Goal: Task Accomplishment & Management: Manage account settings

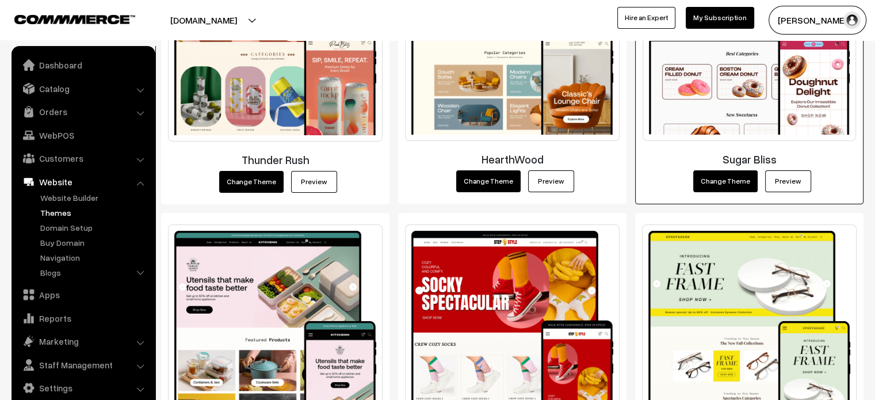
scroll to position [315, 0]
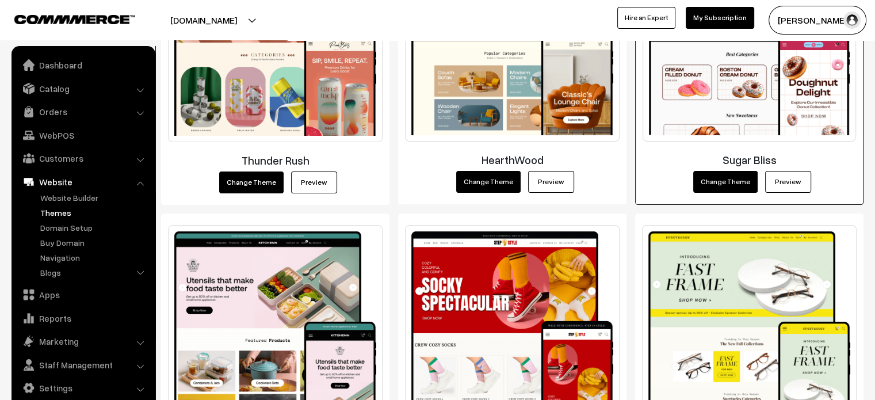
click at [786, 185] on link "Preview" at bounding box center [788, 182] width 46 height 22
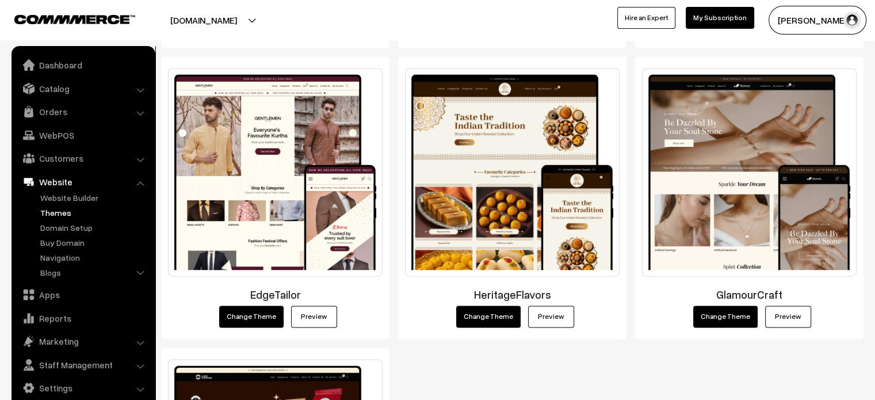
scroll to position [1634, 0]
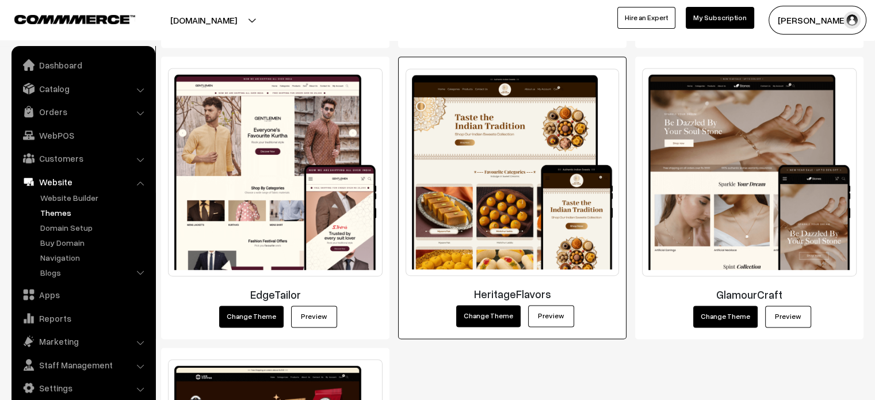
click at [546, 308] on link "Preview" at bounding box center [551, 316] width 46 height 22
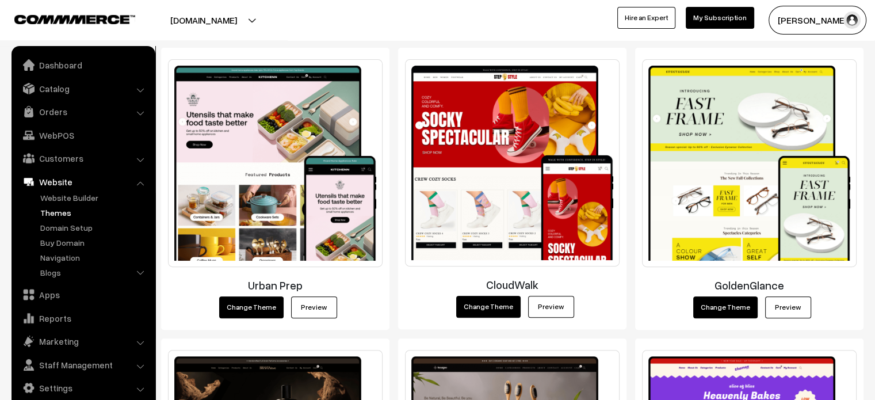
scroll to position [481, 0]
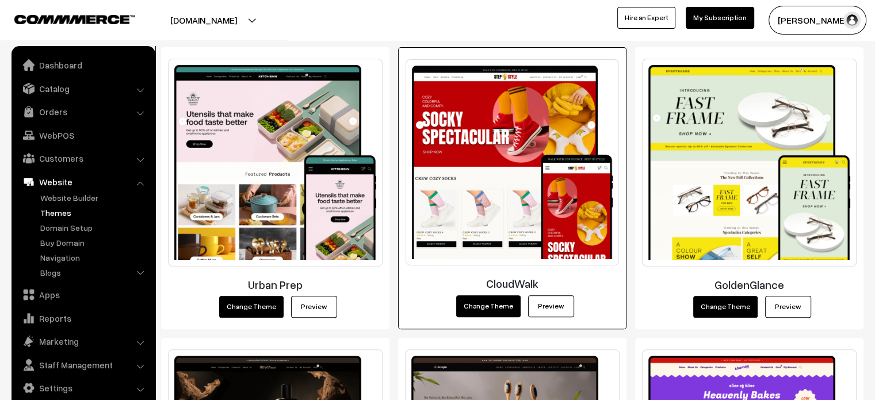
click at [541, 299] on link "Preview" at bounding box center [551, 306] width 46 height 22
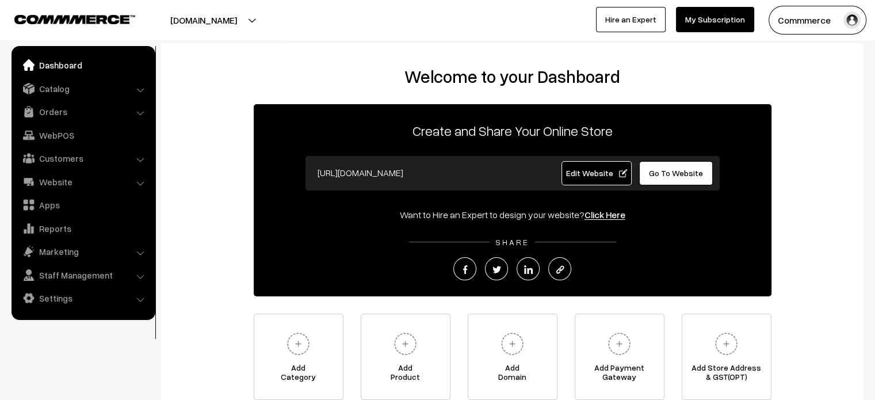
click at [672, 172] on span "Go To Website" at bounding box center [676, 173] width 54 height 10
click at [49, 185] on link "Website" at bounding box center [82, 181] width 137 height 21
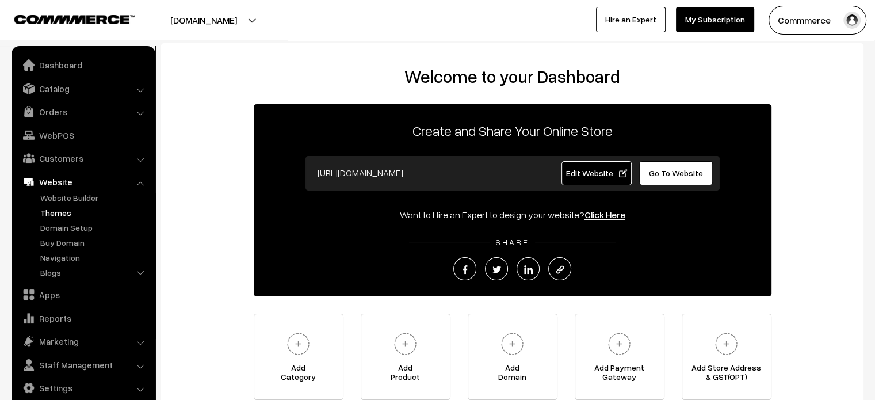
click at [58, 210] on link "Themes" at bounding box center [94, 213] width 114 height 12
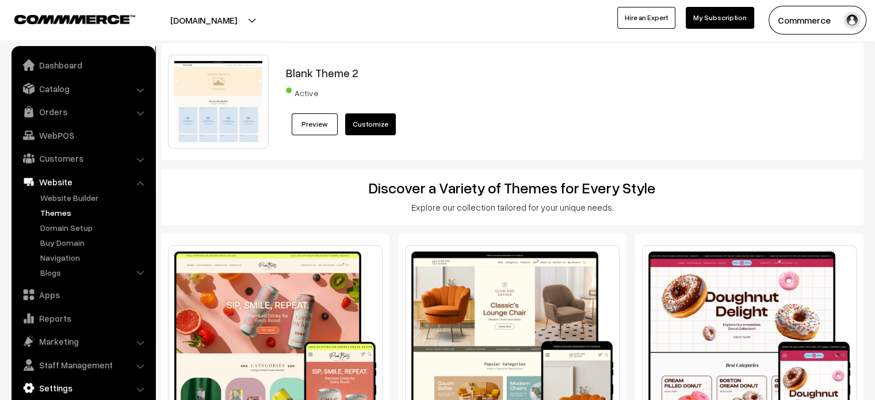
click at [53, 391] on link "Settings" at bounding box center [82, 388] width 137 height 21
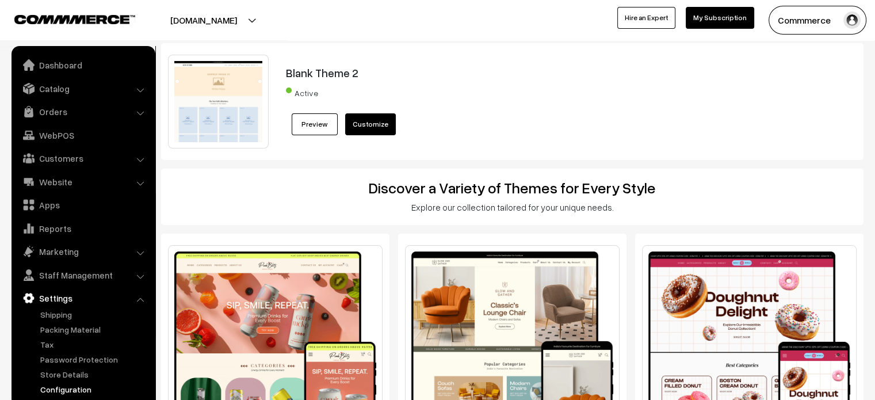
click at [74, 389] on link "Configuration" at bounding box center [94, 389] width 114 height 12
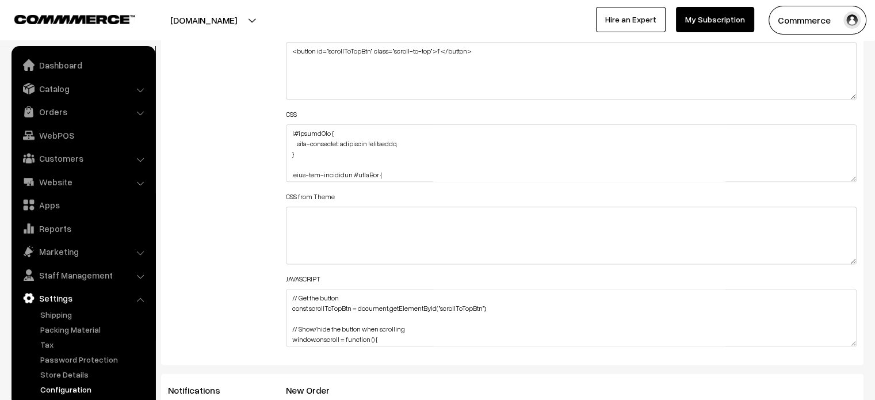
scroll to position [1401, 0]
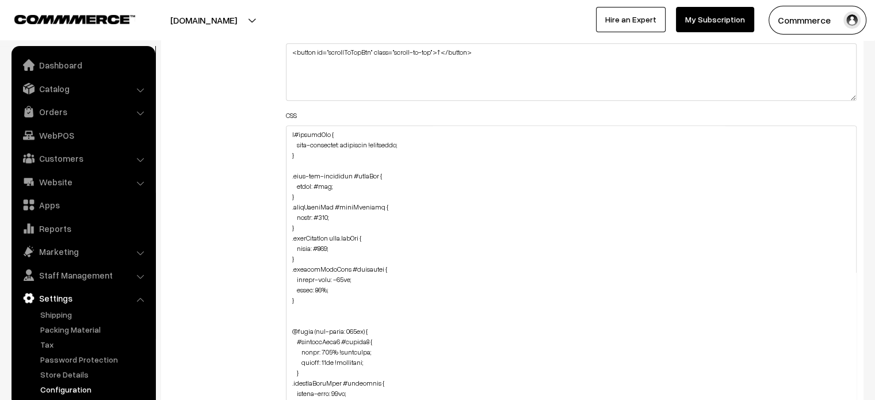
drag, startPoint x: 855, startPoint y: 176, endPoint x: 831, endPoint y: 427, distance: 252.6
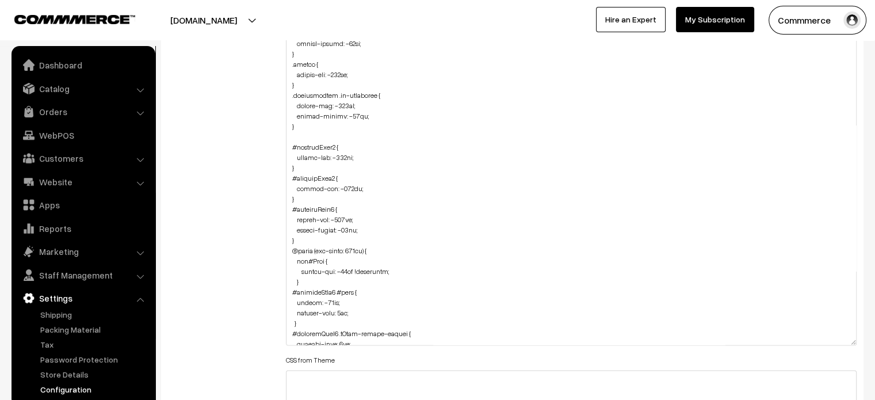
scroll to position [790, 0]
drag, startPoint x: 291, startPoint y: 143, endPoint x: 315, endPoint y: 241, distance: 101.3
click at [315, 241] on textarea at bounding box center [571, 191] width 571 height 308
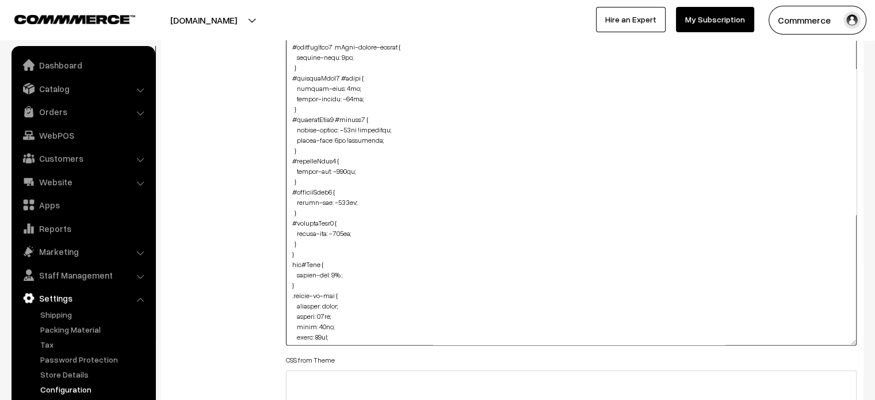
scroll to position [1141, 0]
drag, startPoint x: 290, startPoint y: 156, endPoint x: 307, endPoint y: 241, distance: 86.2
click at [307, 241] on textarea at bounding box center [571, 191] width 571 height 308
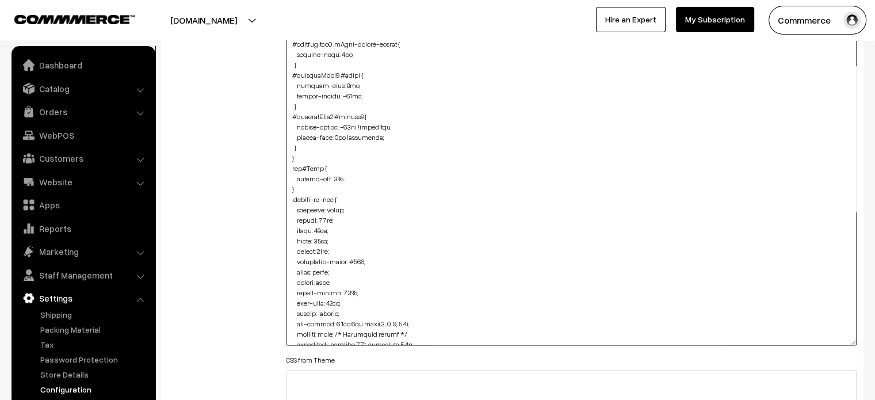
type textarea "a#footerNav { text-transform: uppercase !important; } .cart-box-container #cart…"
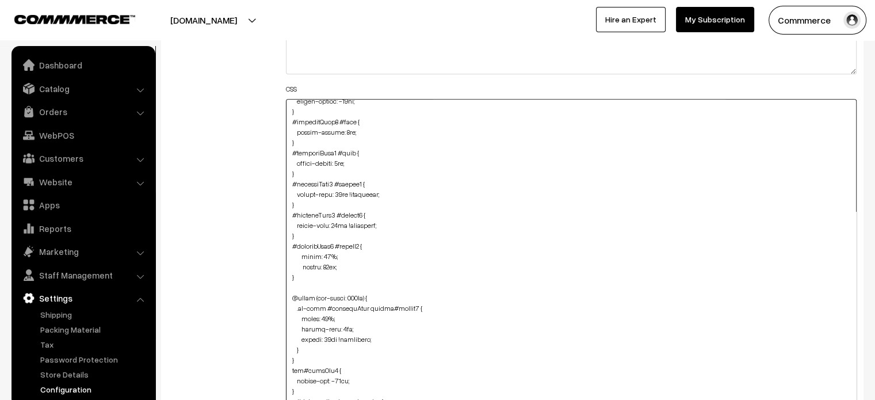
scroll to position [474, 0]
click at [238, 230] on div "Additional HTML/JS/CSS" at bounding box center [218, 248] width 118 height 662
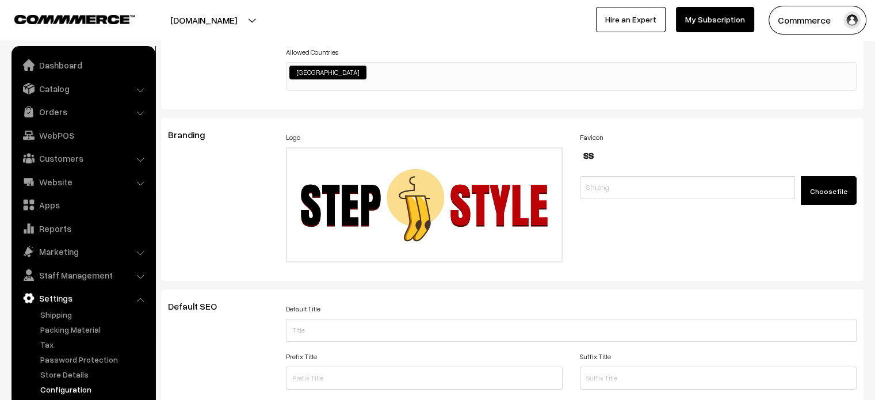
scroll to position [0, 0]
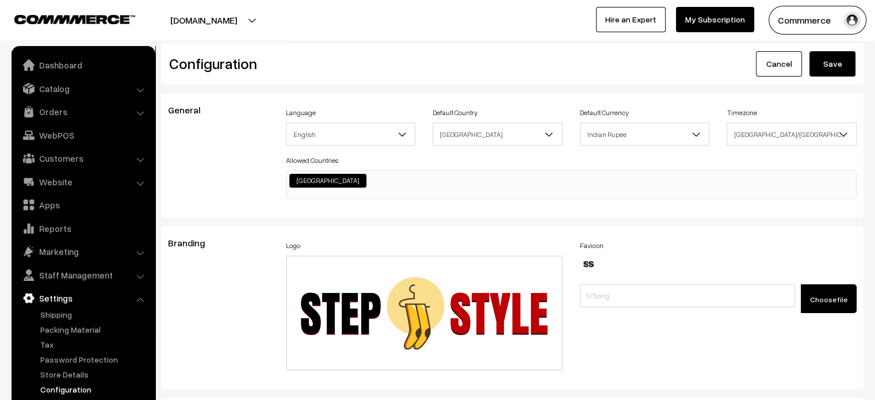
click at [820, 62] on button "Save" at bounding box center [833, 63] width 46 height 25
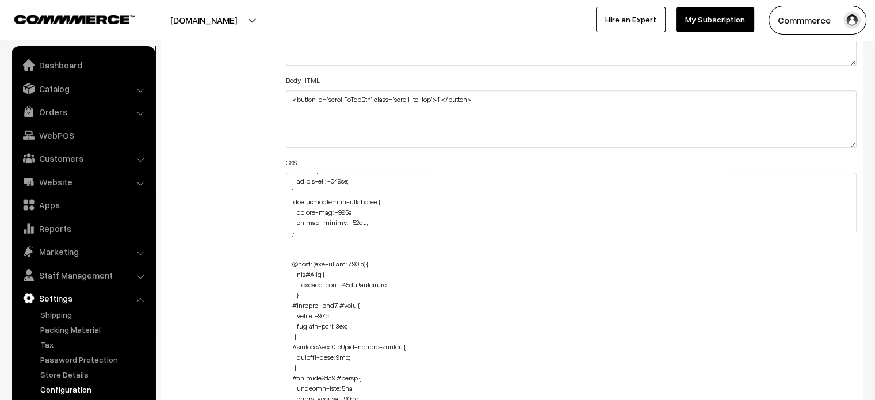
drag, startPoint x: 852, startPoint y: 224, endPoint x: 817, endPoint y: 427, distance: 205.6
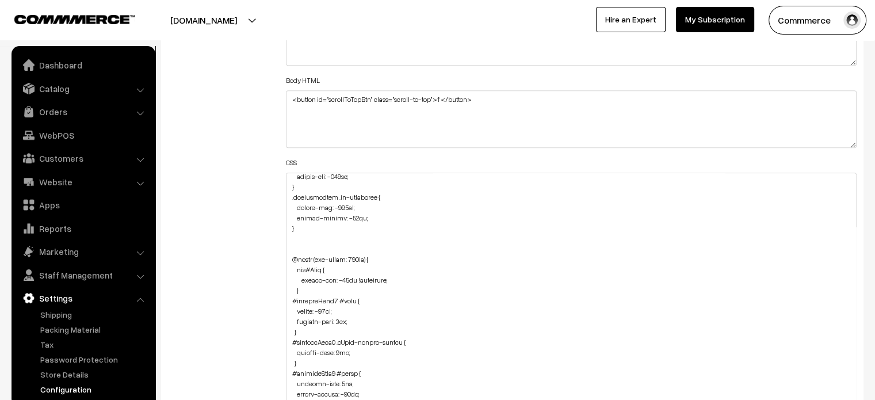
scroll to position [830, 0]
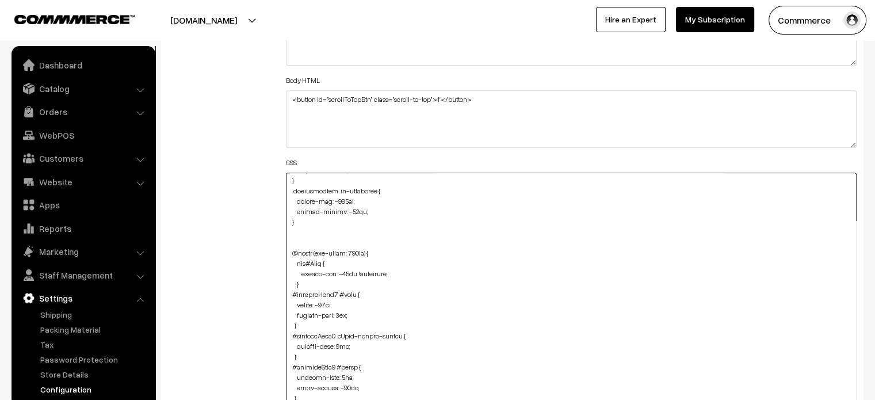
click at [287, 196] on textarea at bounding box center [571, 303] width 571 height 260
drag, startPoint x: 287, startPoint y: 191, endPoint x: 295, endPoint y: 223, distance: 32.5
click at [295, 223] on textarea at bounding box center [571, 303] width 571 height 260
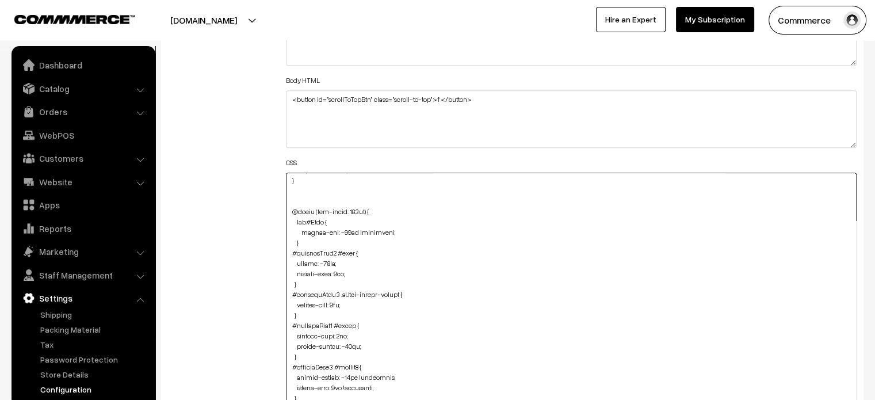
type textarea "a#footerNav { text-transform: uppercase !important; } .cart-box-container #cart…"
click at [239, 136] on div "Additional HTML/JS/CSS" at bounding box center [218, 297] width 118 height 614
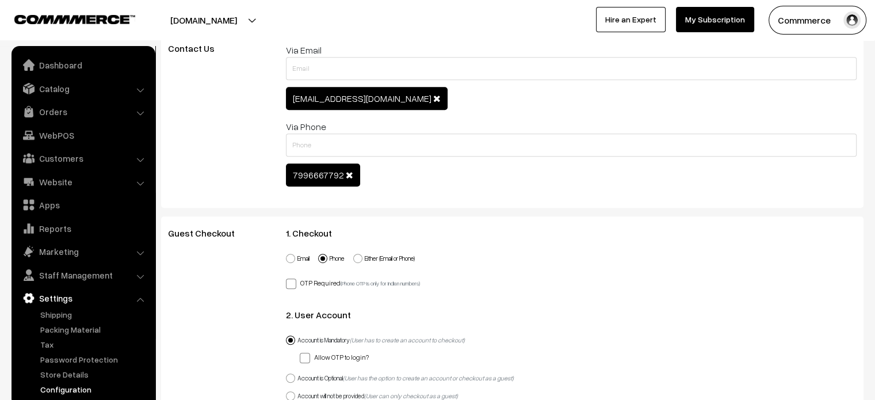
scroll to position [0, 0]
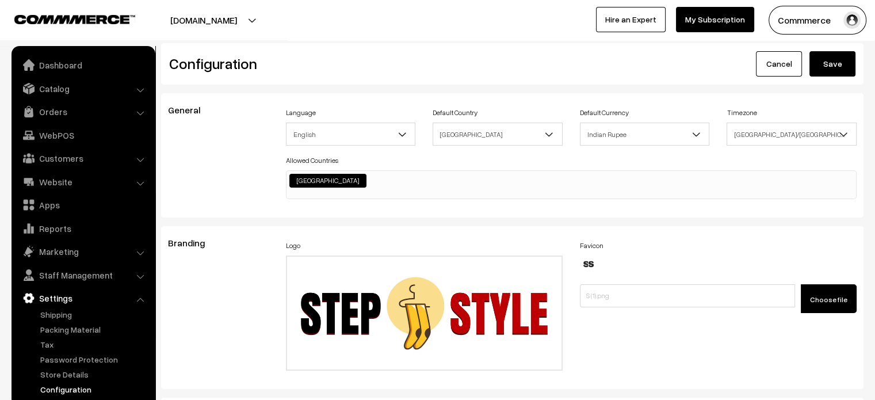
click at [837, 68] on button "Save" at bounding box center [833, 63] width 46 height 25
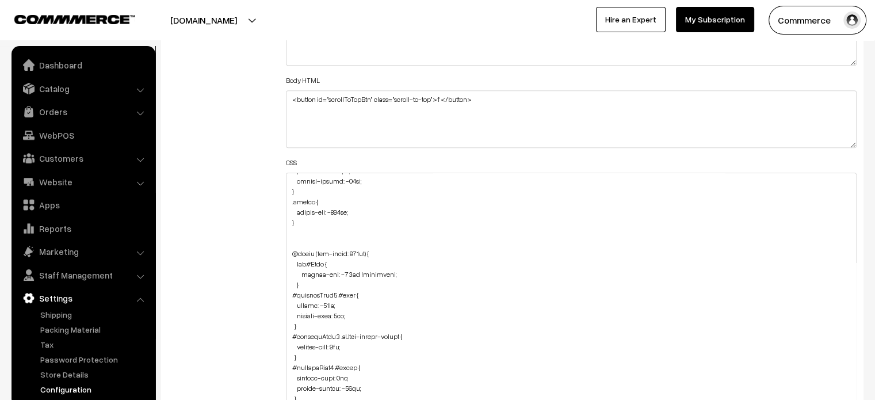
drag, startPoint x: 855, startPoint y: 224, endPoint x: 799, endPoint y: 427, distance: 210.7
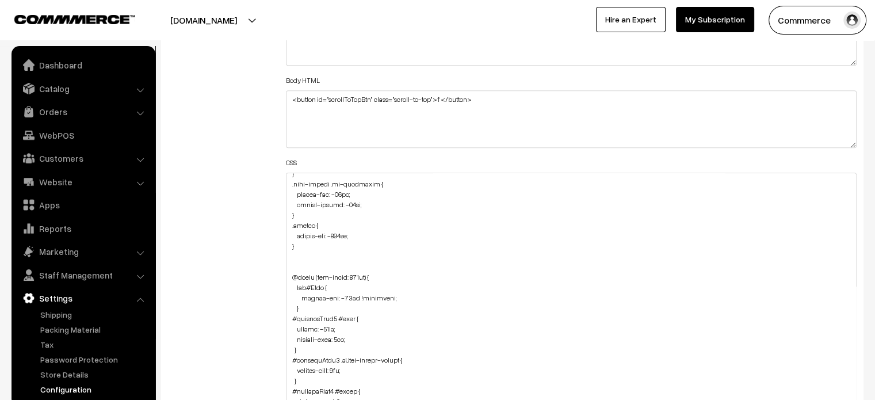
scroll to position [758, 0]
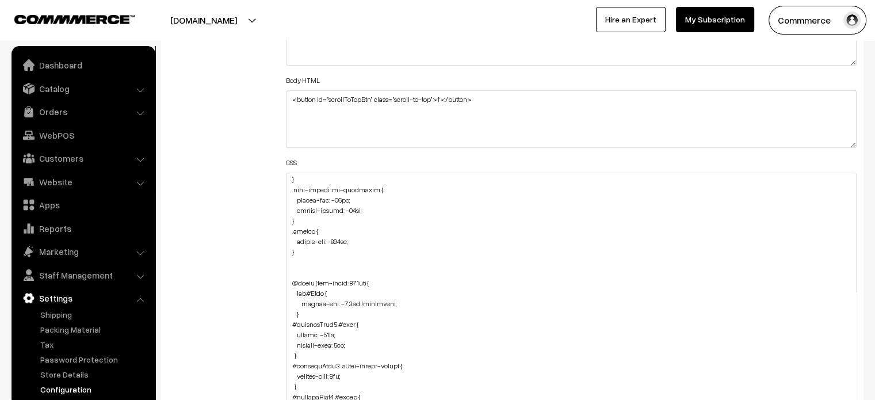
click at [285, 230] on div "Header HTML Body HTML <button id="scrollToTopBtn" class="scroll-to-top">↑</butt…" at bounding box center [571, 297] width 589 height 614
click at [295, 230] on textarea at bounding box center [571, 303] width 571 height 260
click at [292, 230] on textarea at bounding box center [571, 303] width 571 height 260
drag, startPoint x: 290, startPoint y: 230, endPoint x: 308, endPoint y: 256, distance: 31.4
click at [308, 256] on textarea at bounding box center [571, 303] width 571 height 260
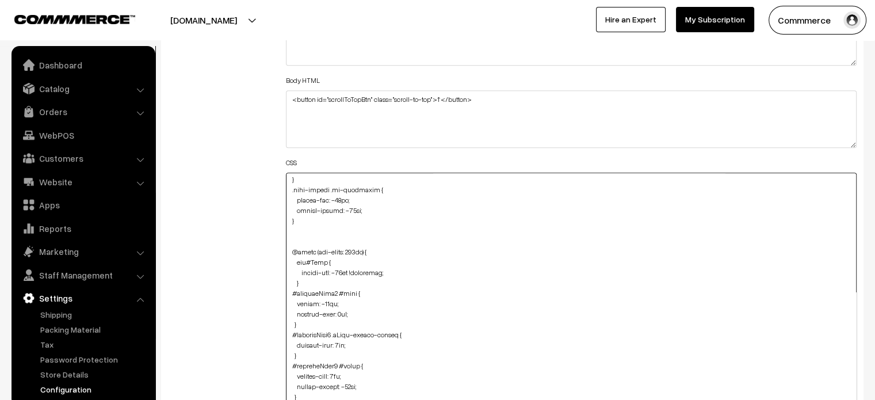
type textarea "a#footerNav { text-transform: uppercase !important; } .cart-box-container #cart…"
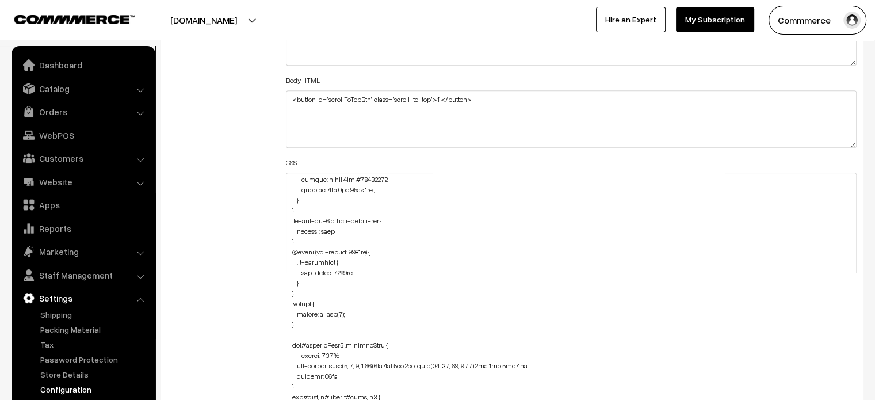
click at [241, 276] on div "Additional HTML/JS/CSS" at bounding box center [218, 297] width 118 height 614
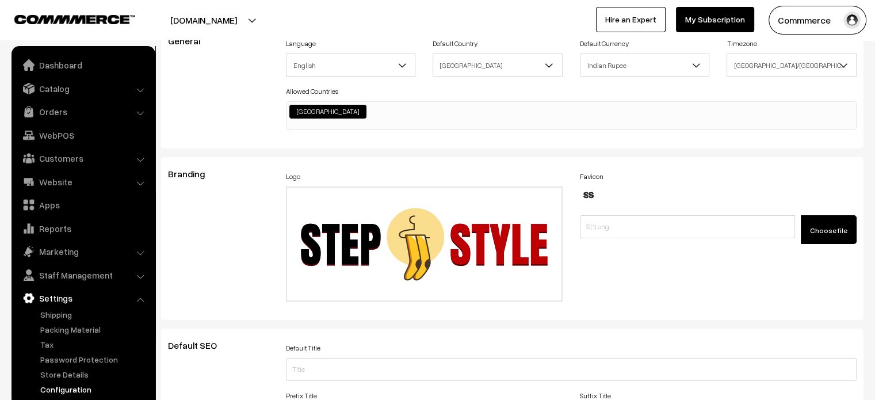
scroll to position [0, 0]
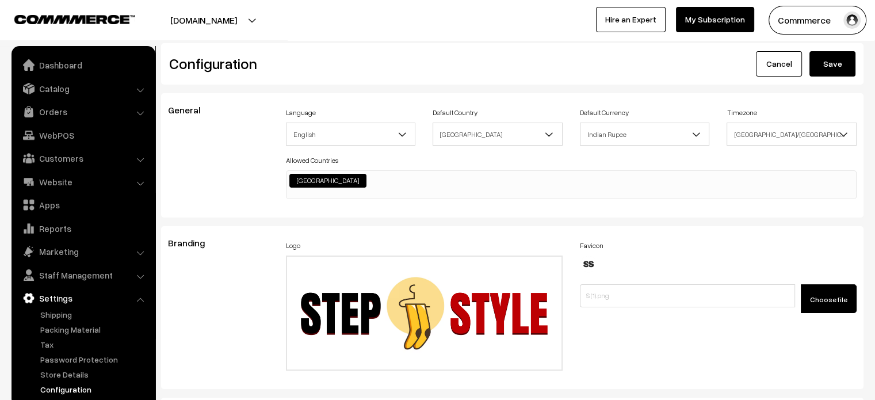
click at [843, 70] on button "Save" at bounding box center [833, 63] width 46 height 25
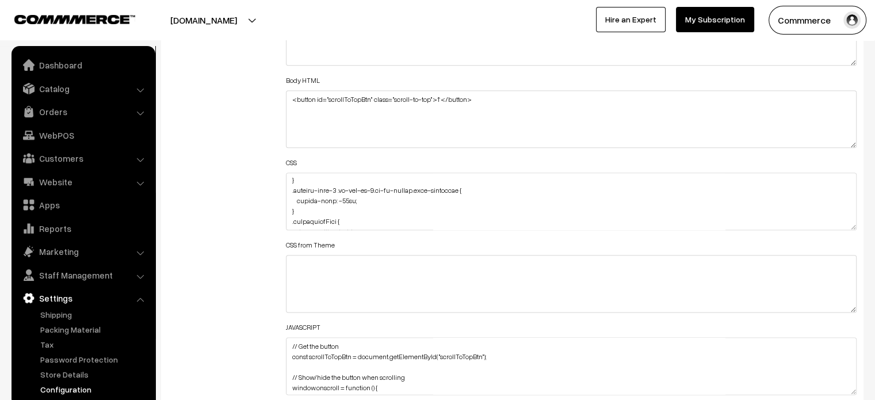
scroll to position [2766, 0]
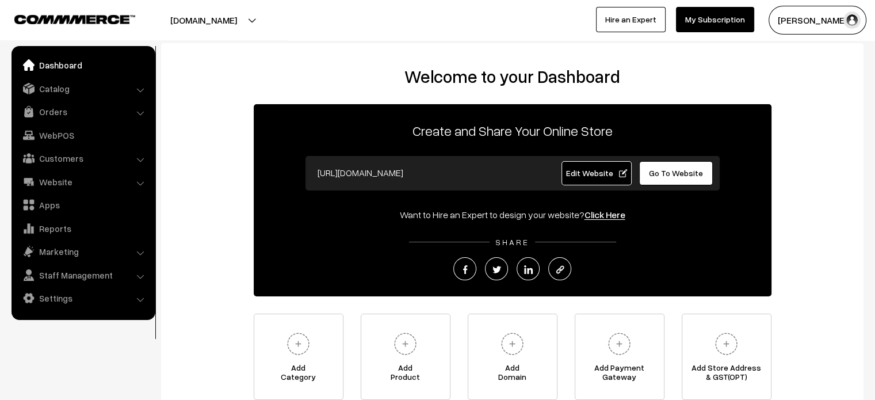
click at [54, 315] on ul "Dashboard Catalog" at bounding box center [84, 183] width 144 height 274
click at [71, 289] on link "Settings" at bounding box center [82, 298] width 137 height 21
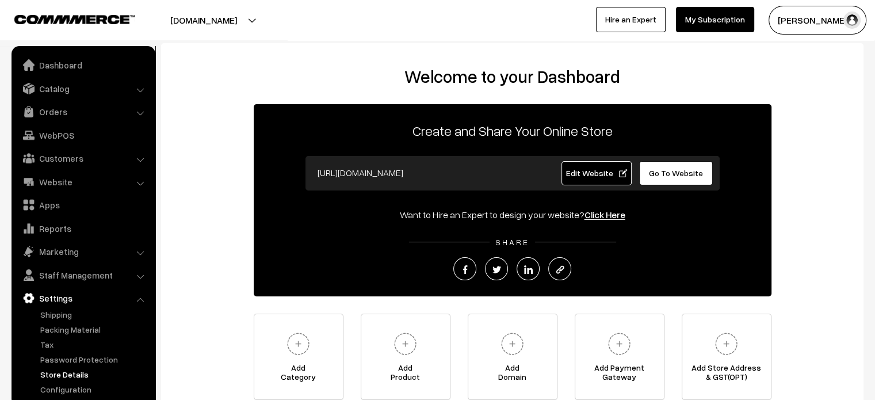
click at [70, 379] on link "Store Details" at bounding box center [94, 374] width 114 height 12
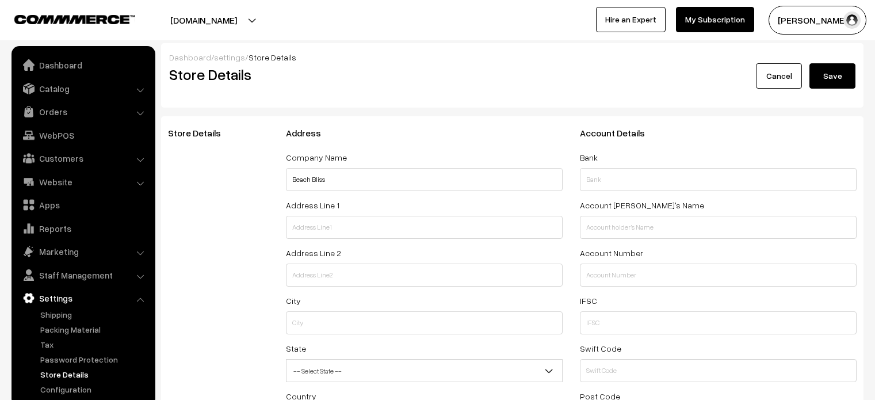
select select "99"
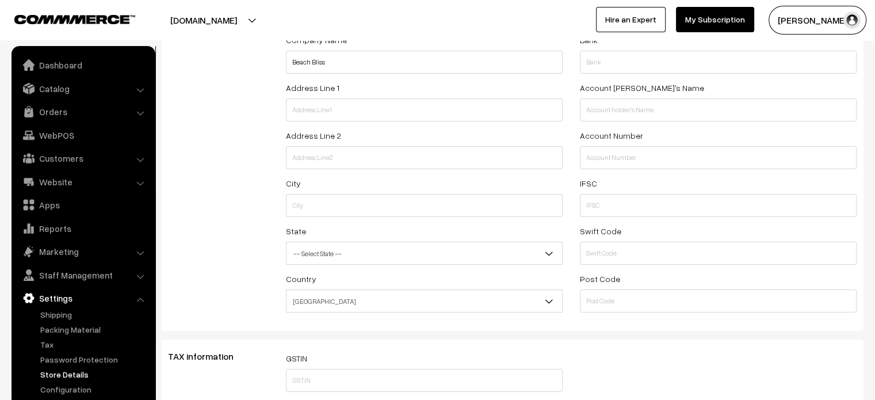
scroll to position [204, 0]
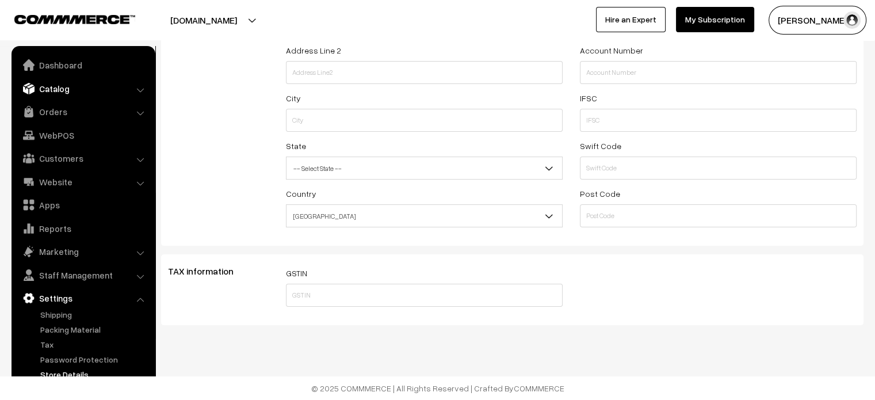
click at [52, 89] on link "Catalog" at bounding box center [82, 88] width 137 height 21
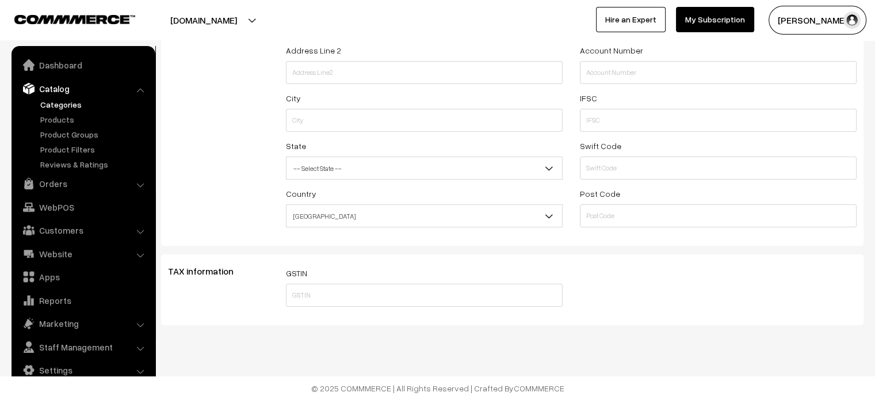
click at [57, 106] on link "Categories" at bounding box center [94, 104] width 114 height 12
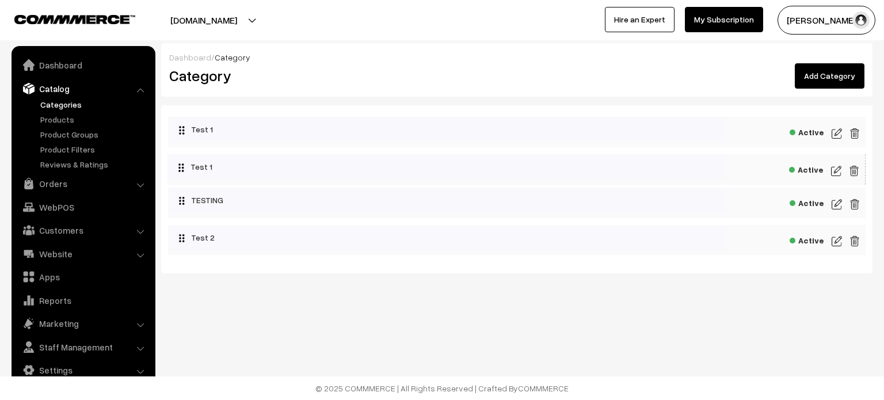
drag, startPoint x: 189, startPoint y: 170, endPoint x: 253, endPoint y: 161, distance: 64.5
drag, startPoint x: 204, startPoint y: 195, endPoint x: 319, endPoint y: 183, distance: 116.3
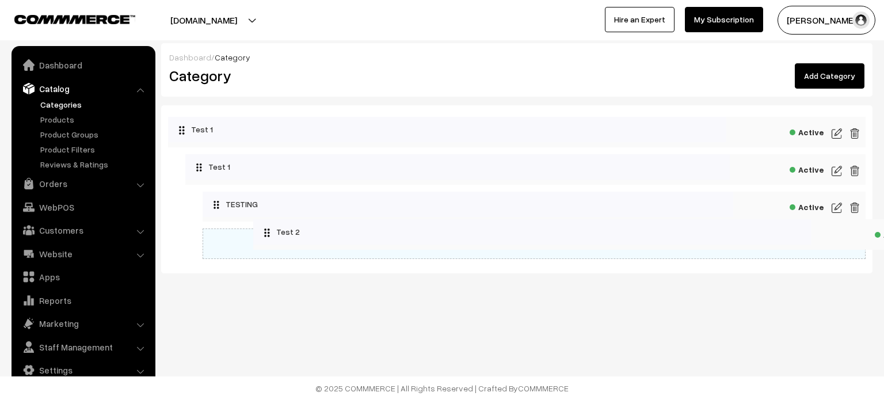
drag, startPoint x: 214, startPoint y: 236, endPoint x: 357, endPoint y: 230, distance: 142.8
drag, startPoint x: 348, startPoint y: 242, endPoint x: 227, endPoint y: 242, distance: 120.3
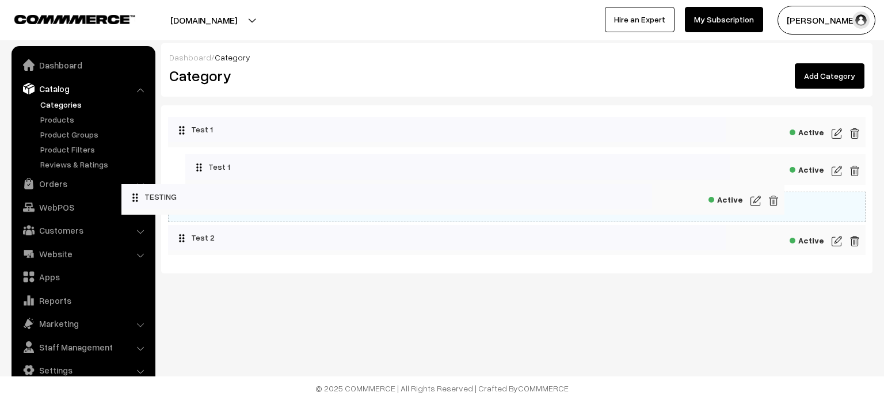
drag, startPoint x: 327, startPoint y: 213, endPoint x: 219, endPoint y: 201, distance: 109.4
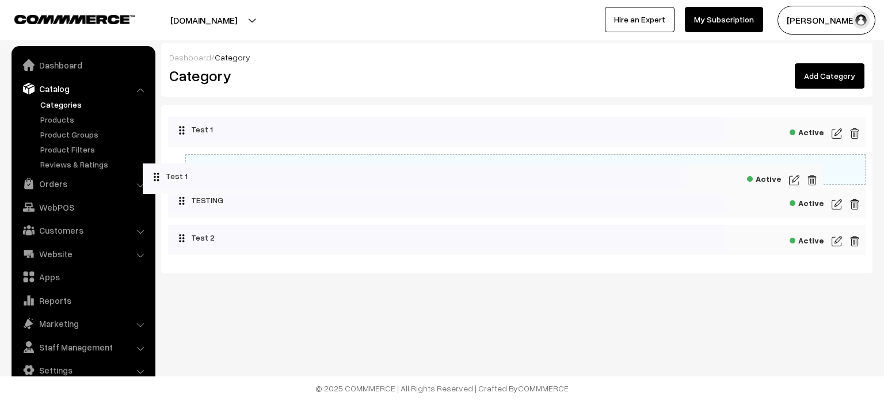
drag, startPoint x: 293, startPoint y: 172, endPoint x: 204, endPoint y: 182, distance: 89.2
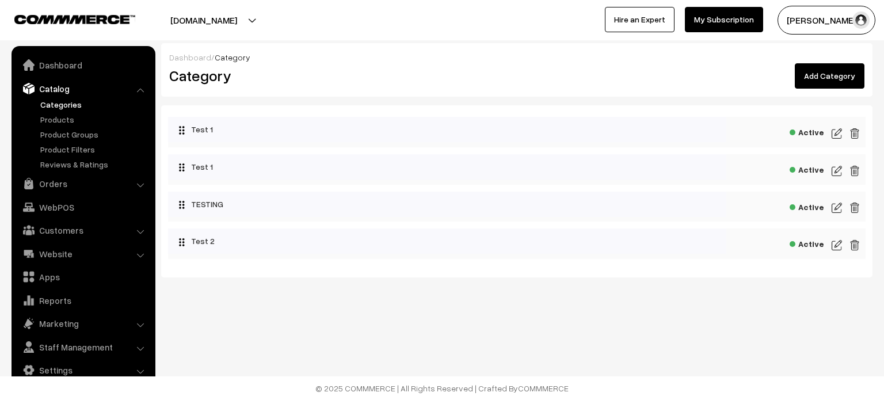
click at [828, 75] on link "Add Category" at bounding box center [830, 75] width 70 height 25
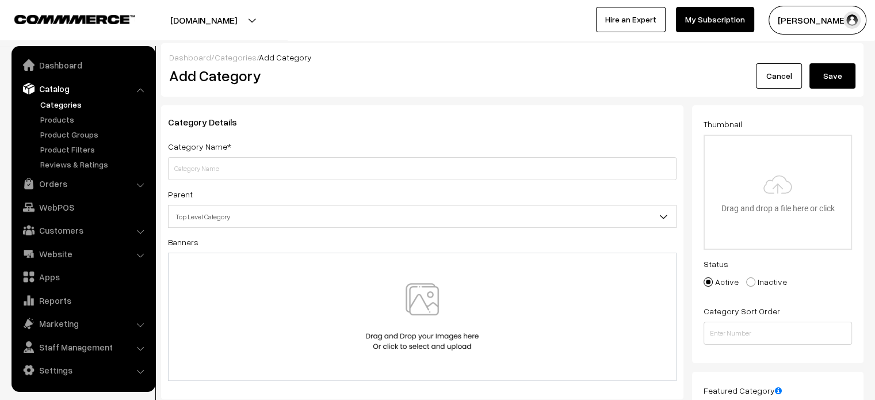
click at [221, 62] on link "Categories" at bounding box center [236, 57] width 42 height 10
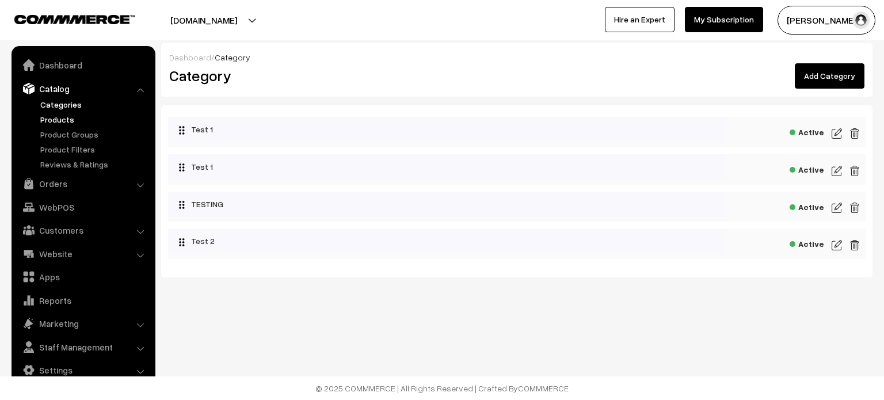
click at [60, 118] on link "Products" at bounding box center [94, 119] width 114 height 12
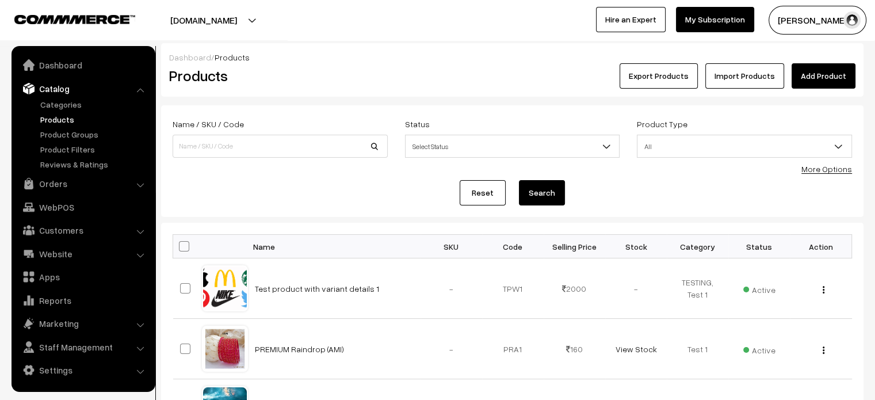
click at [830, 61] on div "Dashboard / Products" at bounding box center [512, 57] width 687 height 12
click at [818, 82] on link "Add Product" at bounding box center [824, 75] width 64 height 25
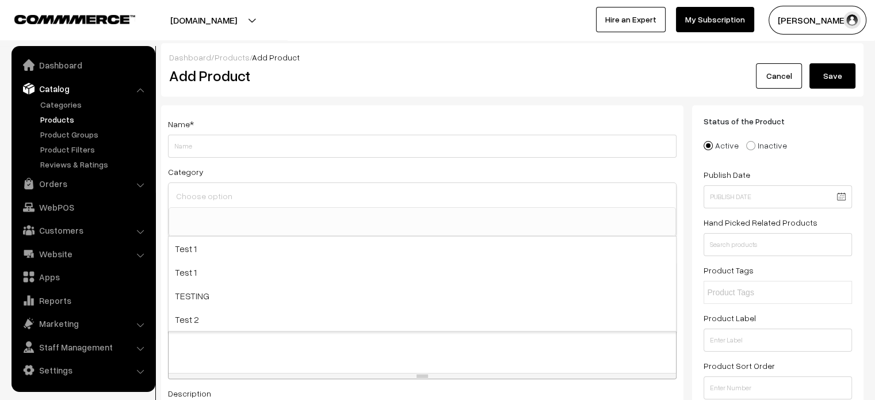
click at [306, 193] on input at bounding box center [422, 196] width 498 height 17
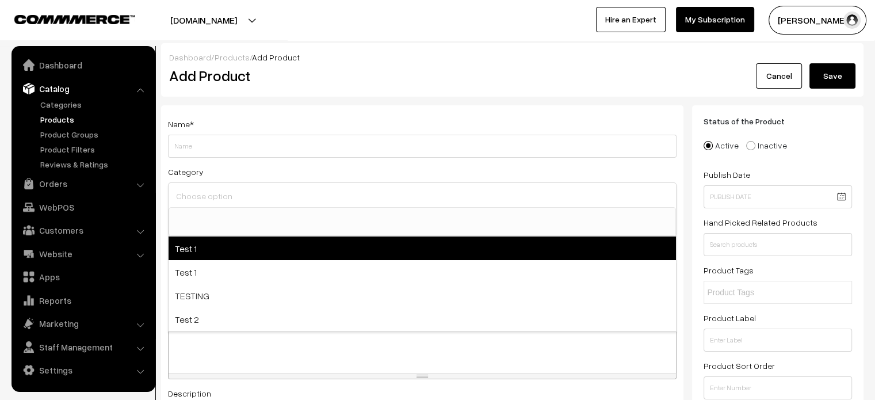
click at [249, 253] on span "Test 1" at bounding box center [423, 249] width 508 height 24
select select "2"
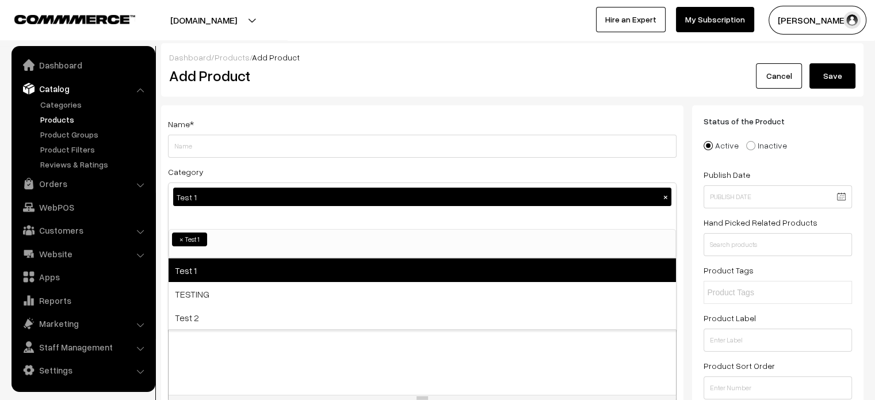
click at [229, 269] on span "Test 1" at bounding box center [423, 270] width 508 height 24
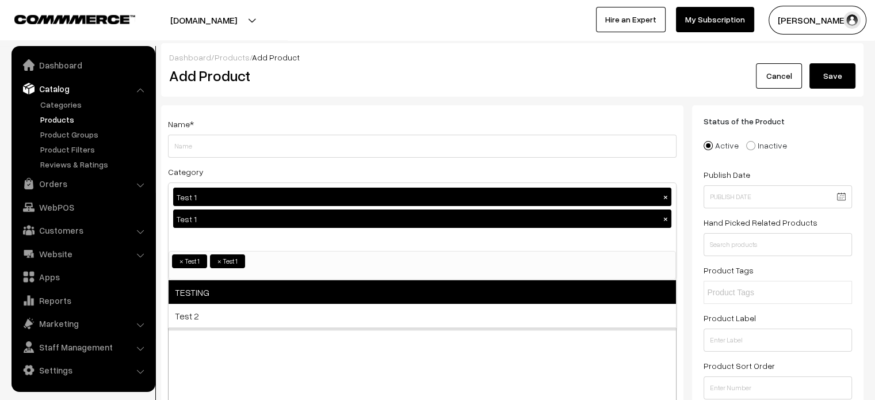
click at [223, 294] on span "TESTING" at bounding box center [423, 292] width 508 height 24
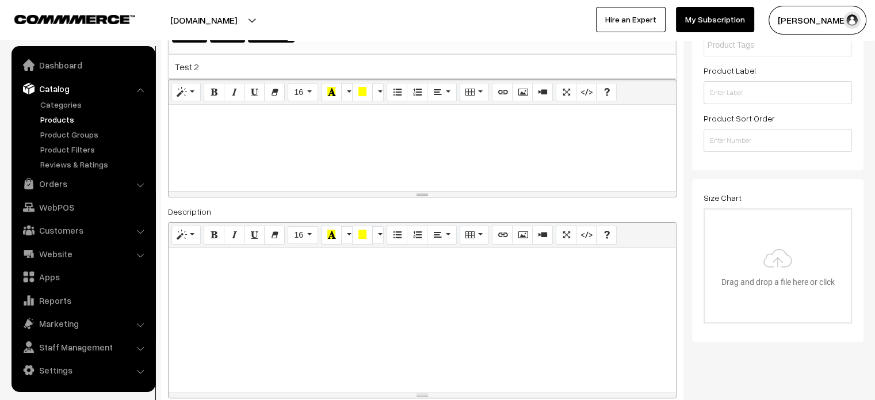
scroll to position [248, 0]
click at [349, 114] on p at bounding box center [422, 117] width 496 height 14
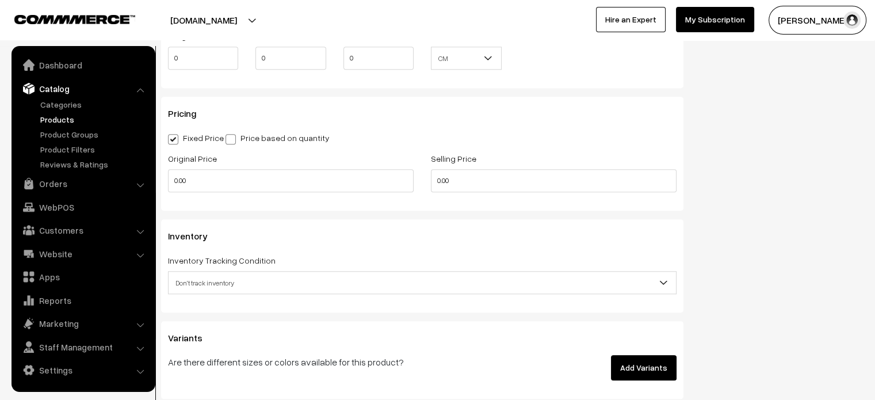
scroll to position [1090, 0]
click at [226, 277] on span "Don't track inventory" at bounding box center [423, 282] width 508 height 20
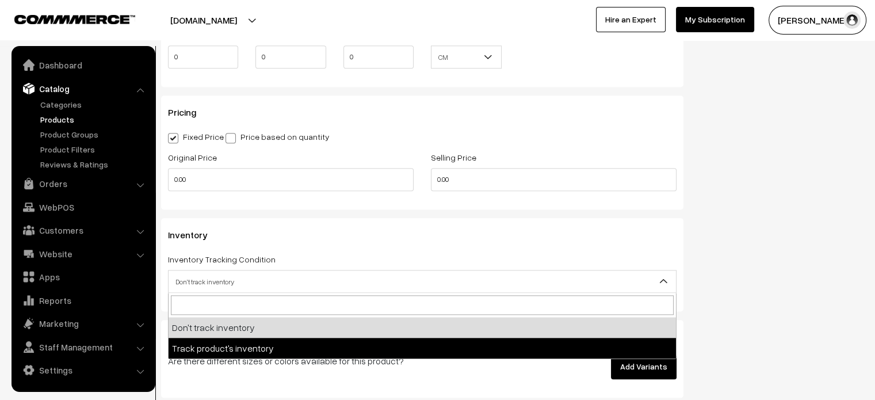
select select "2"
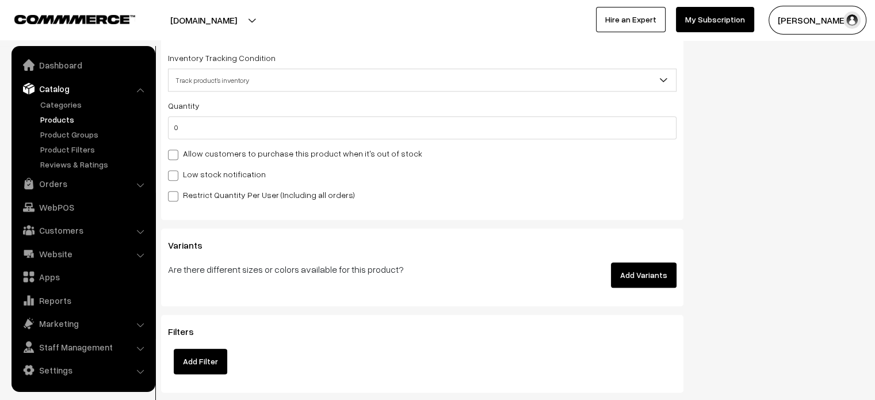
scroll to position [1293, 0]
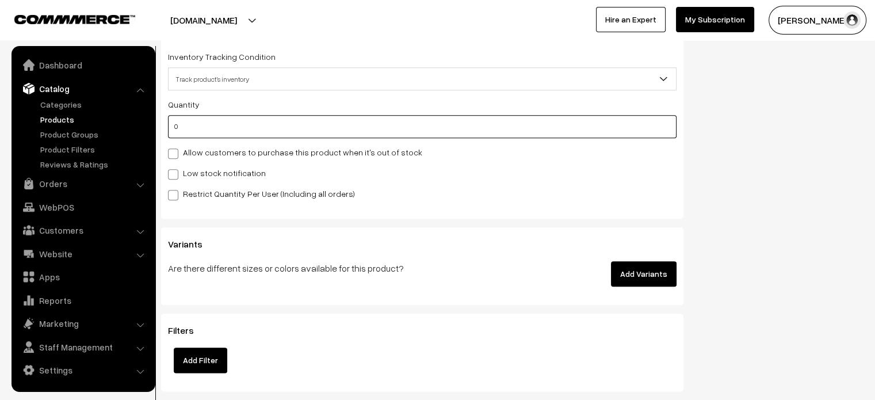
click at [196, 131] on input "0" at bounding box center [422, 126] width 509 height 23
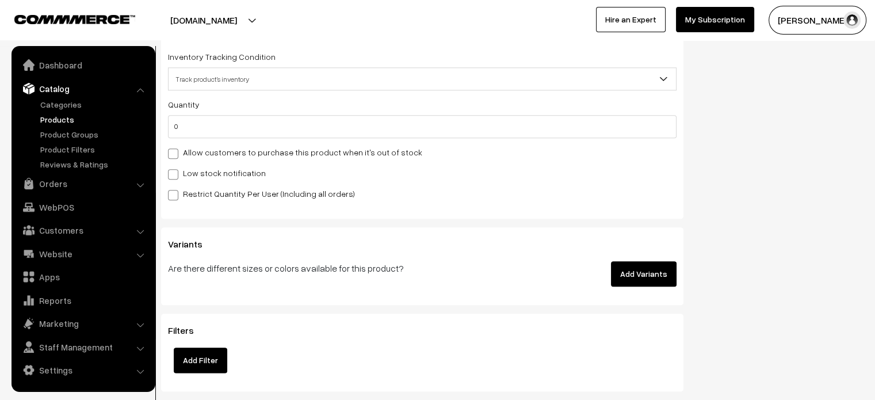
click at [168, 158] on span at bounding box center [173, 153] width 10 height 10
click at [168, 155] on input "Allow customers to purchase this product when it's out of stock" at bounding box center [171, 151] width 7 height 7
checkbox input "true"
click at [171, 174] on span at bounding box center [173, 174] width 10 height 10
click at [171, 174] on input "Low stock notification" at bounding box center [171, 172] width 7 height 7
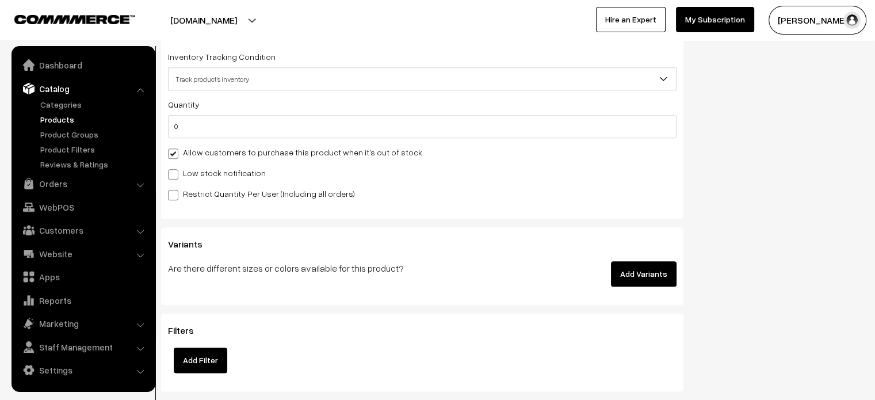
checkbox input "true"
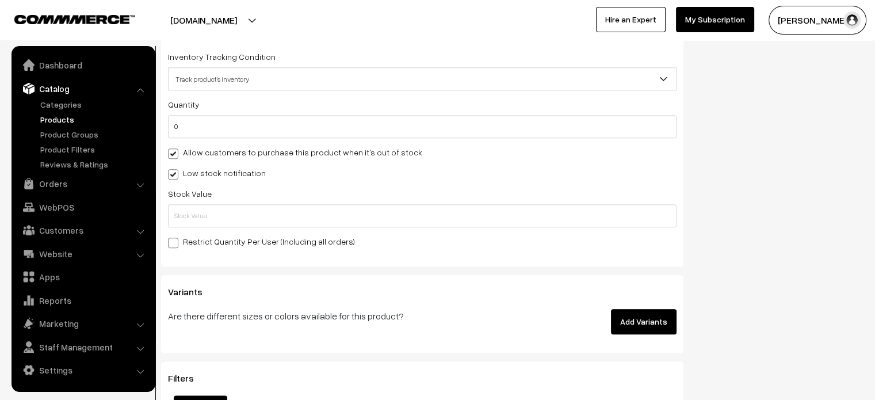
click at [171, 247] on span at bounding box center [173, 243] width 10 height 10
click at [171, 245] on input "Restrict Quantity Per User (Including all orders)" at bounding box center [171, 240] width 7 height 7
checkbox input "true"
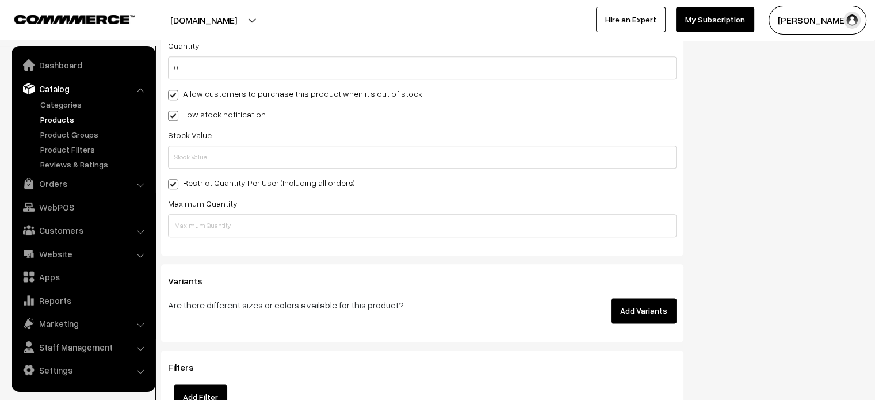
scroll to position [1351, 0]
click at [647, 309] on button "Add Variants" at bounding box center [644, 310] width 66 height 25
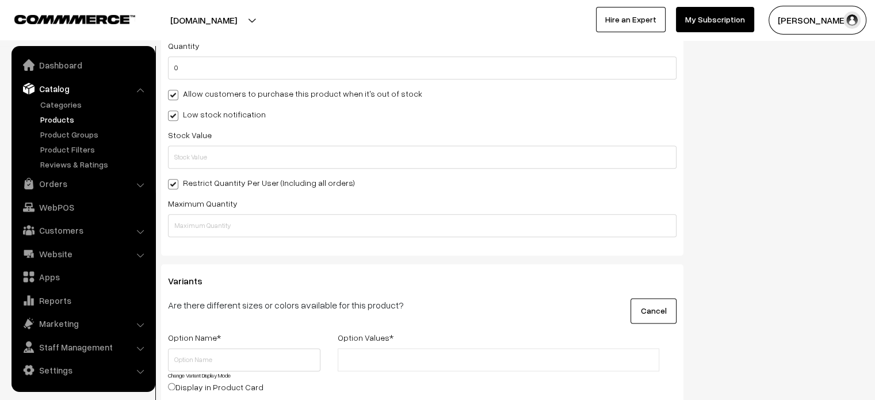
scroll to position [1470, 0]
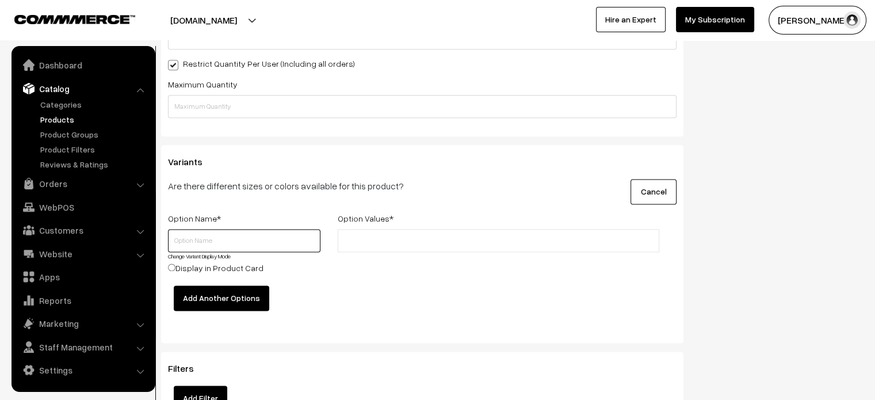
click at [209, 247] on input "text" at bounding box center [244, 240] width 153 height 23
type input "Size"
click at [359, 239] on input "text" at bounding box center [391, 241] width 101 height 12
type input "S"
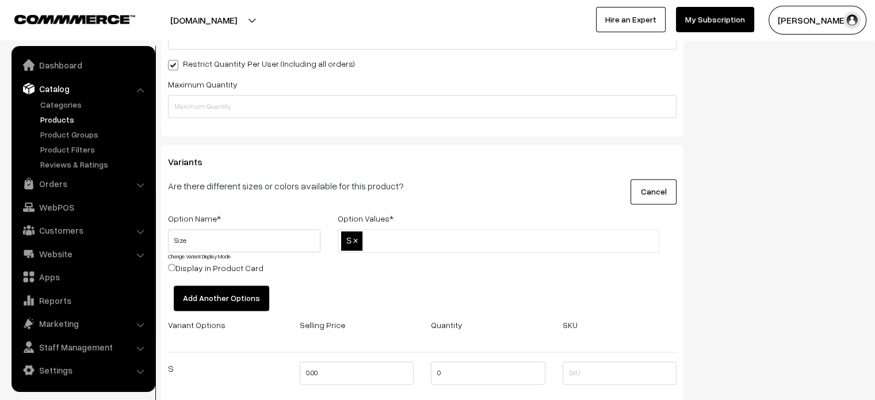
type input "M"
type input "L"
type input "XL"
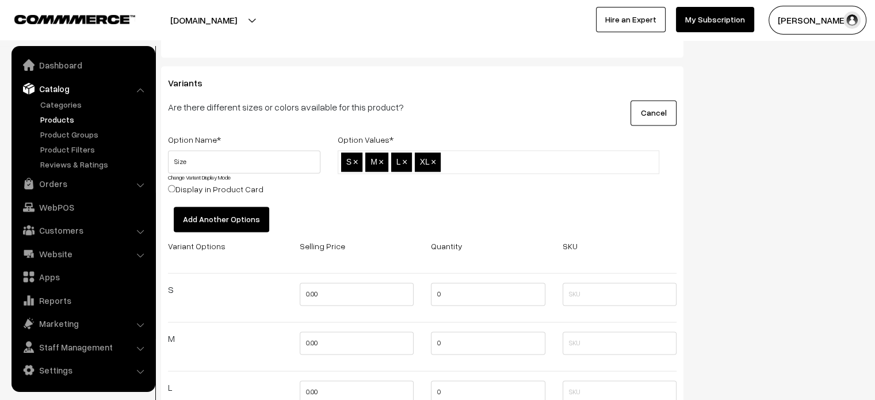
scroll to position [1549, 0]
click at [237, 227] on button "Add Another Options" at bounding box center [222, 219] width 96 height 25
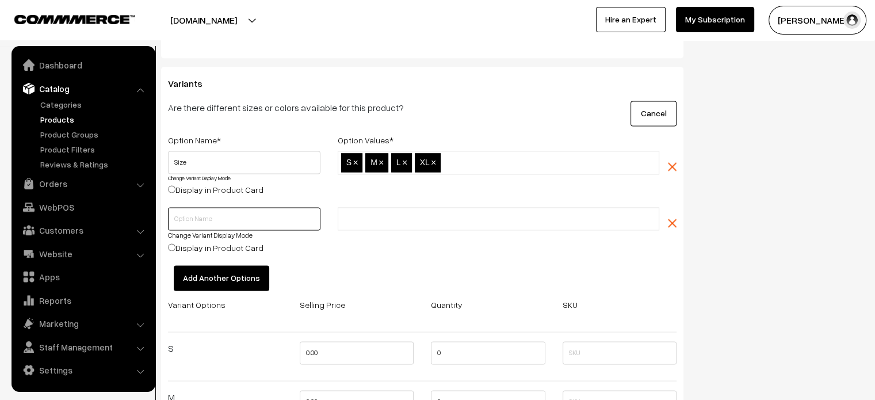
click at [195, 225] on input "text" at bounding box center [244, 218] width 153 height 23
type input "Colour"
click at [360, 227] on li at bounding box center [392, 218] width 103 height 18
type input "Red"
type input "Black"
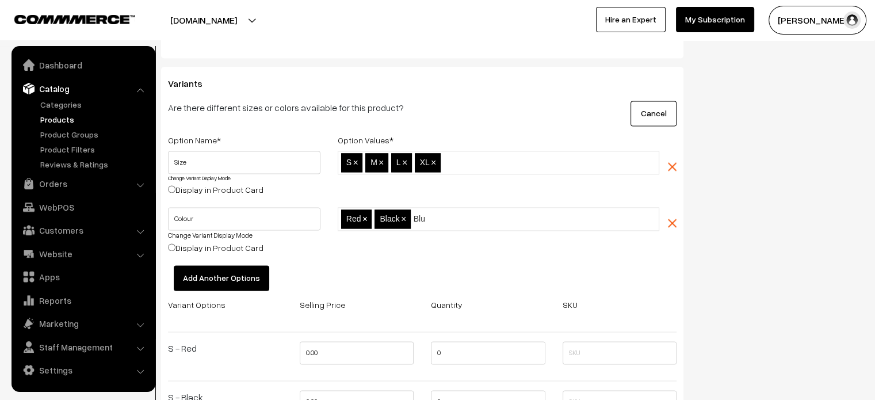
type input "Blue"
click at [230, 288] on button "Add Another Options" at bounding box center [222, 277] width 96 height 25
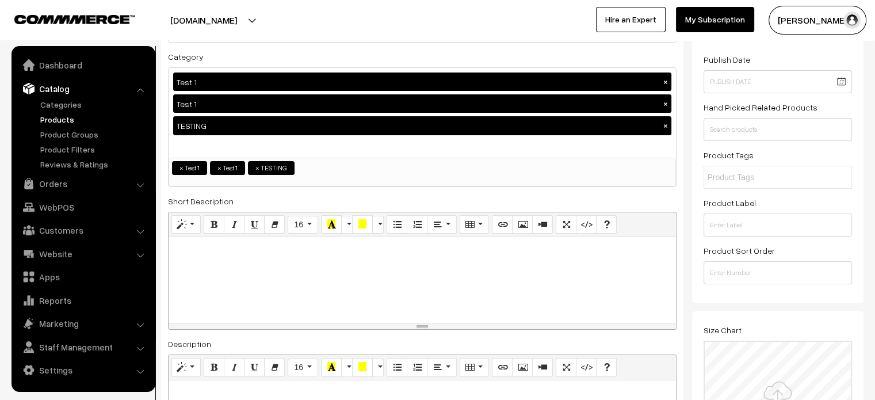
scroll to position [0, 0]
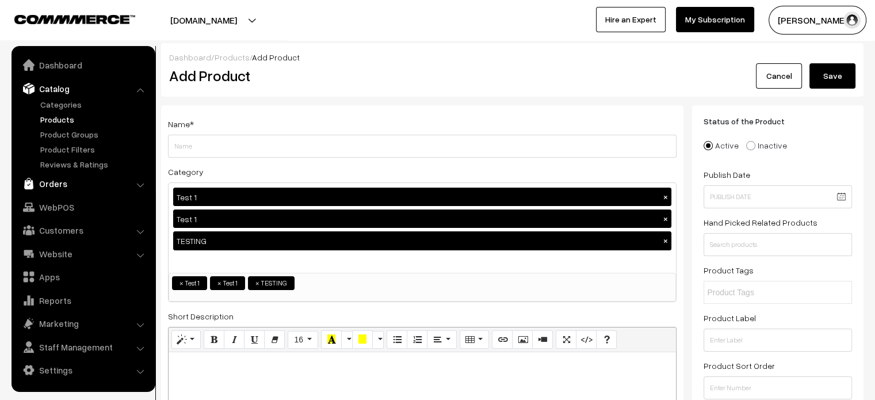
click at [54, 176] on link "Orders" at bounding box center [82, 183] width 137 height 21
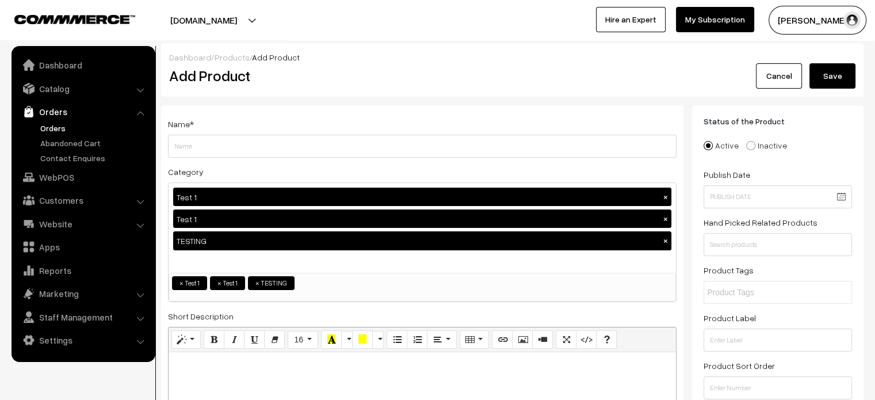
click at [52, 128] on link "Orders" at bounding box center [94, 128] width 114 height 12
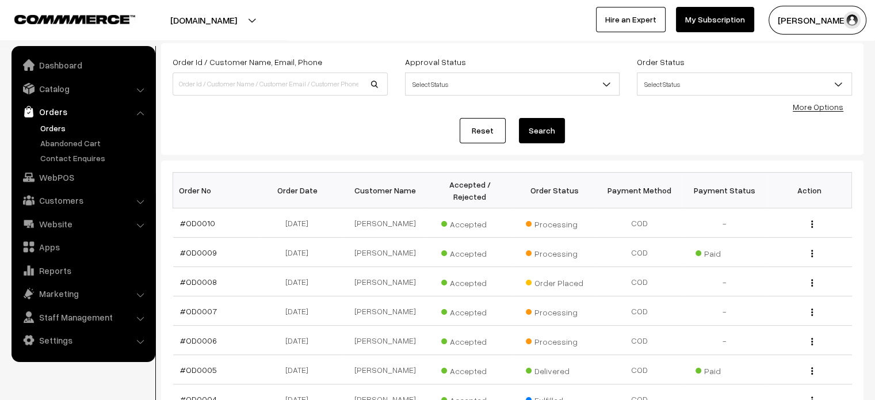
scroll to position [64, 0]
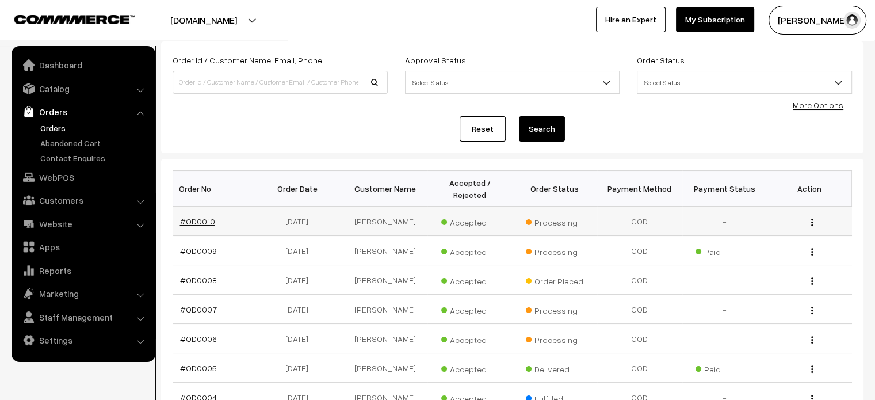
click at [199, 216] on link "#OD0010" at bounding box center [197, 221] width 35 height 10
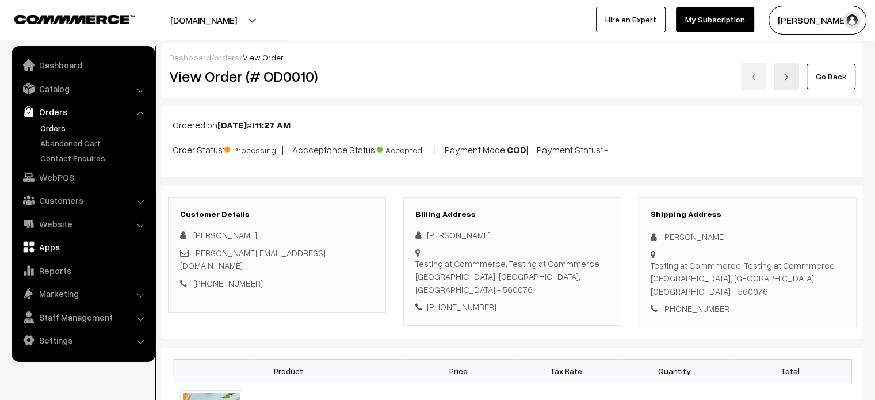
click at [46, 249] on link "Apps" at bounding box center [82, 247] width 137 height 21
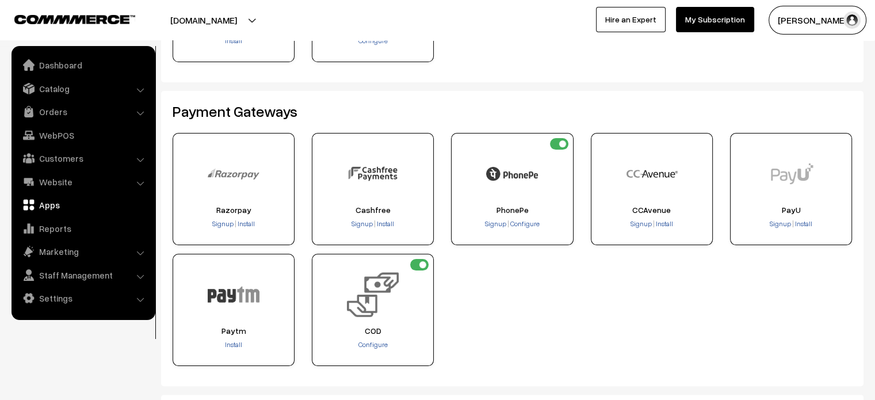
scroll to position [166, 0]
click at [502, 335] on div "Razorpay Signup Install Signup Install Signup" at bounding box center [512, 256] width 697 height 242
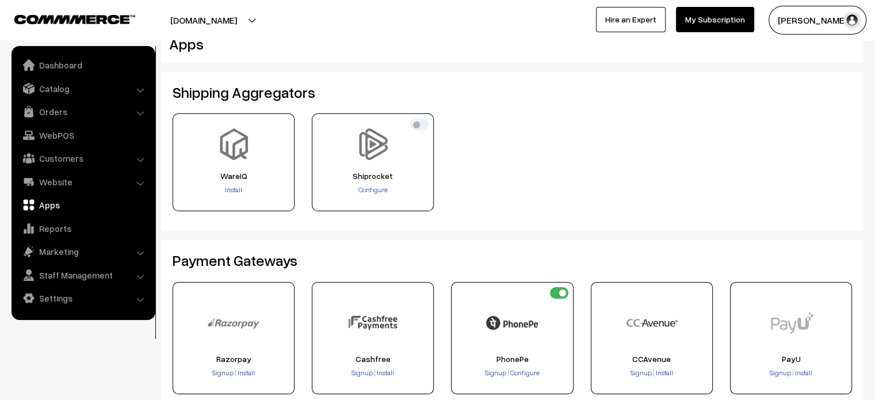
scroll to position [18, 0]
click at [64, 133] on link "WebPOS" at bounding box center [82, 135] width 137 height 21
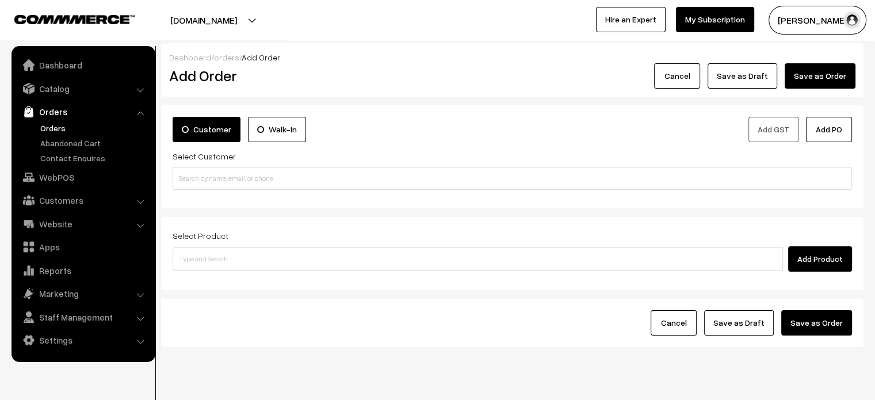
click at [288, 132] on label "Walk-In" at bounding box center [277, 129] width 58 height 25
click at [0, 0] on input "Walk-In" at bounding box center [0, 0] width 0 height 0
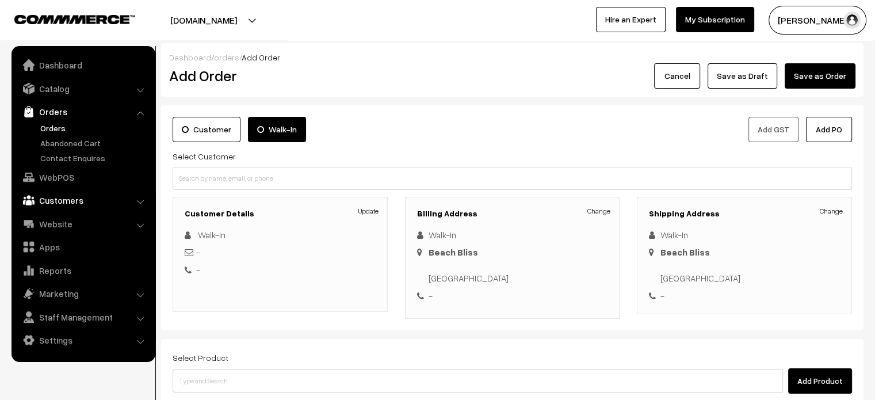
click at [67, 205] on link "Customers" at bounding box center [82, 200] width 137 height 21
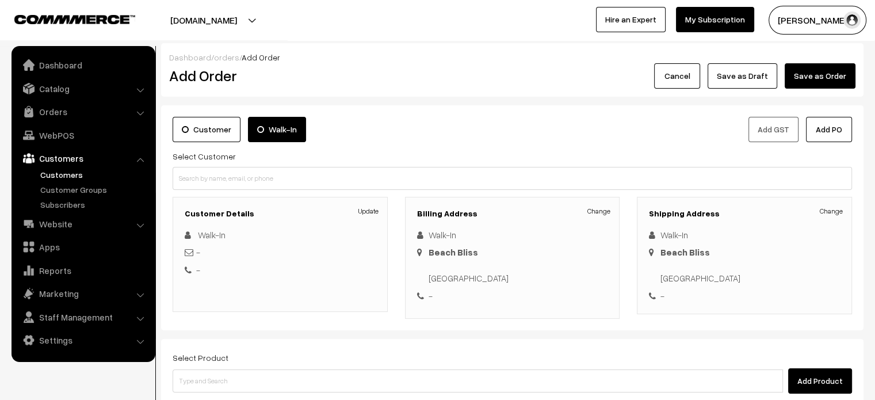
click at [59, 172] on link "Customers" at bounding box center [94, 175] width 114 height 12
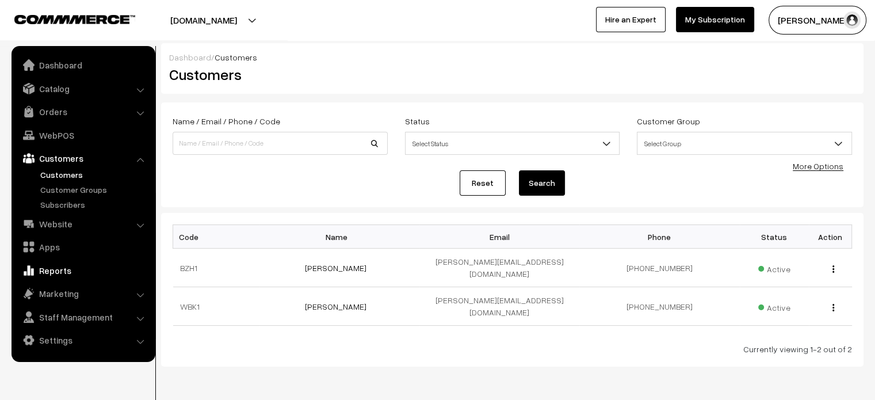
click at [56, 266] on link "Reports" at bounding box center [82, 270] width 137 height 21
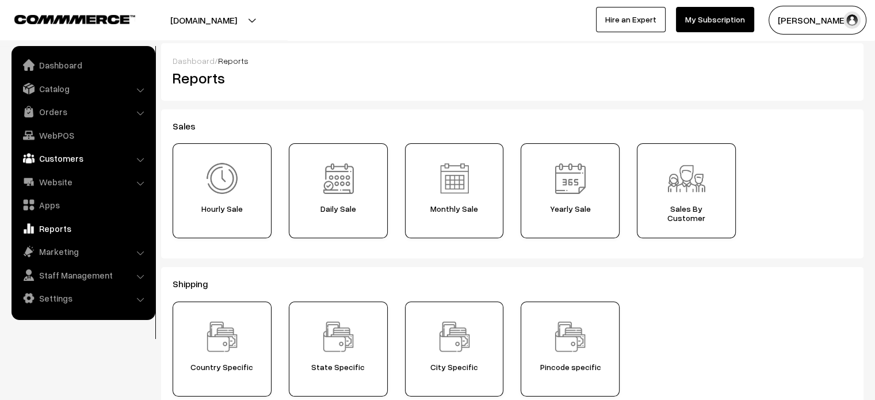
click at [79, 158] on link "Customers" at bounding box center [82, 158] width 137 height 21
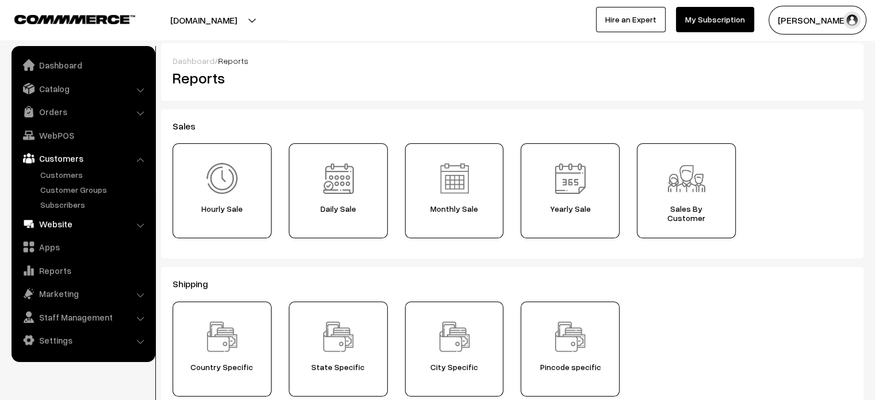
click at [66, 225] on link "Website" at bounding box center [82, 224] width 137 height 21
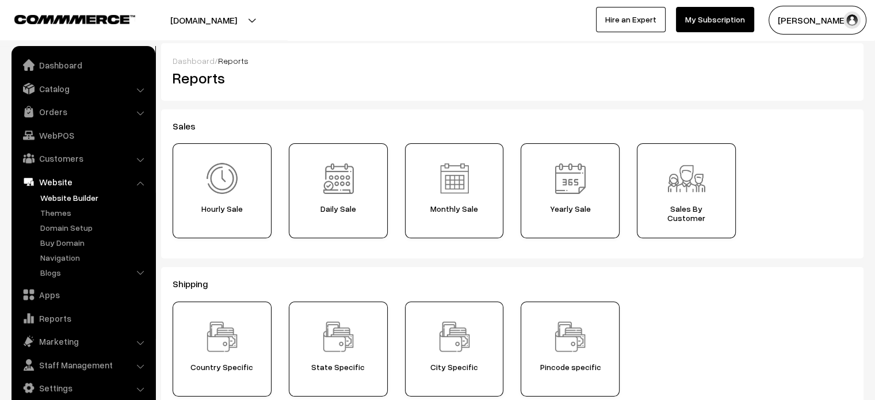
click at [60, 197] on link "Website Builder" at bounding box center [94, 198] width 114 height 12
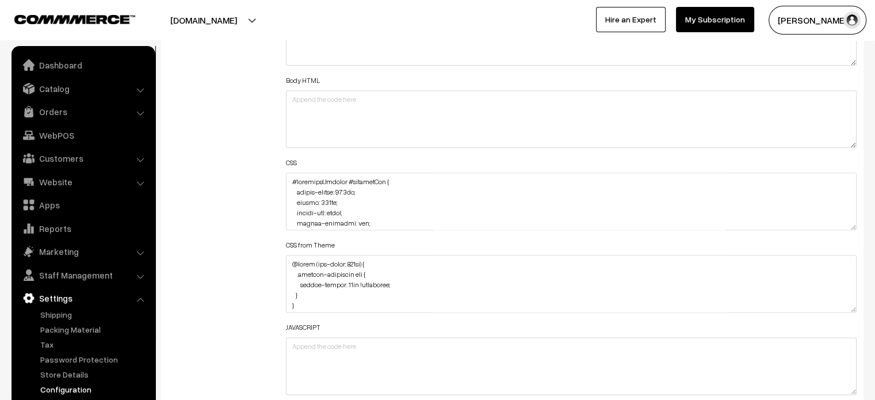
scroll to position [882, 0]
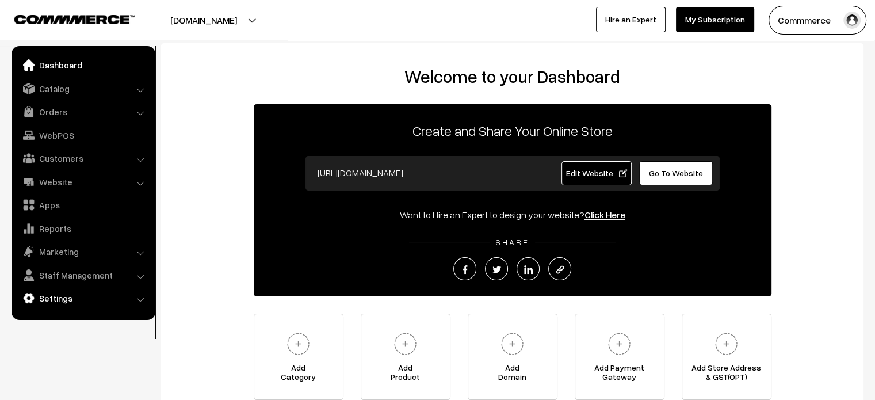
click at [76, 295] on link "Settings" at bounding box center [82, 298] width 137 height 21
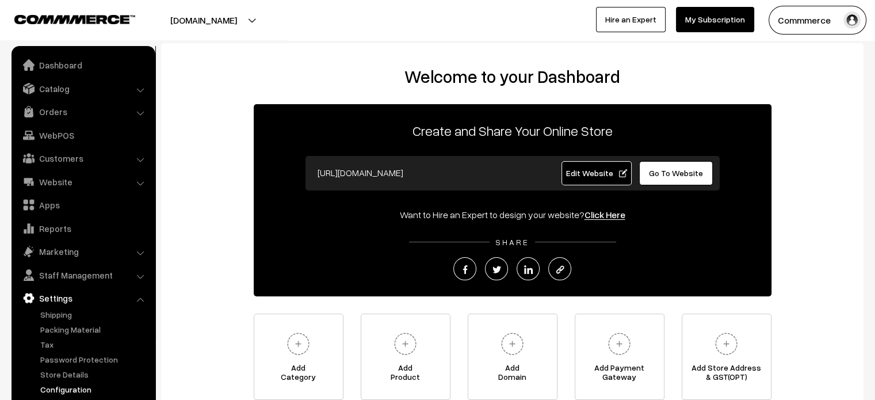
click at [64, 392] on link "Configuration" at bounding box center [94, 389] width 114 height 12
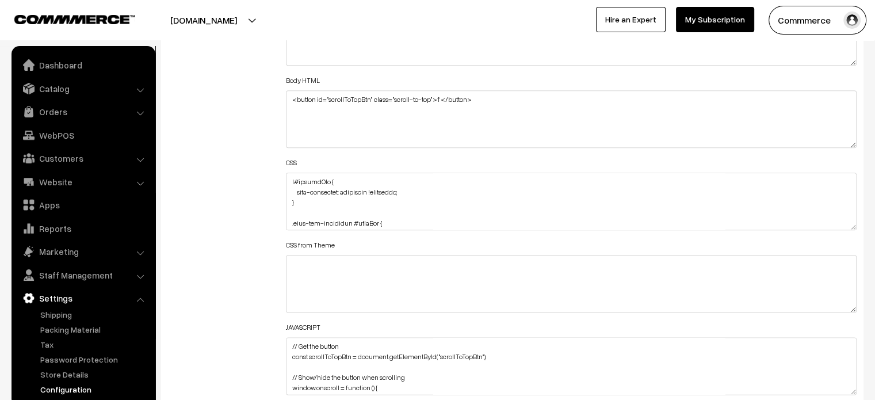
scroll to position [819, 0]
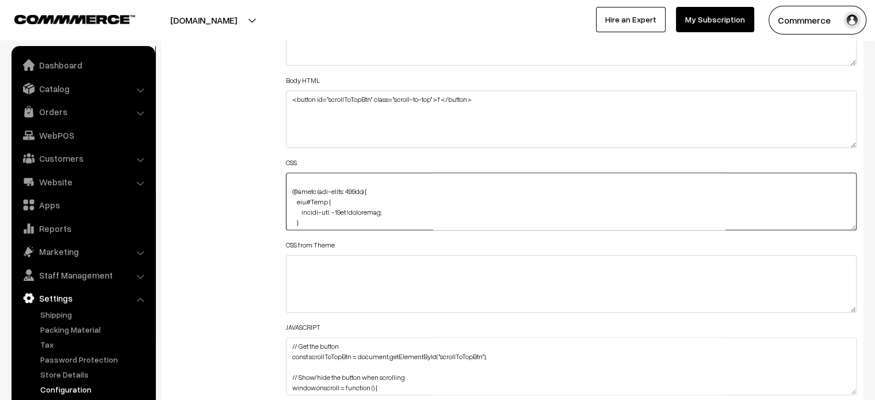
click at [359, 216] on textarea at bounding box center [571, 202] width 571 height 58
drag, startPoint x: 301, startPoint y: 211, endPoint x: 401, endPoint y: 209, distance: 100.2
click at [401, 209] on textarea at bounding box center [571, 202] width 571 height 58
paste textarea "margin-top: -20px !important; margin-left: -14px"
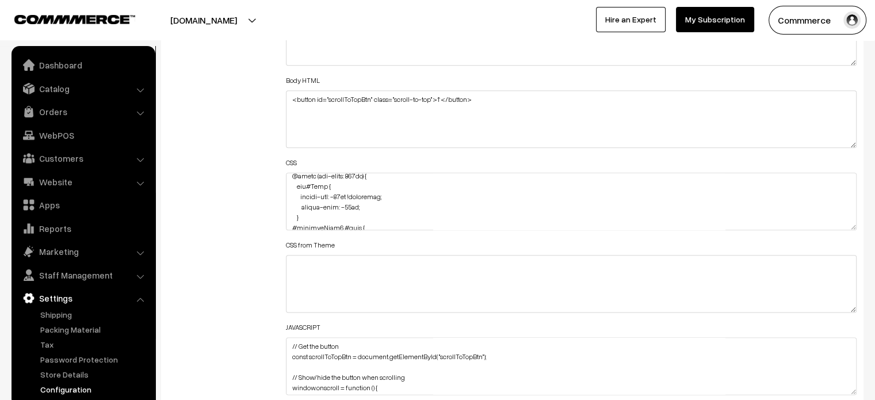
click at [247, 186] on div "Additional HTML/JS/CSS" at bounding box center [218, 195] width 118 height 411
click at [317, 185] on textarea at bounding box center [571, 202] width 571 height 58
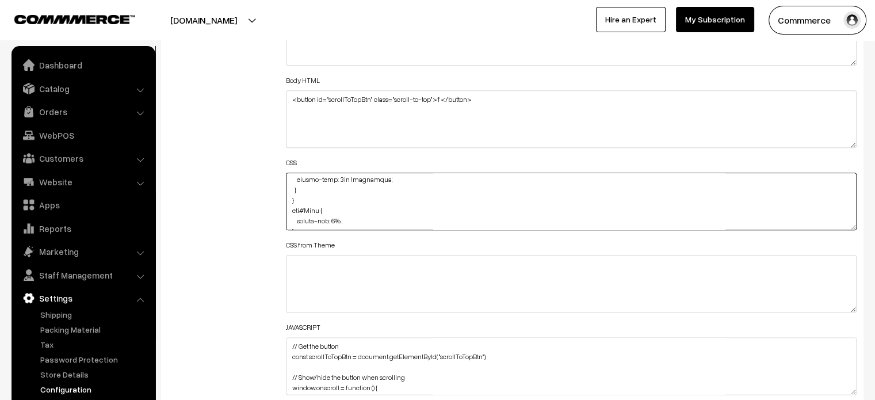
click at [300, 188] on textarea at bounding box center [571, 202] width 571 height 58
paste textarea ".cartCount { transform: scale(0.8); margin-top: -9px; }"
click at [357, 204] on textarea at bounding box center [571, 202] width 571 height 58
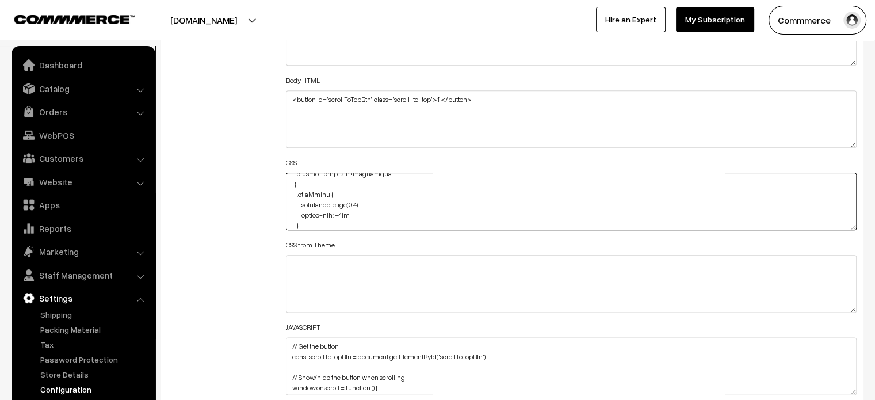
click at [357, 204] on textarea at bounding box center [571, 202] width 571 height 58
type textarea "a#footerNav { text-transform: uppercase !important; } .cart-box-container #cart…"
click at [232, 182] on div "Additional HTML/JS/CSS" at bounding box center [218, 195] width 118 height 411
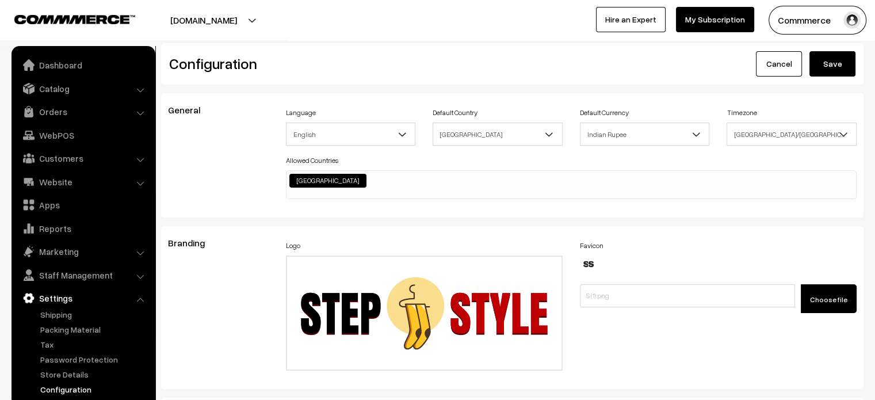
scroll to position [0, 0]
click at [836, 60] on button "Save" at bounding box center [833, 63] width 46 height 25
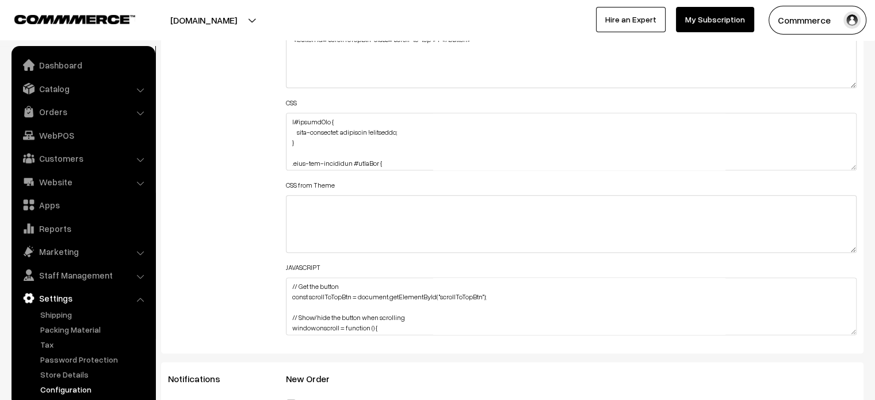
scroll to position [1426, 0]
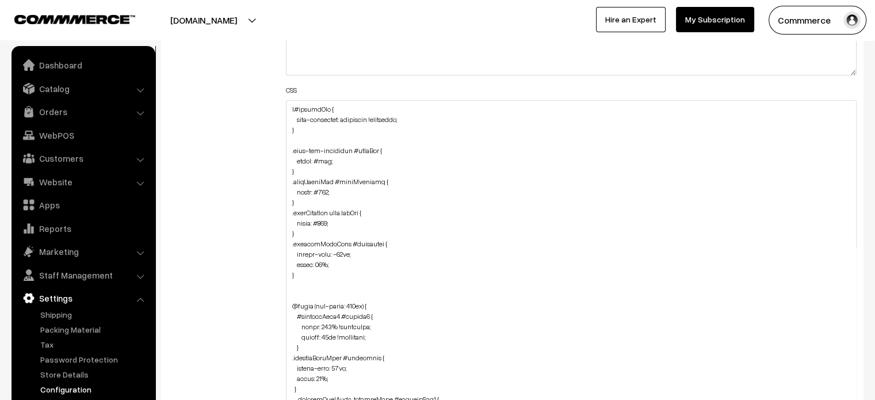
drag, startPoint x: 853, startPoint y: 155, endPoint x: 882, endPoint y: 427, distance: 273.8
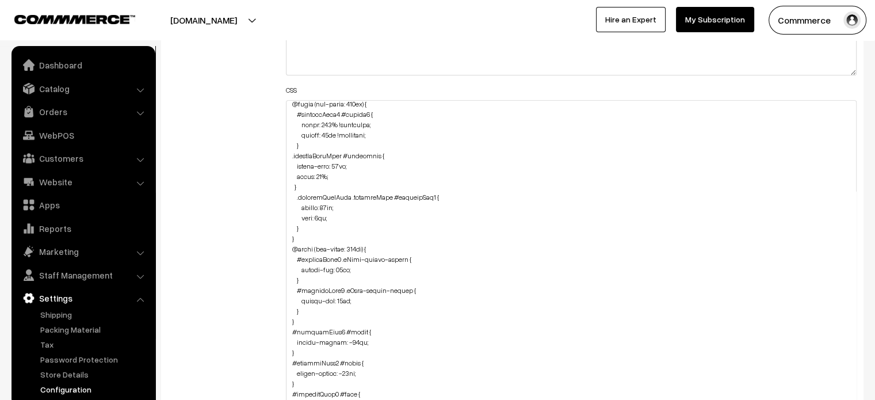
scroll to position [200, 0]
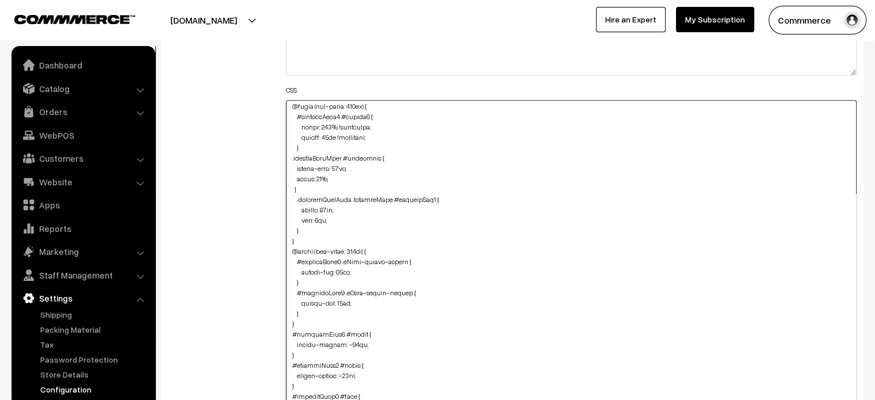
click at [307, 226] on textarea at bounding box center [571, 264] width 571 height 329
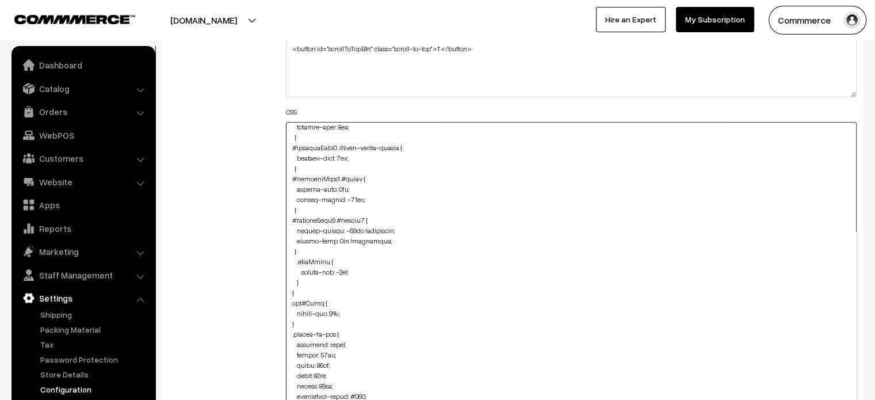
scroll to position [1061, 0]
click at [308, 285] on textarea at bounding box center [571, 286] width 571 height 329
paste textarea ".cList #productText { text-align: center; }"
click at [291, 315] on textarea at bounding box center [571, 286] width 571 height 329
type textarea "a#footerNav { text-transform: uppercase !important; } .cart-box-container #cart…"
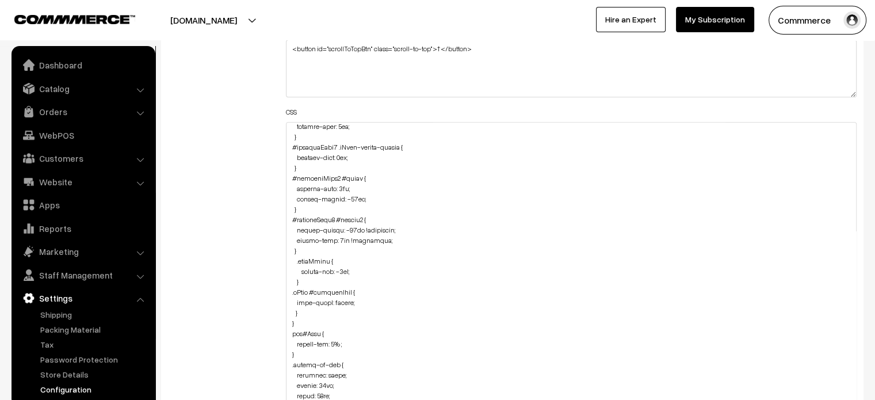
click at [255, 301] on div "Additional HTML/JS/CSS" at bounding box center [218, 281] width 118 height 683
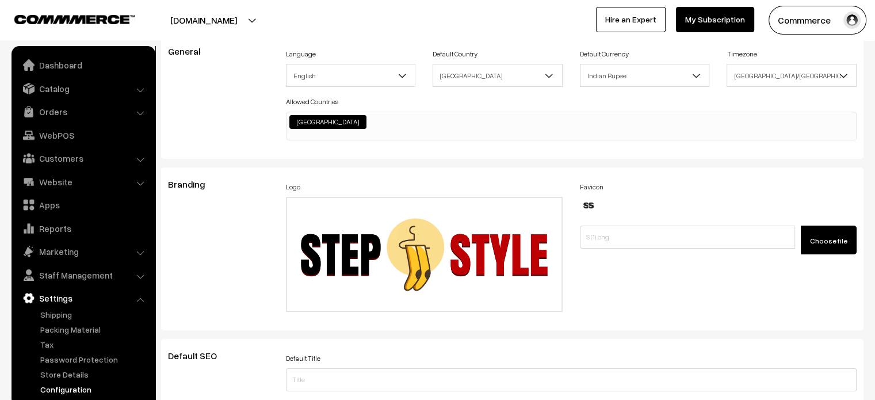
scroll to position [0, 0]
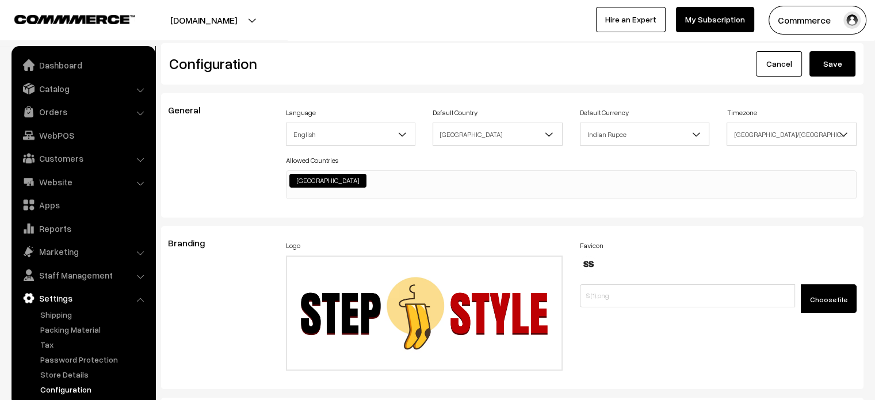
click at [845, 76] on div "Configuration Cancel Save" at bounding box center [512, 63] width 703 height 41
click at [845, 73] on button "Save" at bounding box center [833, 63] width 46 height 25
click at [74, 186] on link "Website" at bounding box center [82, 181] width 137 height 21
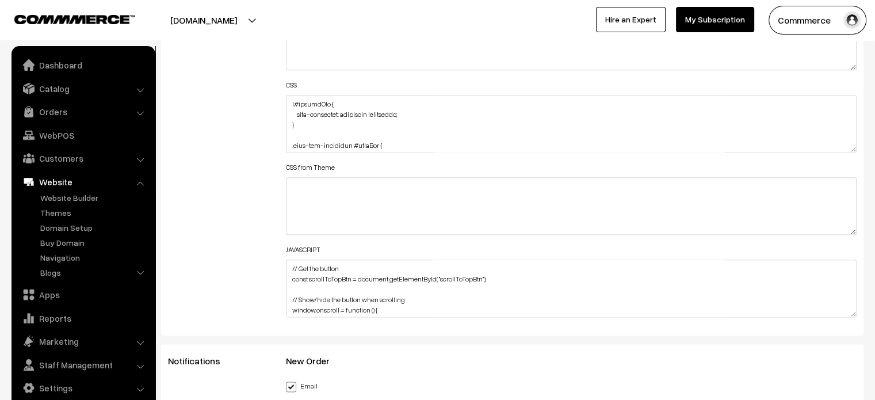
scroll to position [1431, 0]
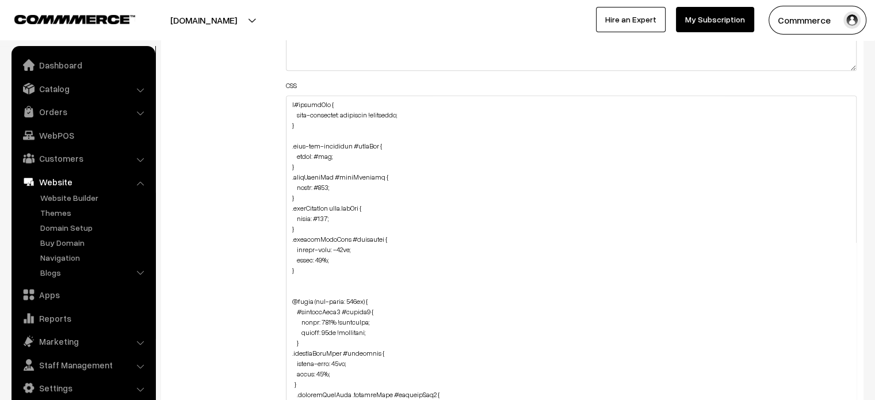
drag, startPoint x: 852, startPoint y: 149, endPoint x: 883, endPoint y: 427, distance: 279.8
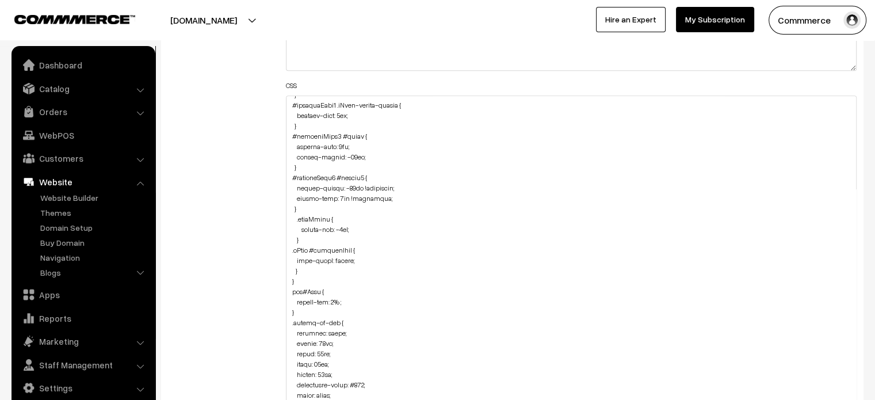
scroll to position [1076, 0]
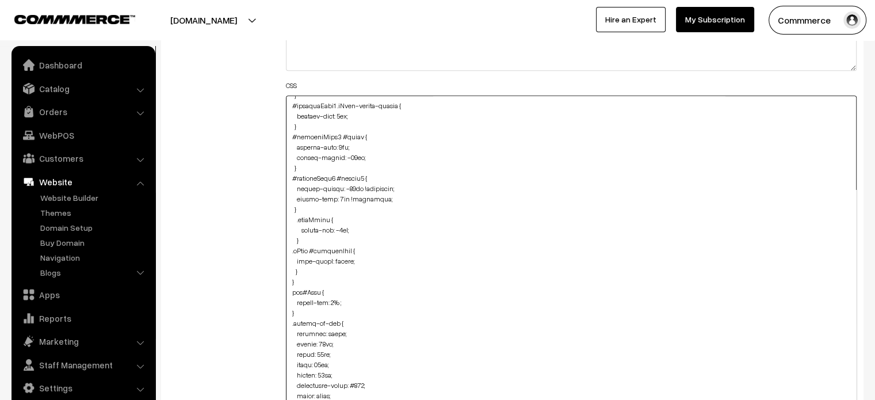
click at [305, 269] on textarea at bounding box center [571, 263] width 571 height 335
paste textarea ".aboutPageWrap #description { color: #000; }"
click at [286, 303] on textarea at bounding box center [571, 263] width 571 height 335
type textarea "a#footerNav { text-transform: uppercase !important; } .cart-box-container #cart…"
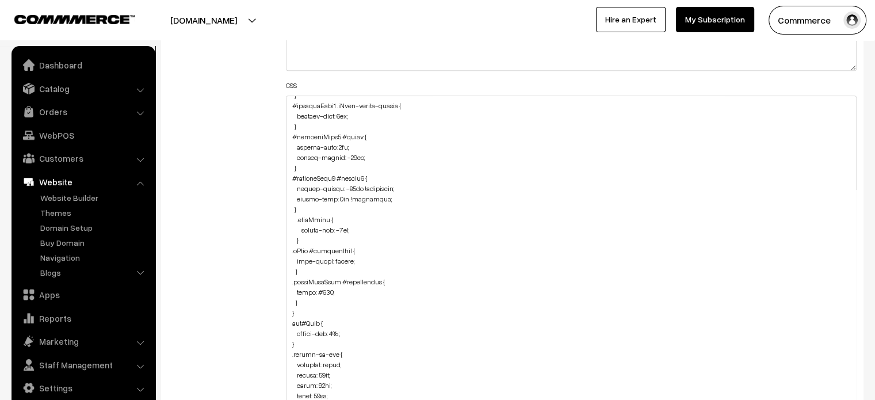
click at [255, 285] on div "Additional HTML/JS/CSS" at bounding box center [218, 257] width 118 height 689
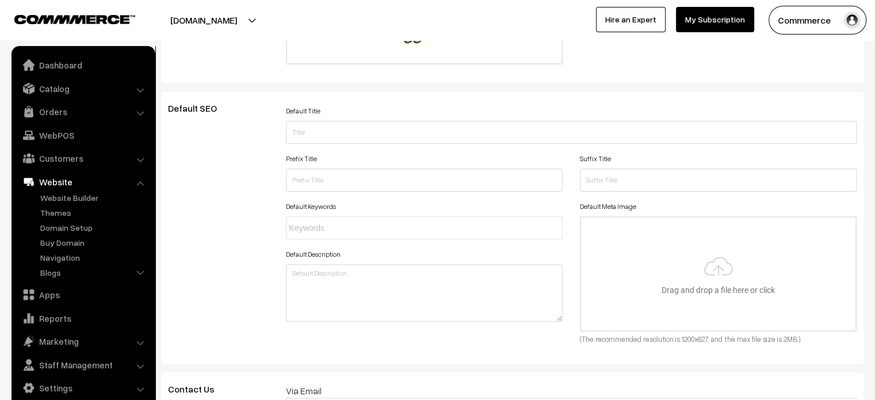
scroll to position [0, 0]
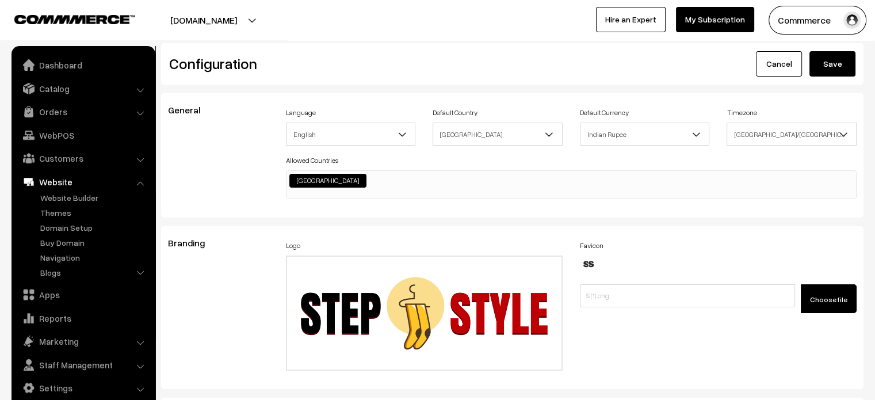
click at [840, 73] on button "Save" at bounding box center [833, 63] width 46 height 25
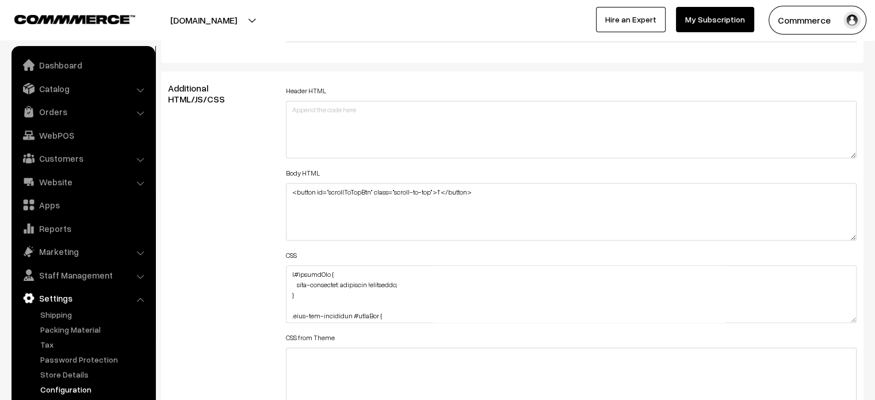
scroll to position [1270, 0]
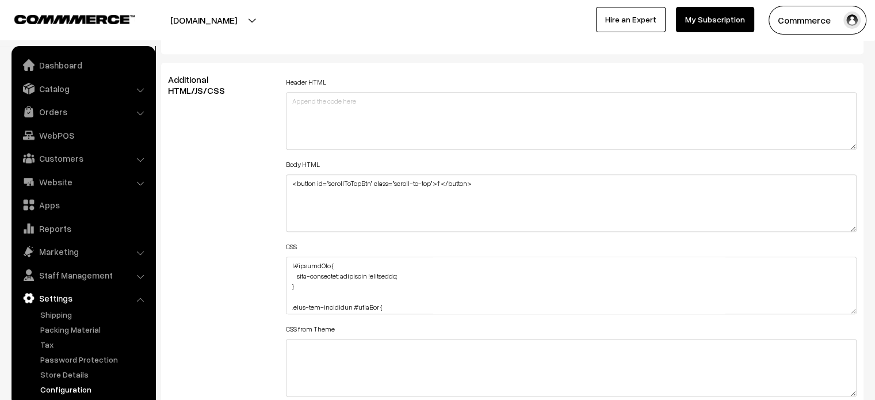
click at [283, 264] on div "Header HTML Body HTML <button id="scrollToTopBtn" class="scroll-to-top">↑</butt…" at bounding box center [571, 279] width 589 height 411
drag, startPoint x: 283, startPoint y: 264, endPoint x: 290, endPoint y: 264, distance: 6.9
click at [290, 264] on div "Header HTML Body HTML <button id="scrollToTopBtn" class="scroll-to-top">↑</butt…" at bounding box center [571, 279] width 589 height 411
click at [290, 264] on textarea at bounding box center [571, 286] width 571 height 58
paste textarea ".aboutPageWrap #description { color: #000; }"
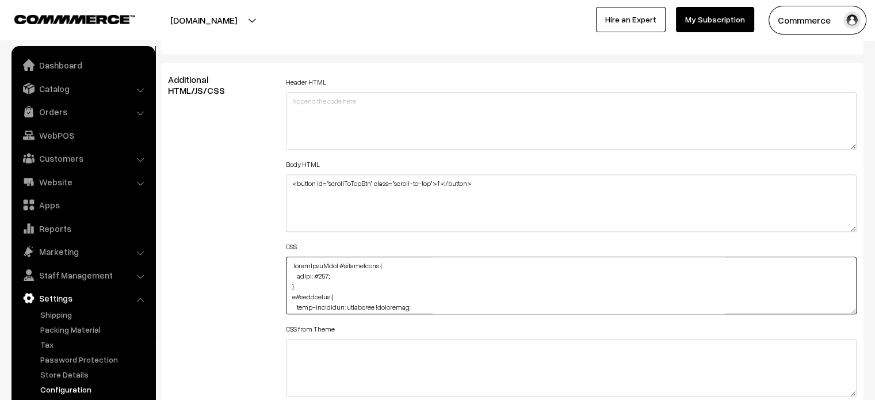
type textarea ".aboutPageWrap #description { color: #000; } a#footerNav { text-transform: uppe…"
click at [209, 226] on div "Additional HTML/JS/CSS" at bounding box center [218, 279] width 118 height 411
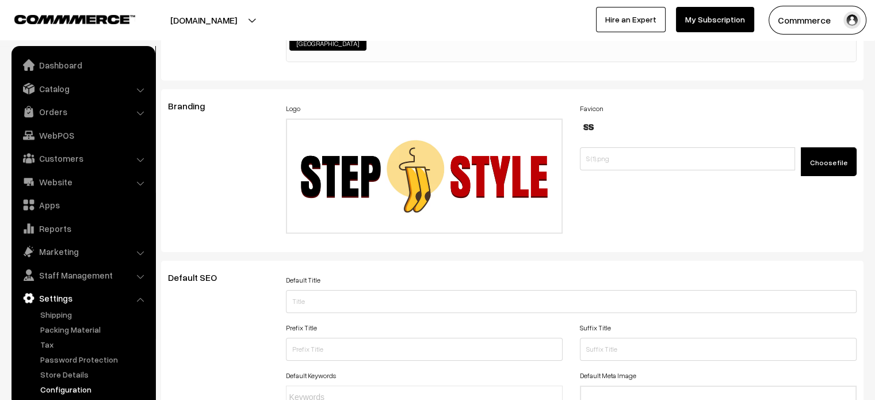
scroll to position [0, 0]
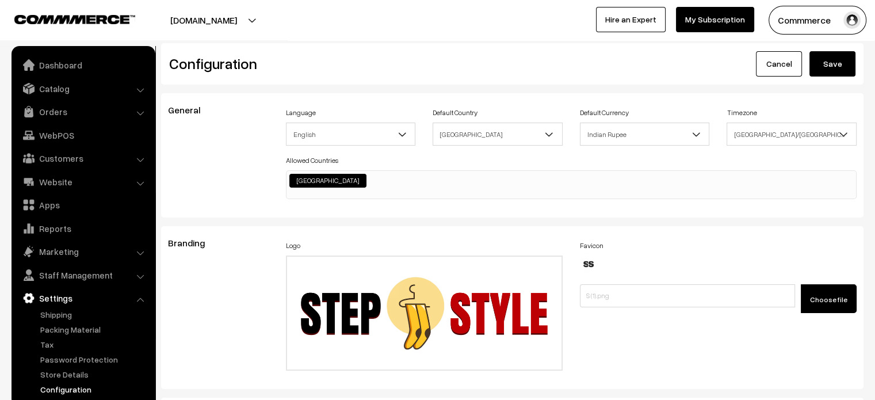
click at [832, 75] on button "Save" at bounding box center [833, 63] width 46 height 25
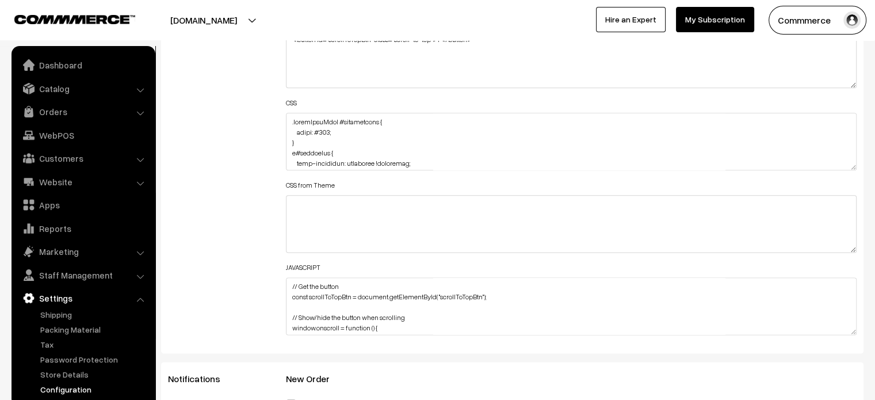
scroll to position [1486, 0]
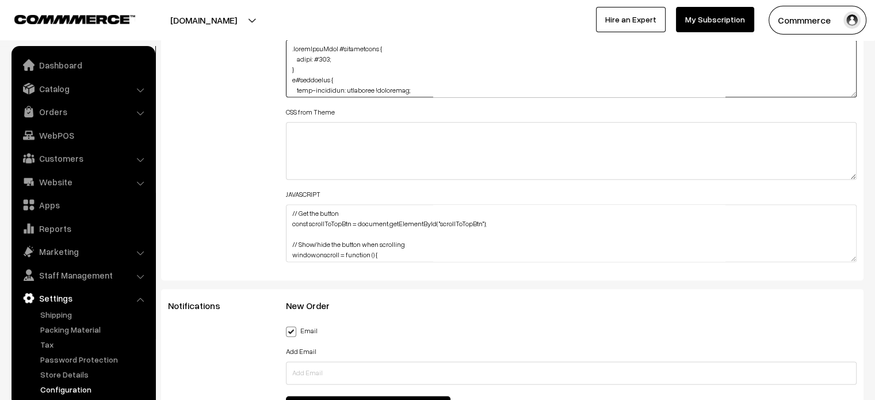
drag, startPoint x: 205, startPoint y: 163, endPoint x: 856, endPoint y: 96, distance: 654.3
click at [856, 96] on div "Header HTML Body HTML <button id="scrollToTopBtn" class="scroll-to-top">↑</butt…" at bounding box center [571, 59] width 571 height 405
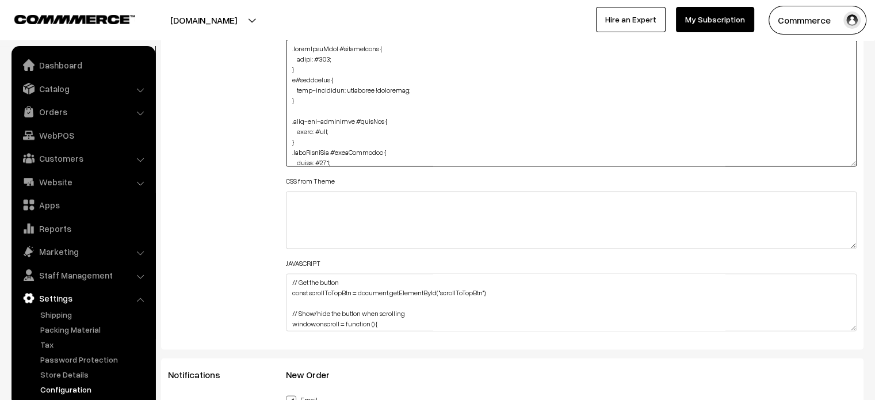
drag, startPoint x: 854, startPoint y: 94, endPoint x: 793, endPoint y: 427, distance: 338.2
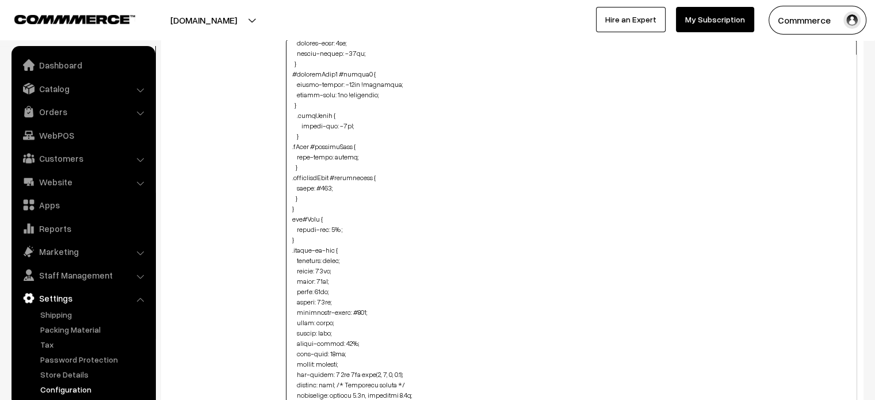
scroll to position [1160, 0]
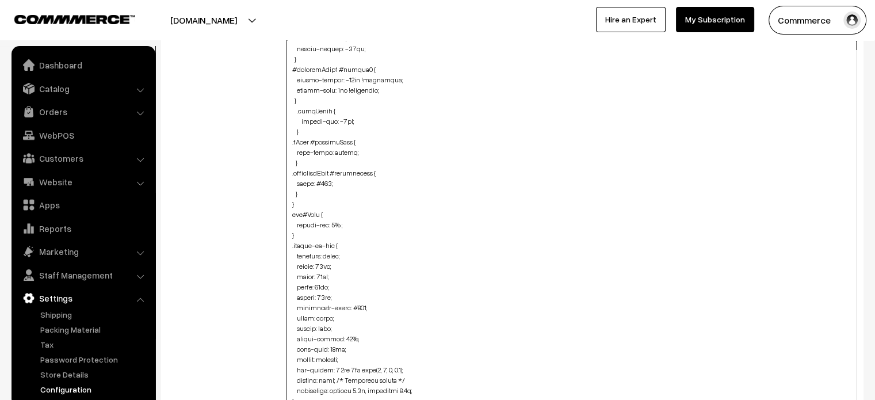
click at [315, 193] on textarea at bounding box center [571, 235] width 571 height 390
paste textarea ".productListWrap #productBtn2 { width: 95% !important; height: 35px !important;…"
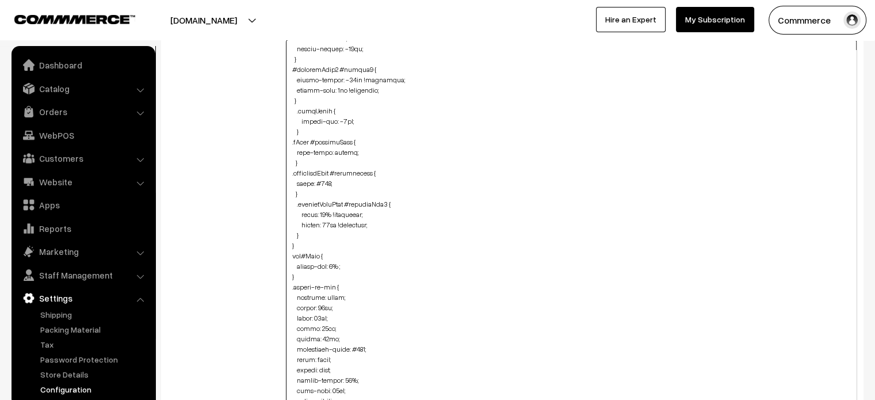
type textarea ".aboutPageWrap #description { color: #000; } a#footerNav { text-transform: uppe…"
click at [250, 211] on div "Additional HTML/JS/CSS" at bounding box center [218, 229] width 118 height 744
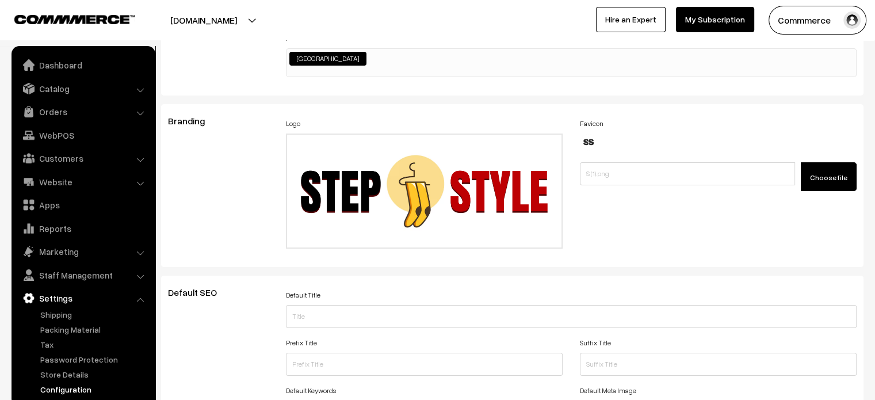
scroll to position [0, 0]
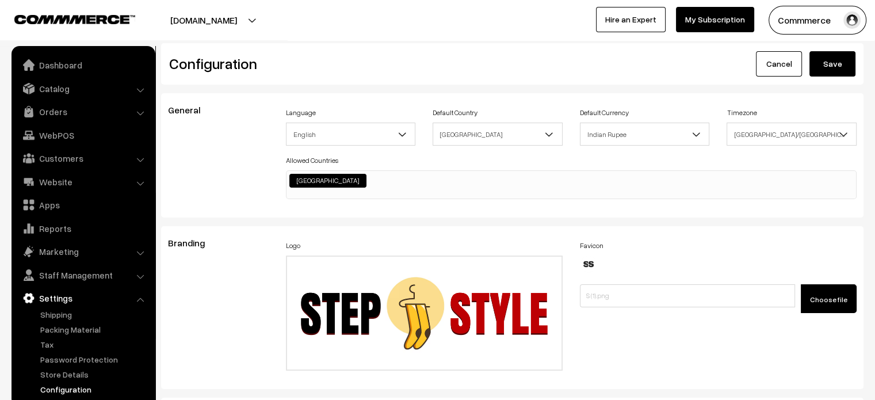
click at [847, 67] on button "Save" at bounding box center [833, 63] width 46 height 25
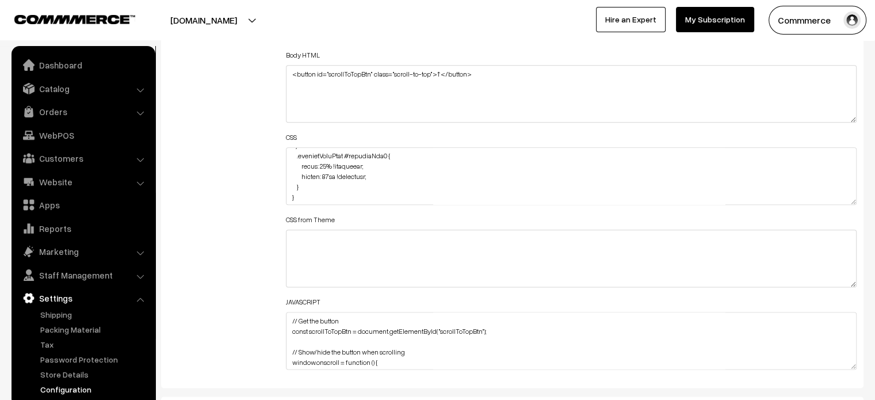
scroll to position [1316, 0]
click at [381, 174] on textarea at bounding box center [571, 176] width 571 height 58
paste textarea "left: 7px !important;"
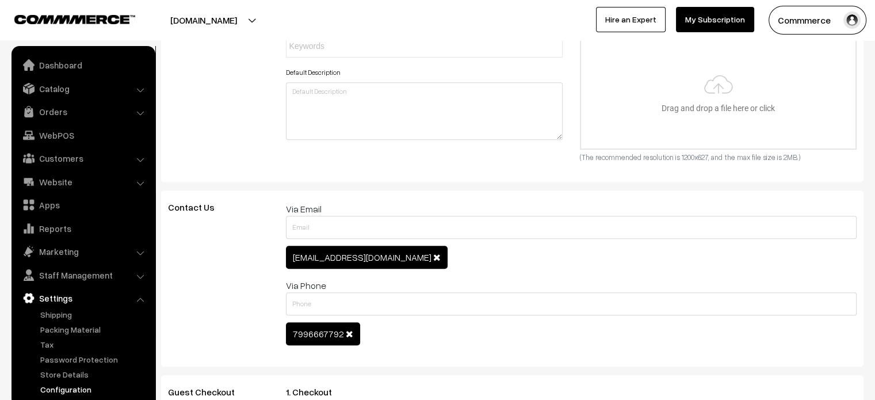
scroll to position [0, 0]
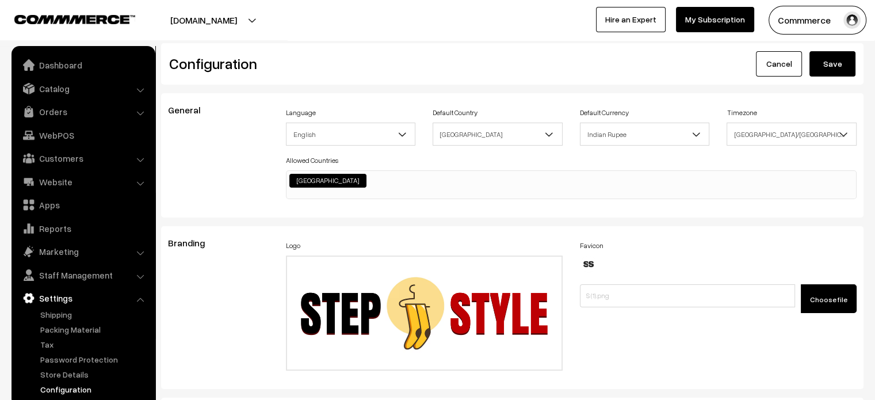
type textarea ".aboutPageWrap #description { color: #000; } a#footerNav { text-transform: uppe…"
click at [831, 57] on button "Save" at bounding box center [833, 63] width 46 height 25
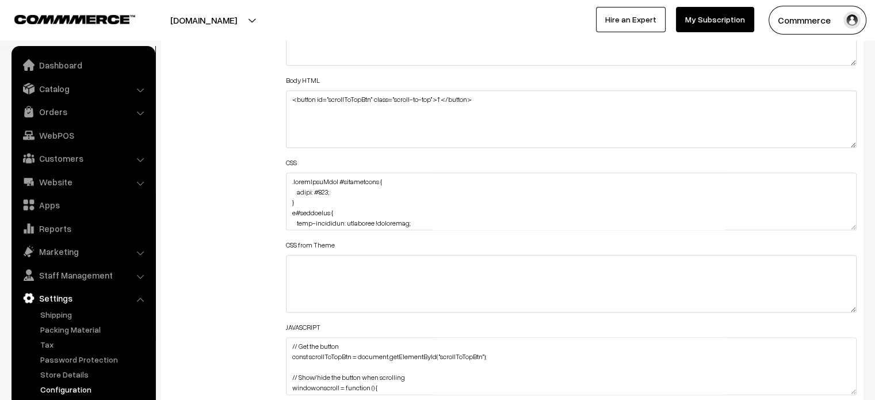
scroll to position [1295, 0]
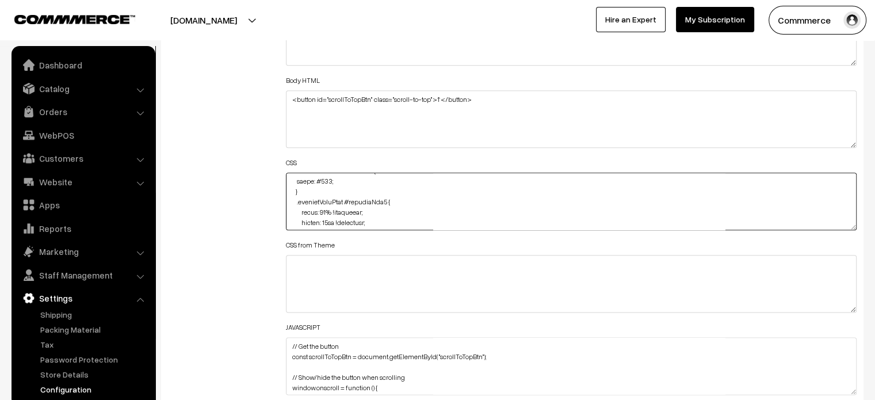
click at [329, 209] on textarea at bounding box center [571, 202] width 571 height 58
type textarea ".aboutPageWrap #description { color: #000; } a#footerNav { text-transform: uppe…"
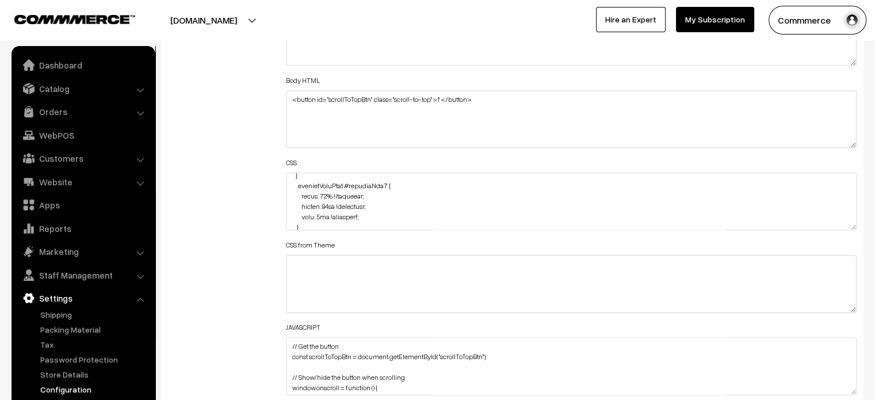
click at [253, 181] on div "Additional HTML/JS/CSS" at bounding box center [218, 195] width 118 height 411
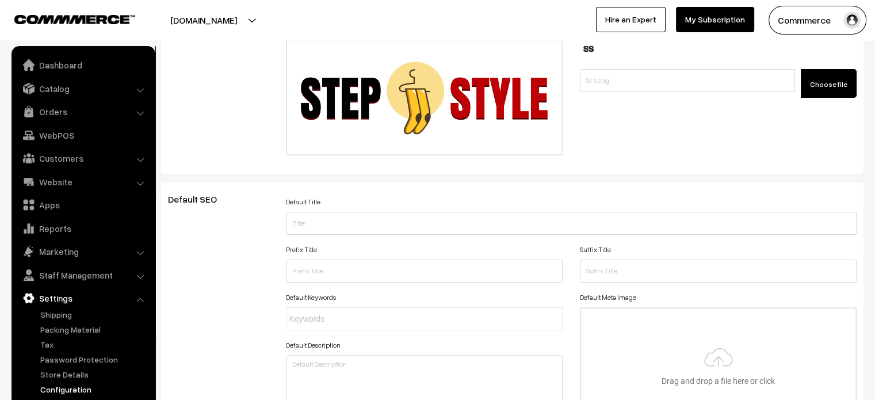
scroll to position [0, 0]
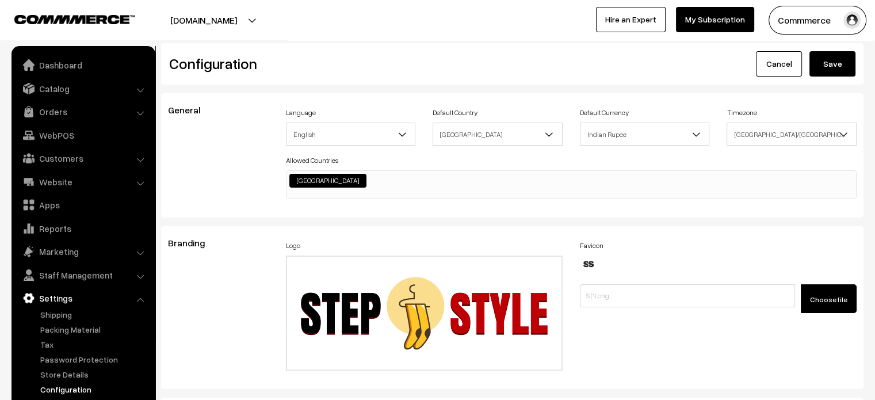
click at [834, 63] on button "Save" at bounding box center [833, 63] width 46 height 25
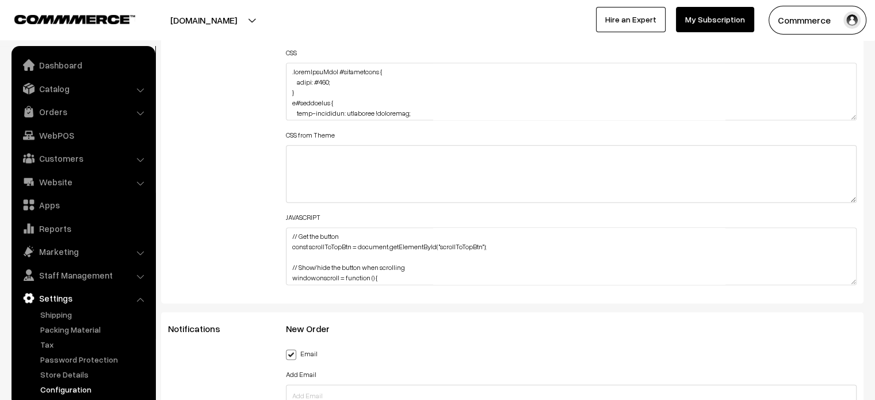
scroll to position [1464, 0]
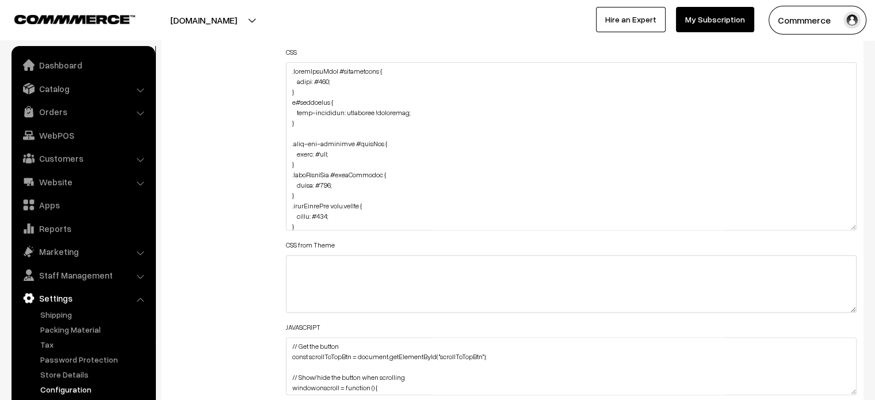
drag, startPoint x: 852, startPoint y: 115, endPoint x: 855, endPoint y: 427, distance: 311.9
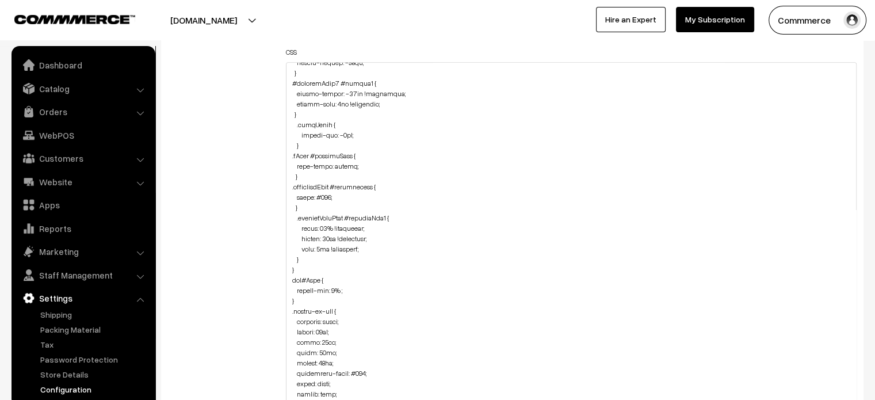
scroll to position [1171, 0]
click at [311, 256] on textarea at bounding box center [571, 246] width 571 height 369
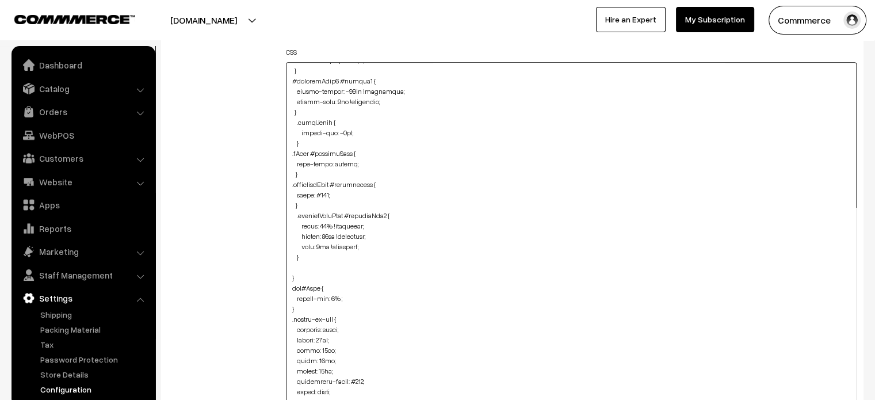
paste textarea ".productDetails #productBtn2 { width: 49%; }"
click at [287, 282] on textarea at bounding box center [571, 246] width 571 height 369
type textarea ".aboutPageWrap #description { color: #000; } a#footerNav { text-transform: uppe…"
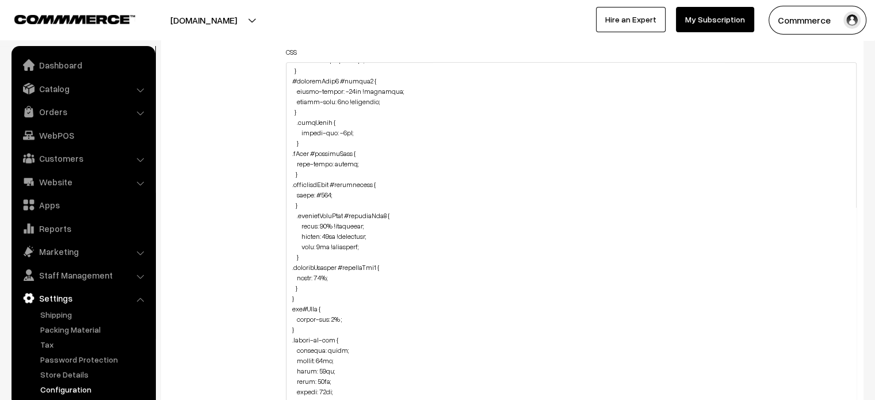
click at [230, 295] on div "Additional HTML/JS/CSS" at bounding box center [218, 241] width 118 height 723
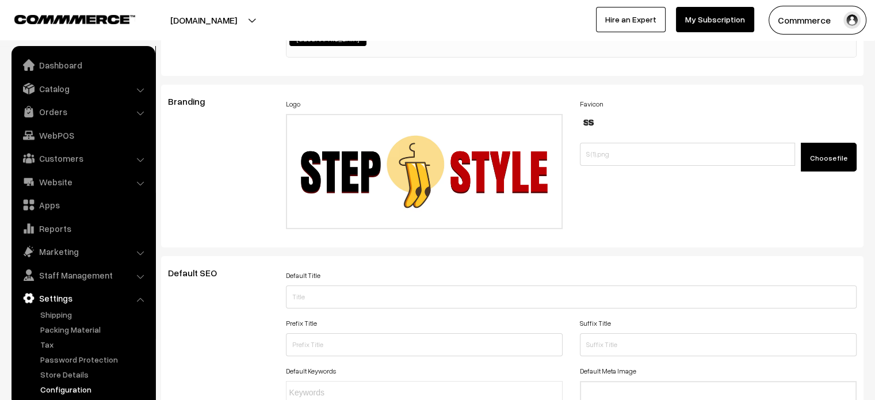
scroll to position [0, 0]
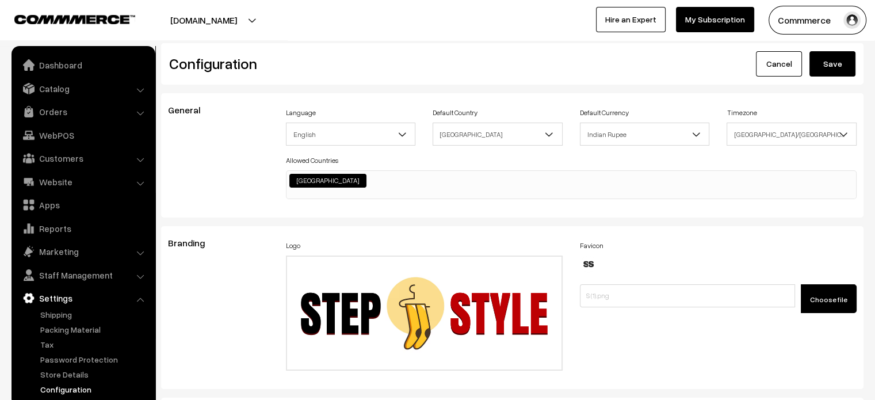
click at [829, 56] on button "Save" at bounding box center [833, 63] width 46 height 25
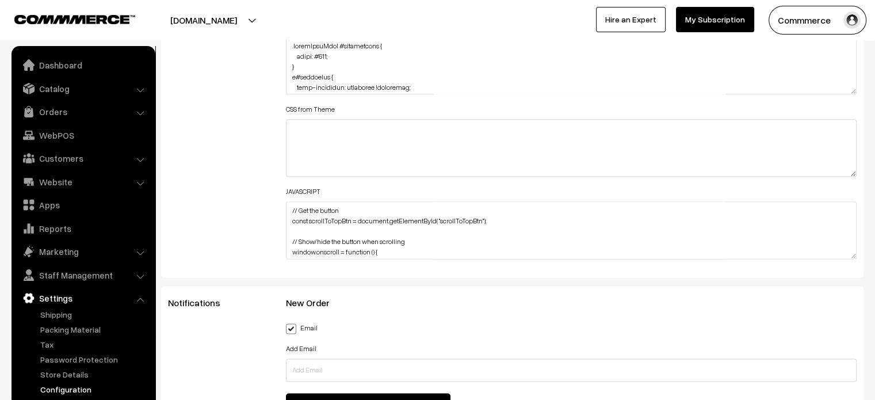
scroll to position [1489, 0]
click at [853, 91] on div "Header HTML Body HTML <button id="scrollToTopBtn" class="scroll-to-top">↑</butt…" at bounding box center [571, 57] width 571 height 405
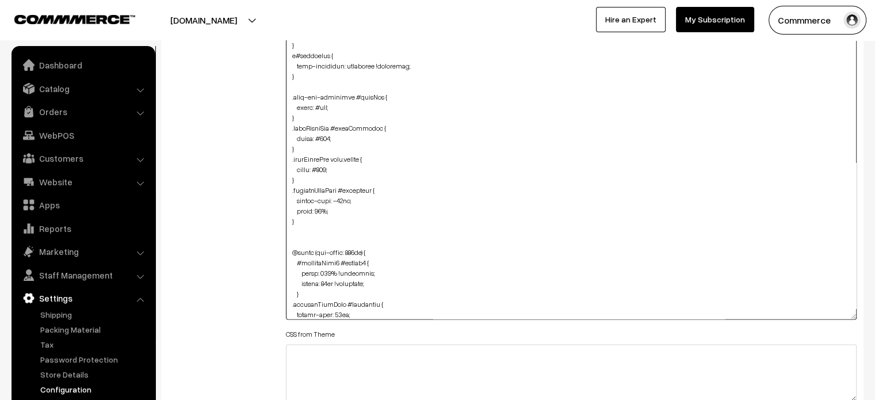
drag, startPoint x: 853, startPoint y: 91, endPoint x: 862, endPoint y: 427, distance: 336.2
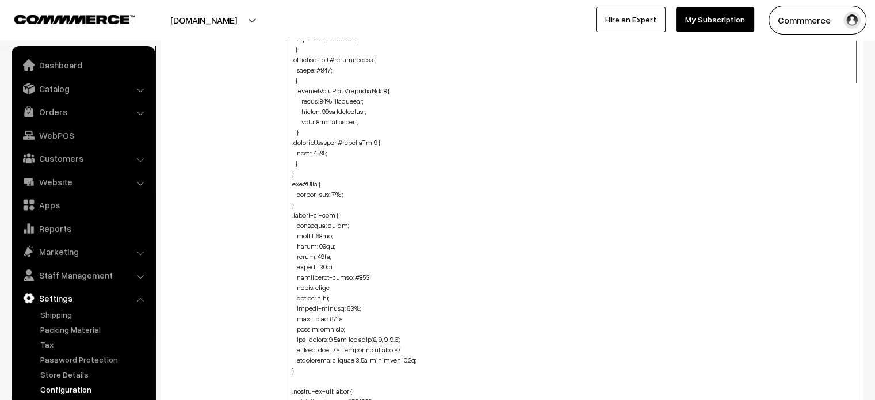
scroll to position [1271, 0]
click at [308, 163] on textarea at bounding box center [571, 234] width 571 height 394
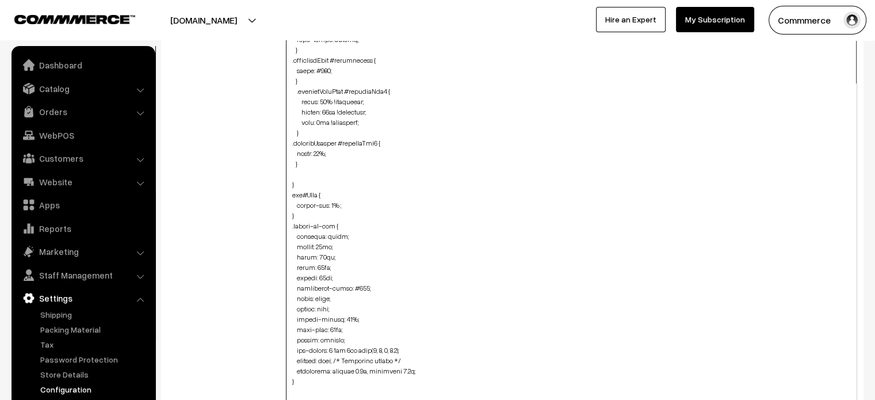
paste textarea ".related-product-slider #button2 { width: 90%; height: 35px; left: 7px; margin-…"
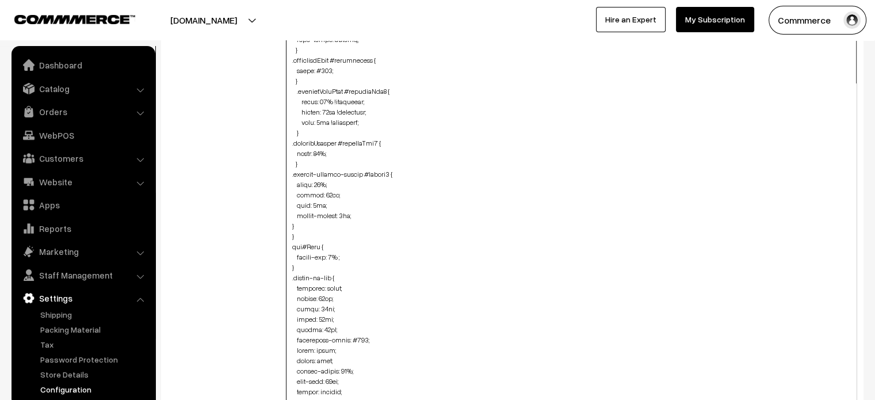
click at [291, 225] on textarea at bounding box center [571, 234] width 571 height 394
click at [307, 234] on textarea at bounding box center [571, 234] width 571 height 394
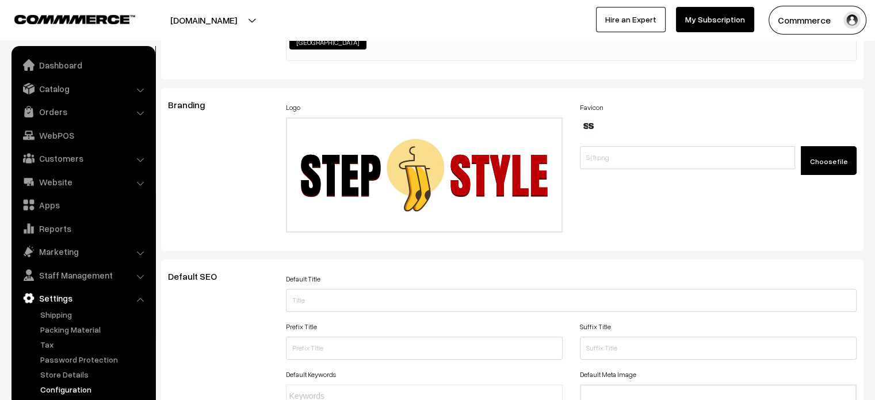
scroll to position [0, 0]
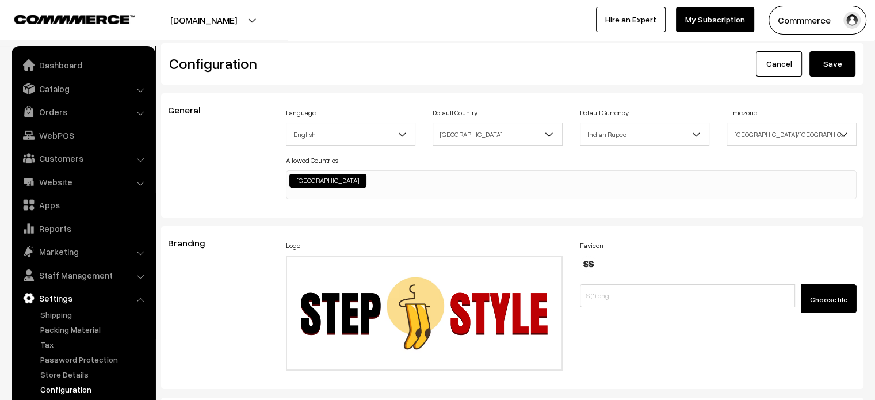
type textarea ".aboutPageWrap #description { color: #000; } a#footerNav { text-transform: uppe…"
click at [840, 62] on button "Save" at bounding box center [833, 63] width 46 height 25
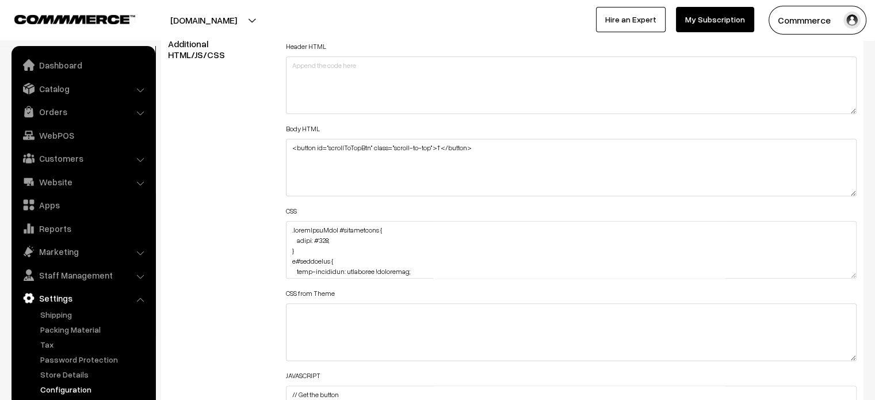
scroll to position [1307, 0]
drag, startPoint x: 853, startPoint y: 272, endPoint x: 841, endPoint y: 427, distance: 155.3
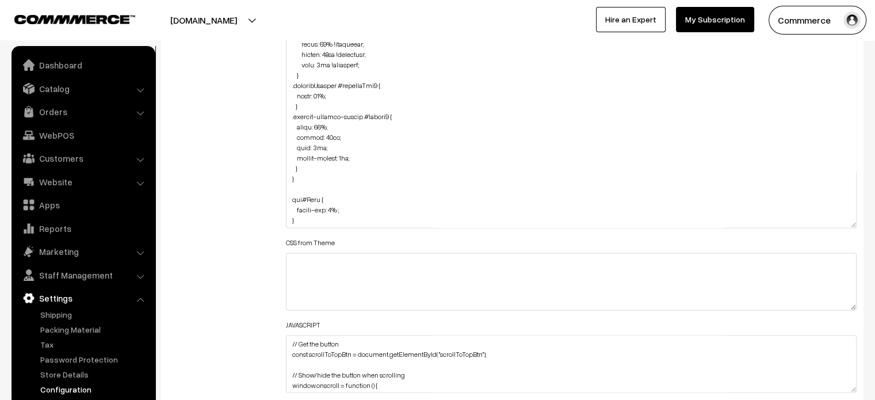
scroll to position [1311, 0]
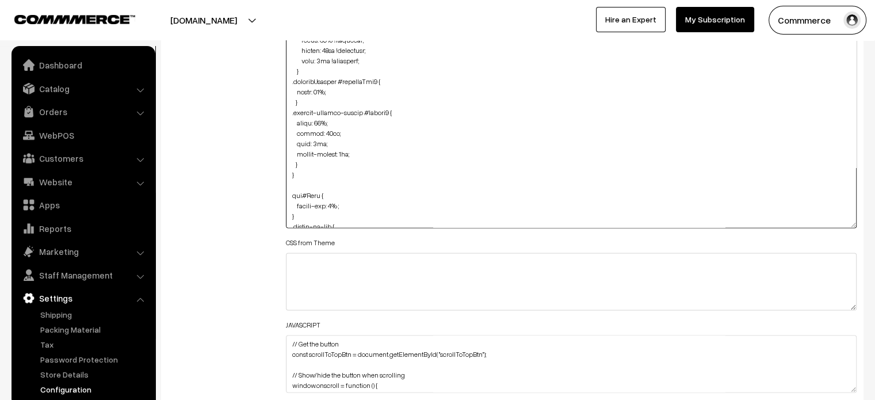
click at [308, 160] on textarea at bounding box center [571, 122] width 571 height 212
paste textarea ".product-details-you-may-like #productHead { margin-top: -95px; }"
click at [291, 193] on textarea at bounding box center [571, 122] width 571 height 212
type textarea ".aboutPageWrap #description { color: #000; } a#footerNav { text-transform: uppe…"
click at [264, 200] on div "Additional HTML/JS/CSS" at bounding box center [218, 117] width 118 height 566
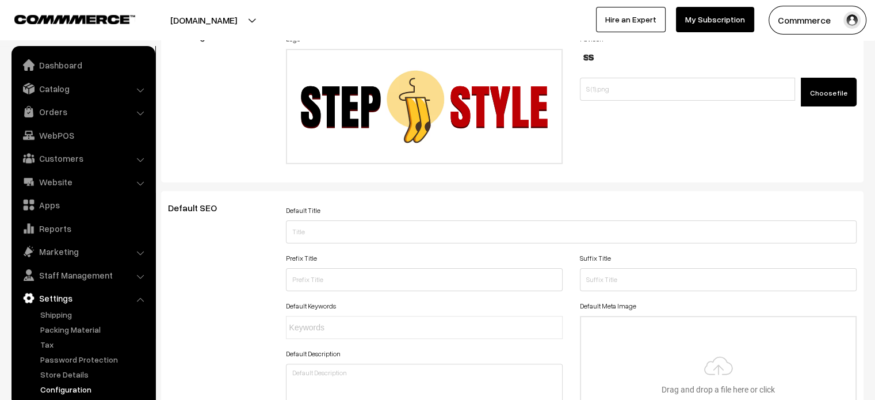
scroll to position [0, 0]
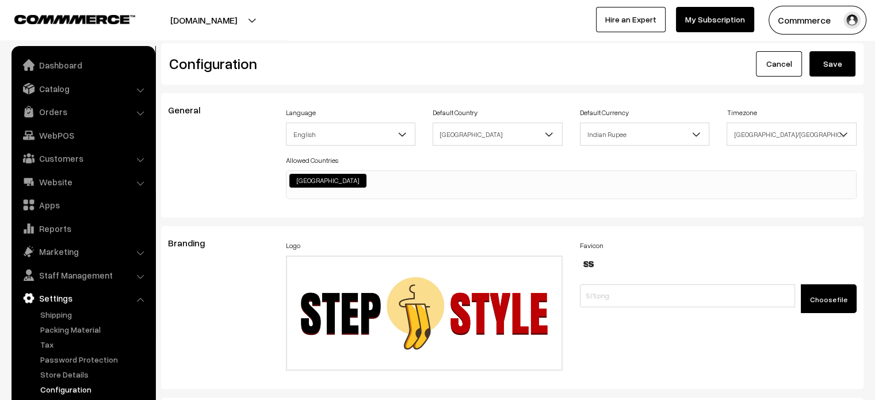
click at [838, 66] on button "Save" at bounding box center [833, 63] width 46 height 25
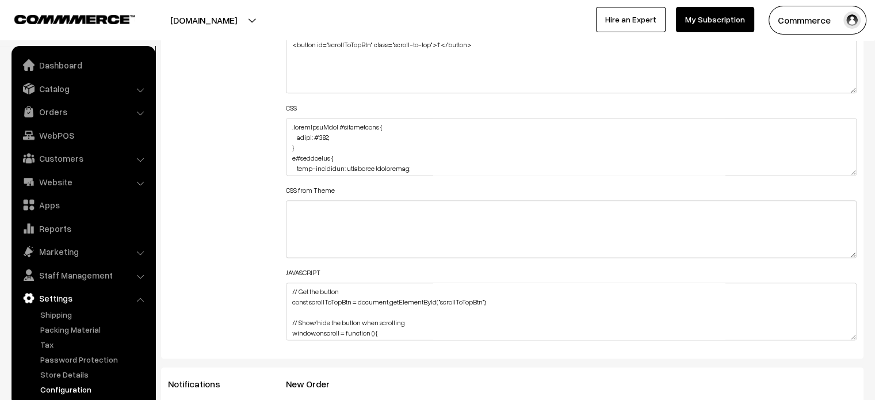
scroll to position [1317, 0]
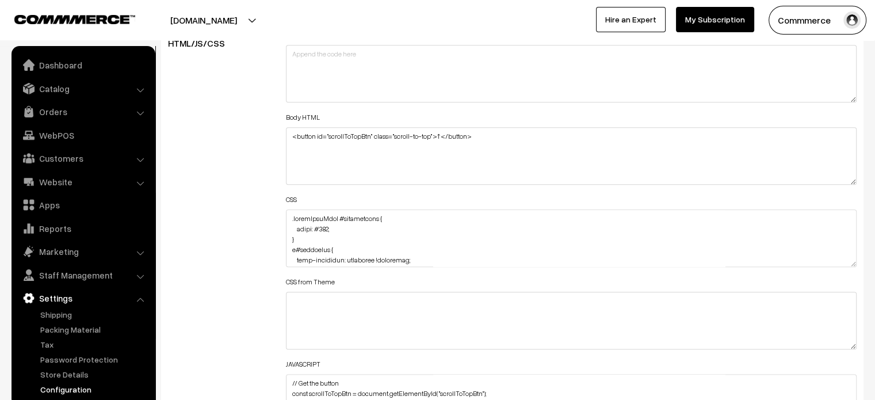
drag, startPoint x: 854, startPoint y: 264, endPoint x: 844, endPoint y: 427, distance: 163.7
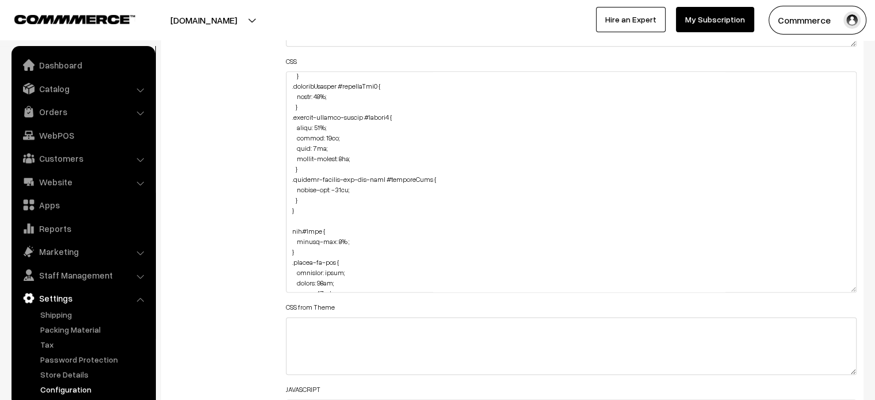
scroll to position [1367, 0]
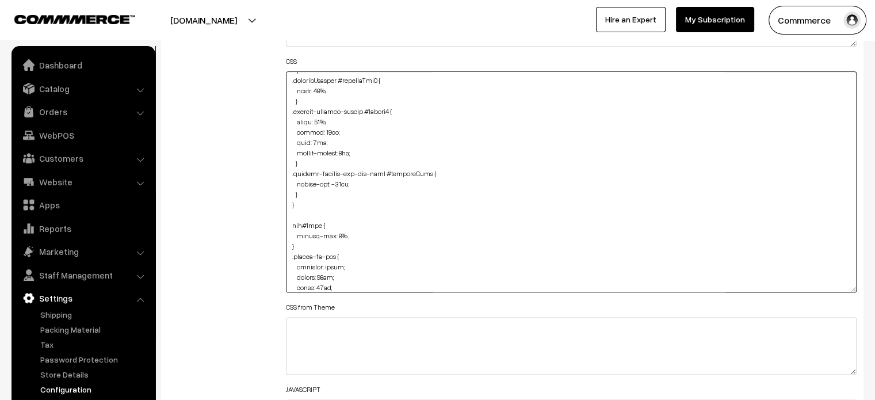
click at [321, 193] on textarea at bounding box center [571, 181] width 571 height 221
paste textarea ".related-product-slider #productCard { height: 100%; padding-bottom: 20px; max-…"
click at [290, 246] on textarea at bounding box center [571, 181] width 571 height 221
drag, startPoint x: 368, startPoint y: 228, endPoint x: 296, endPoint y: 214, distance: 73.3
click at [296, 214] on textarea at bounding box center [571, 181] width 571 height 221
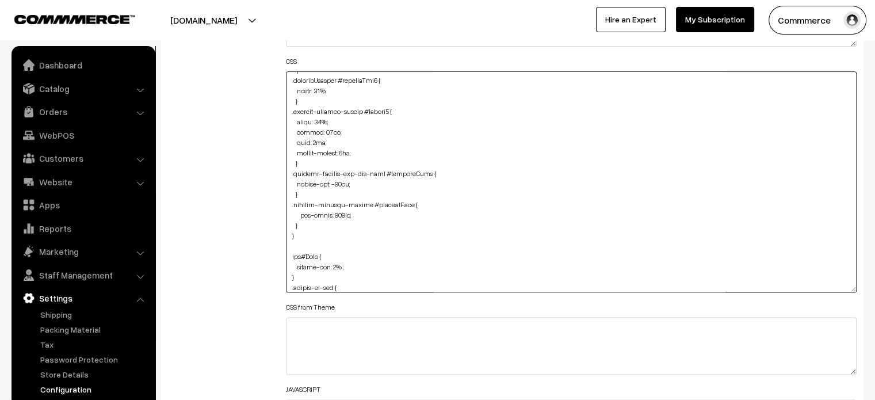
type textarea ".aboutPageWrap #description { color: #000; } a#footerNav { text-transform: uppe…"
click at [251, 228] on div "Additional HTML/JS/CSS" at bounding box center [218, 176] width 118 height 575
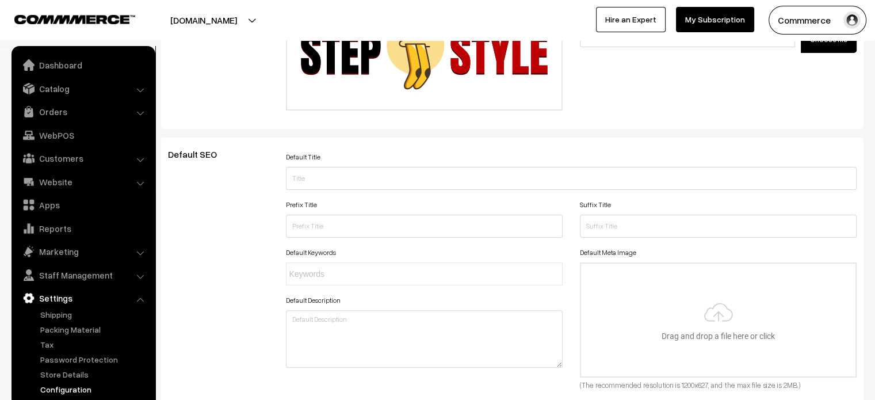
scroll to position [0, 0]
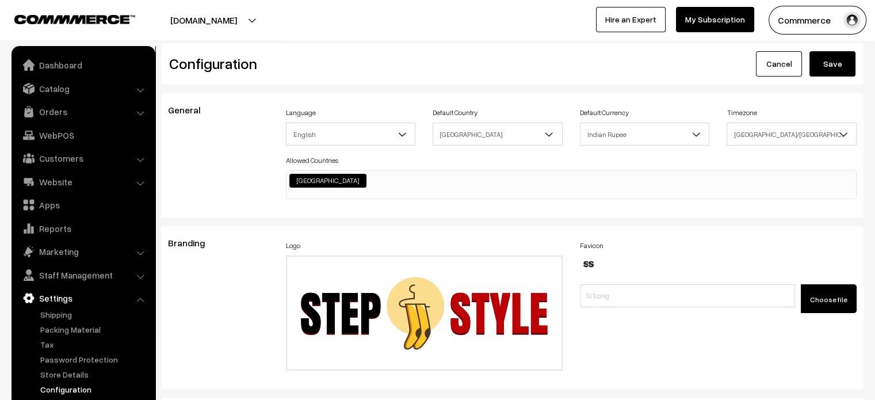
click at [820, 58] on button "Save" at bounding box center [833, 63] width 46 height 25
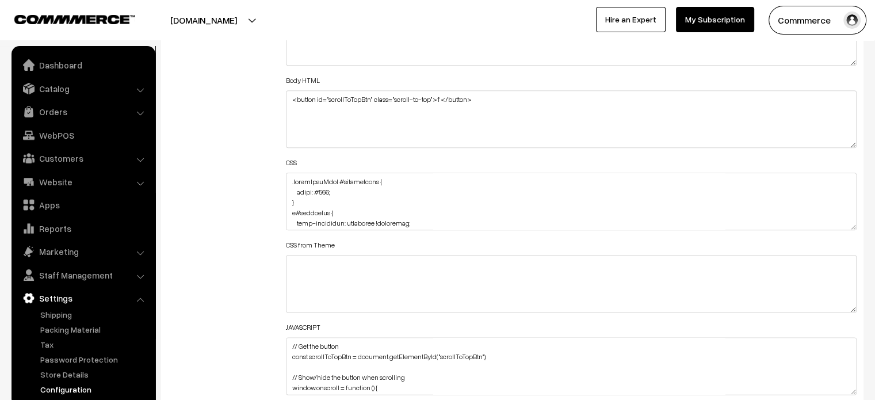
scroll to position [1358, 0]
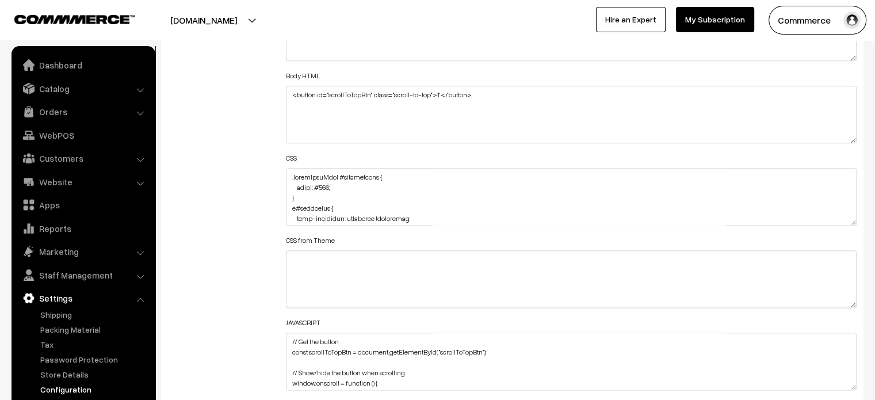
drag, startPoint x: 855, startPoint y: 220, endPoint x: 883, endPoint y: 427, distance: 208.6
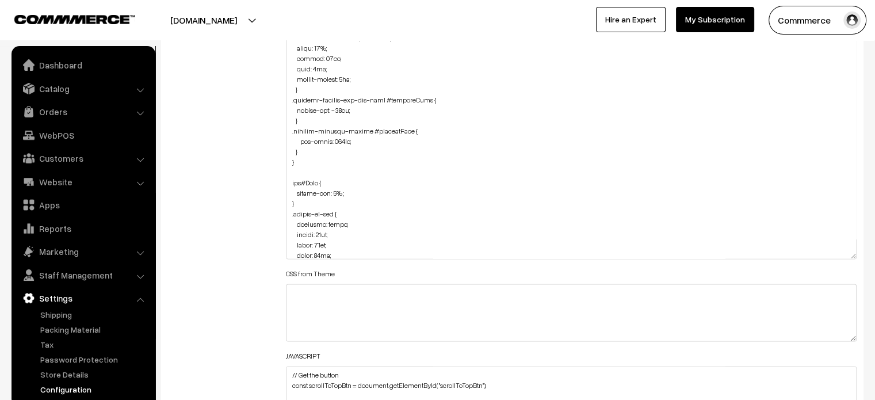
scroll to position [1367, 0]
click at [342, 142] on textarea at bounding box center [571, 127] width 571 height 264
type textarea ".aboutPageWrap #description { color: #000; } a#footerNav { text-transform: uppe…"
click at [201, 184] on div "Additional HTML/JS/CSS" at bounding box center [218, 122] width 118 height 618
click at [237, 143] on div "Additional HTML/JS/CSS" at bounding box center [218, 122] width 118 height 618
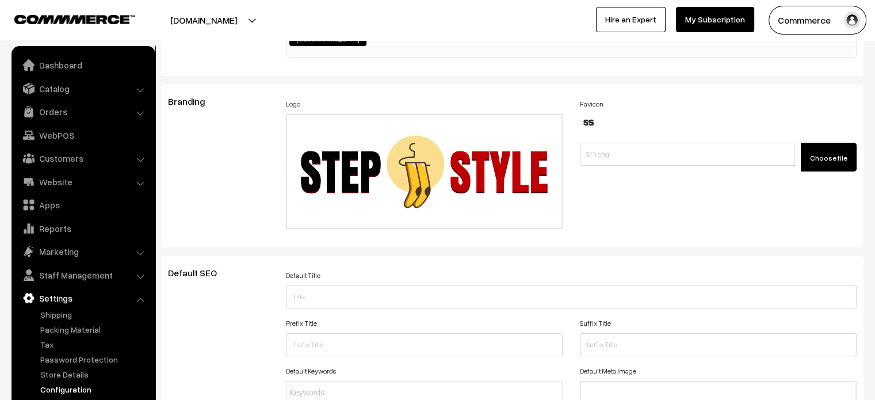
scroll to position [0, 0]
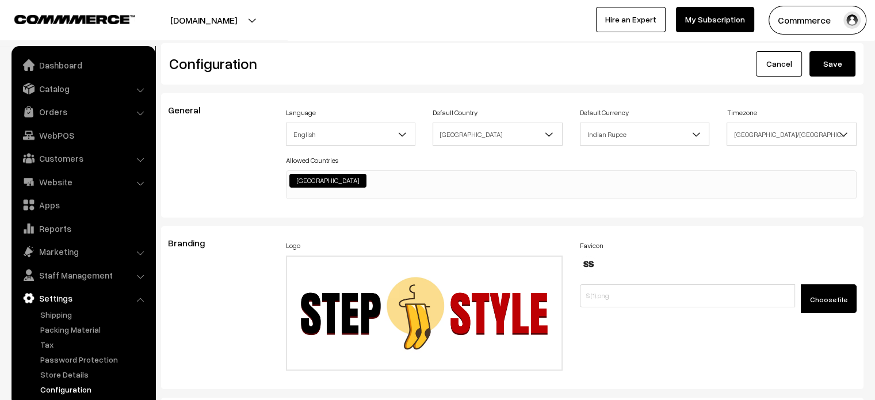
click at [829, 72] on button "Save" at bounding box center [833, 63] width 46 height 25
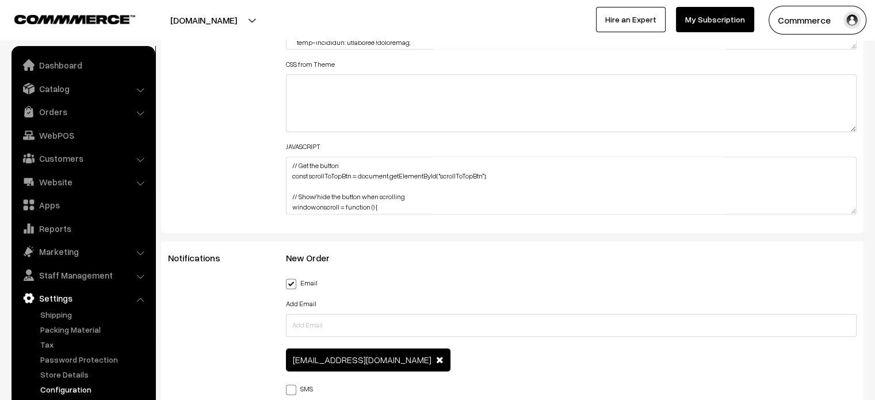
scroll to position [1503, 0]
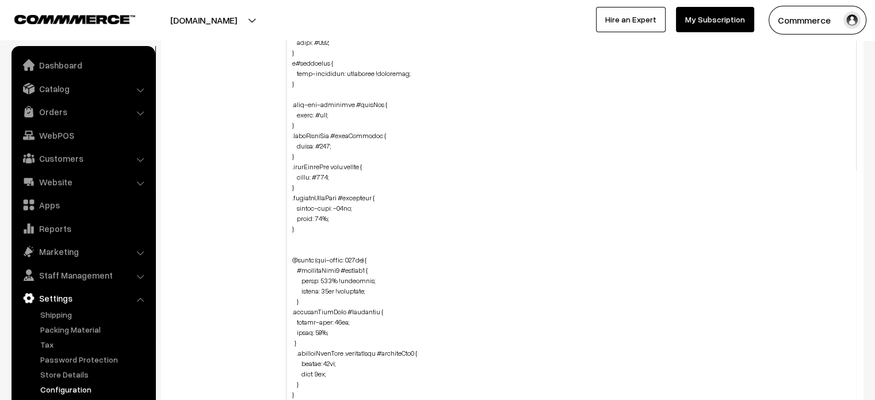
drag, startPoint x: 852, startPoint y: 72, endPoint x: 861, endPoint y: 427, distance: 355.2
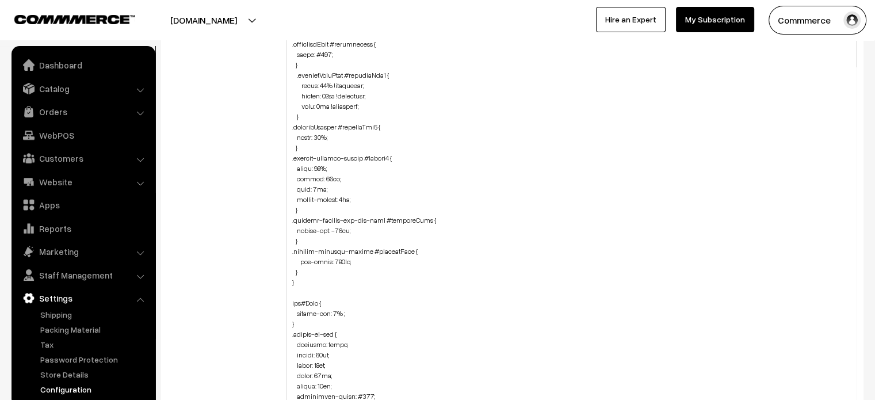
scroll to position [1266, 0]
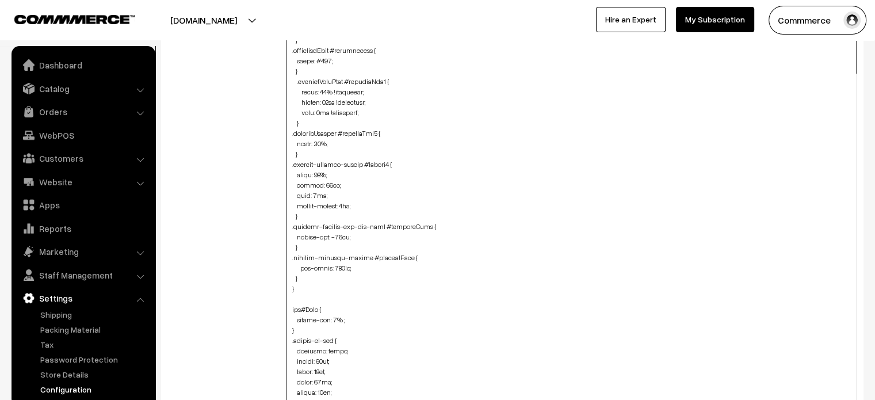
click at [338, 267] on textarea at bounding box center [571, 229] width 571 height 412
click at [217, 225] on div "Additional HTML/JS/CSS" at bounding box center [218, 224] width 118 height 766
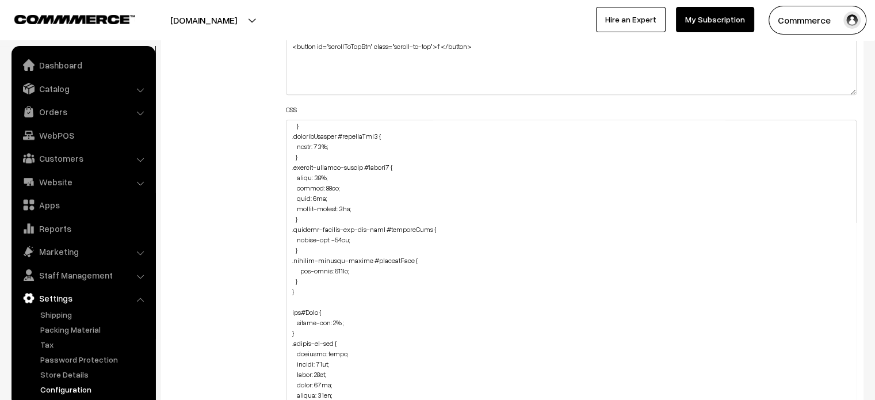
scroll to position [1359, 0]
click at [341, 269] on textarea at bounding box center [571, 326] width 571 height 412
type textarea ".aboutPageWrap #description { color: #000; } a#footerNav { text-transform: uppe…"
click at [191, 200] on div "Additional HTML/JS/CSS" at bounding box center [218, 320] width 118 height 766
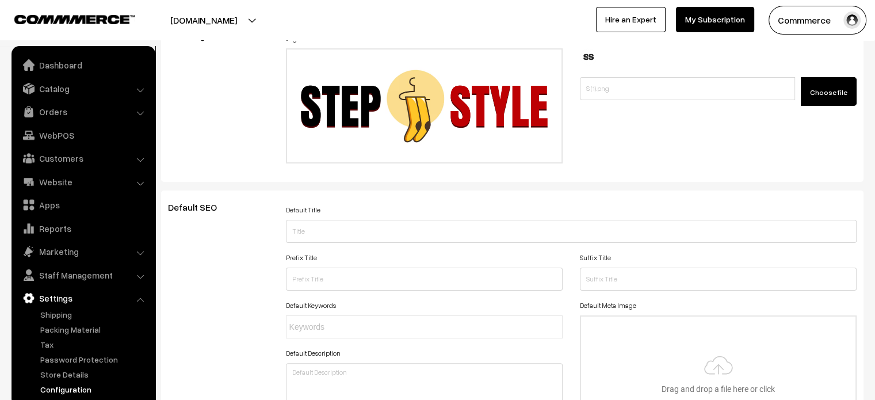
scroll to position [0, 0]
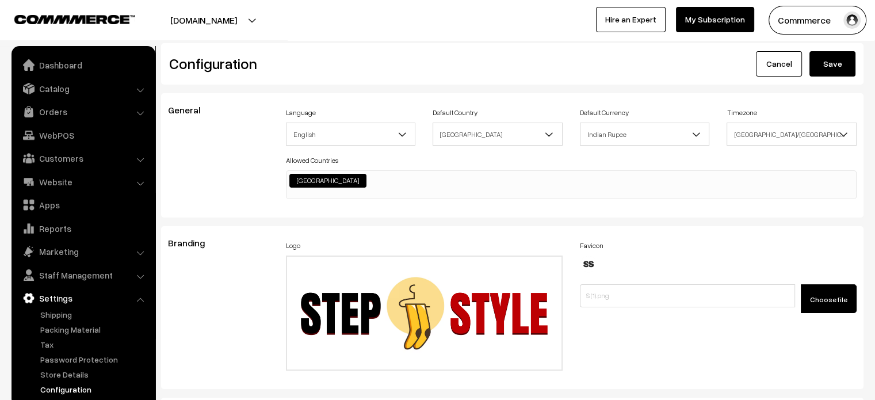
click at [832, 59] on button "Save" at bounding box center [833, 63] width 46 height 25
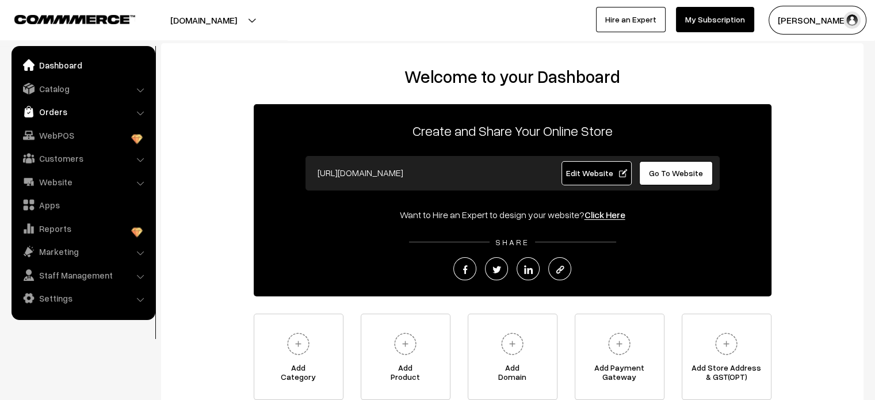
click at [54, 108] on link "Orders" at bounding box center [82, 111] width 137 height 21
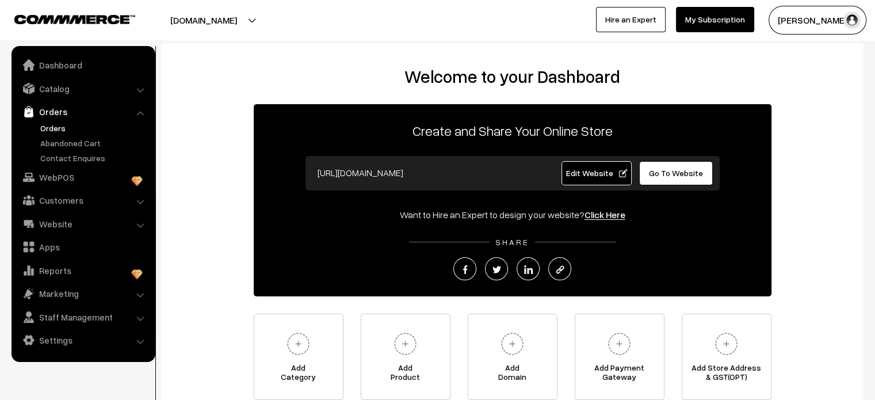
click at [55, 126] on link "Orders" at bounding box center [94, 128] width 114 height 12
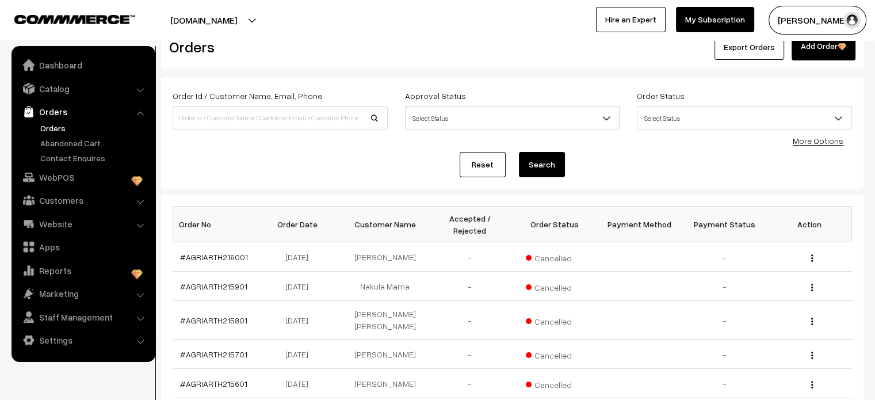
scroll to position [324, 0]
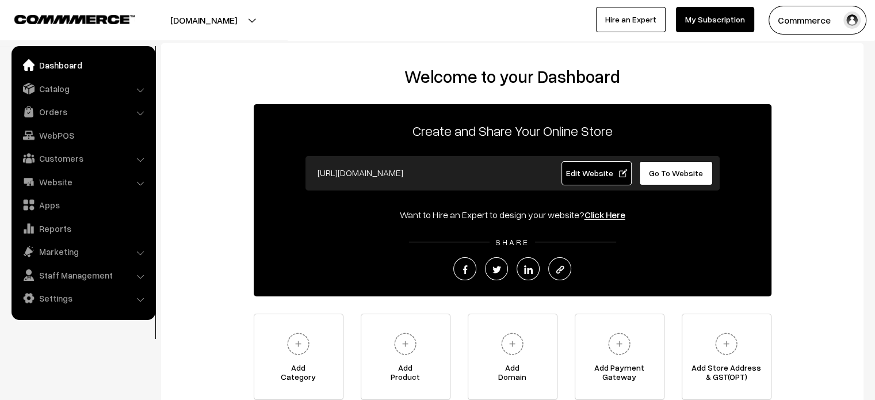
scroll to position [103, 0]
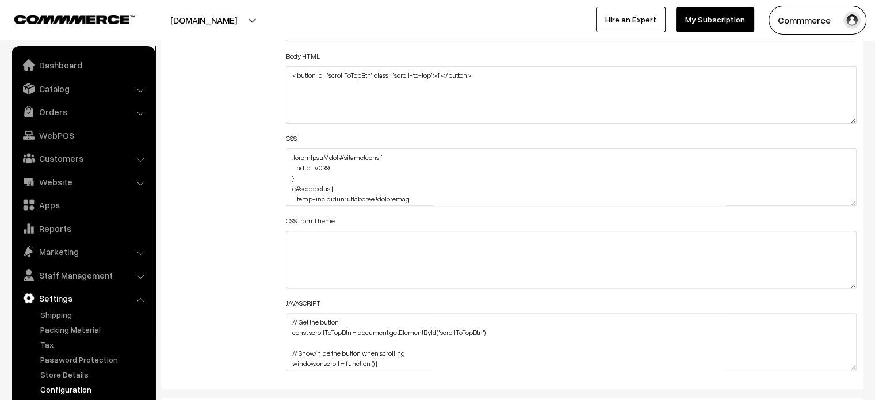
scroll to position [1381, 0]
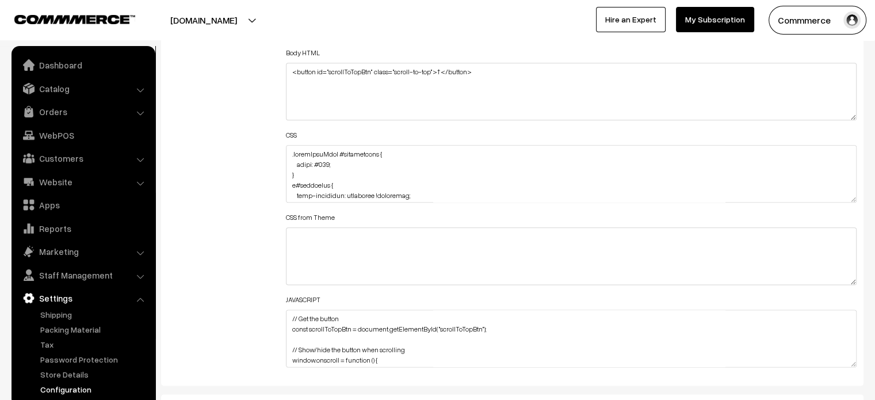
drag, startPoint x: 853, startPoint y: 197, endPoint x: 833, endPoint y: 427, distance: 230.6
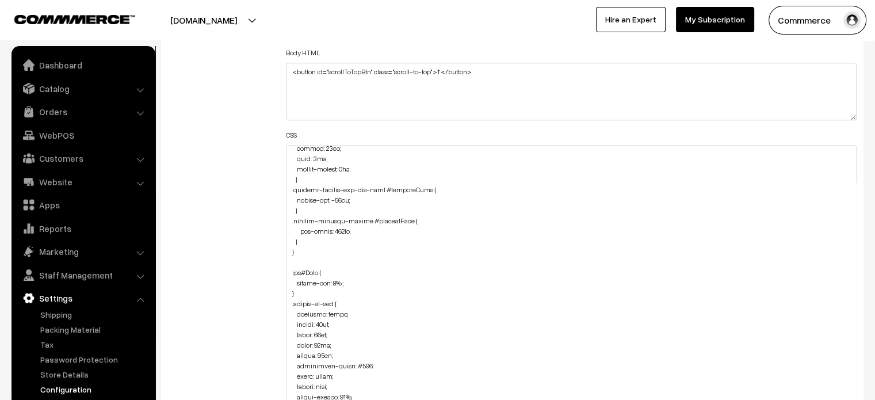
scroll to position [1427, 0]
click at [308, 239] on textarea at bounding box center [571, 288] width 571 height 287
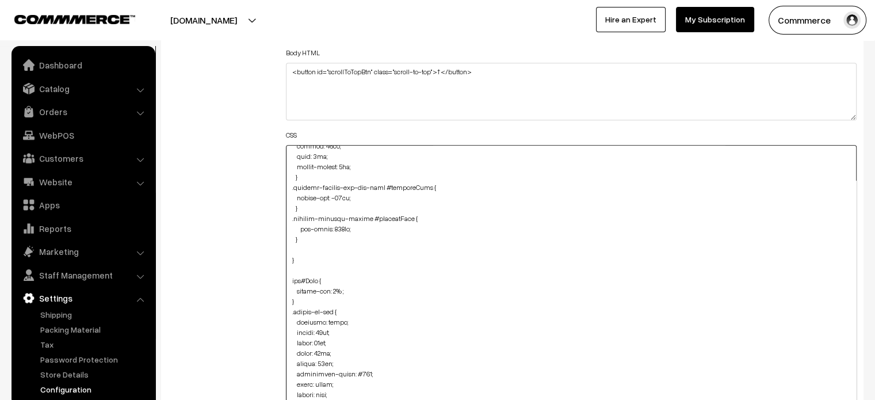
paste textarea ".productDetails .pCard-rating-review { margin-bottom: -30px; margin-top: 10px; }"
click at [290, 279] on textarea at bounding box center [571, 288] width 571 height 287
type textarea ".aboutPageWrap #description { color: #000; } a#footerNav { text-transform: uppe…"
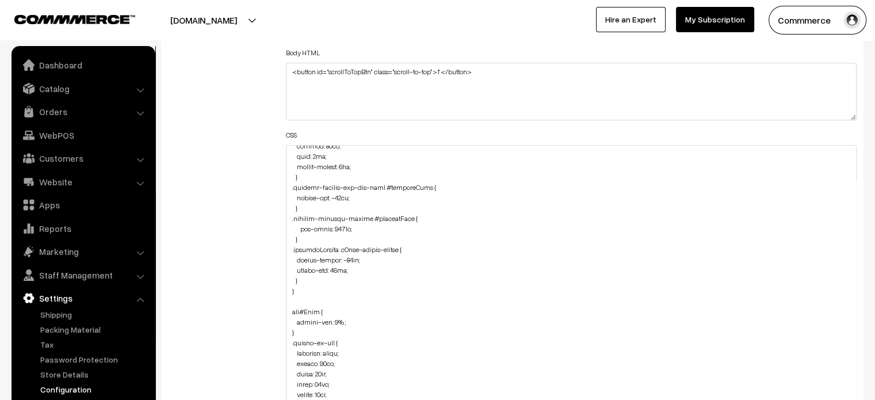
click at [235, 275] on div "Additional HTML/JS/CSS" at bounding box center [218, 283] width 118 height 641
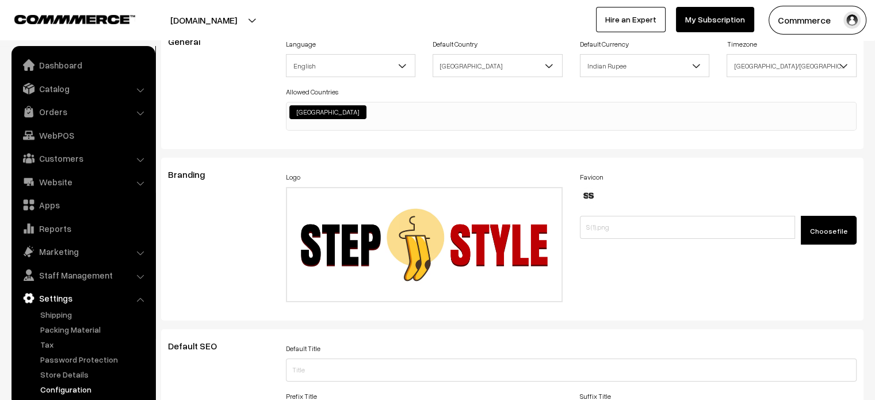
scroll to position [0, 0]
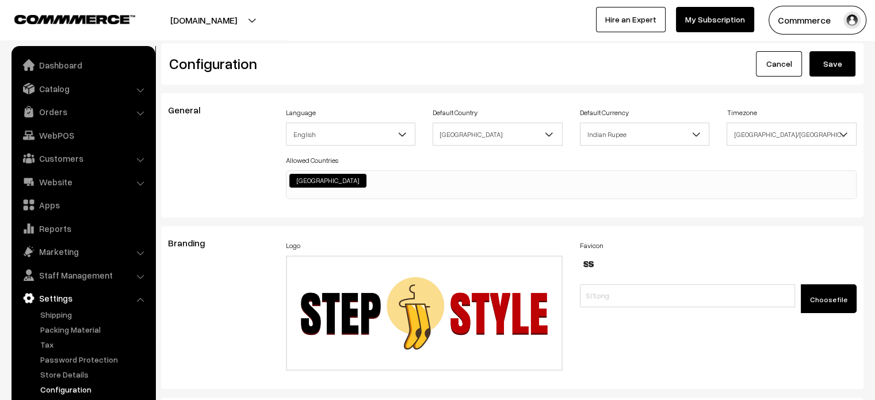
click at [834, 63] on button "Save" at bounding box center [833, 63] width 46 height 25
click at [78, 386] on link "Configuration" at bounding box center [94, 389] width 114 height 12
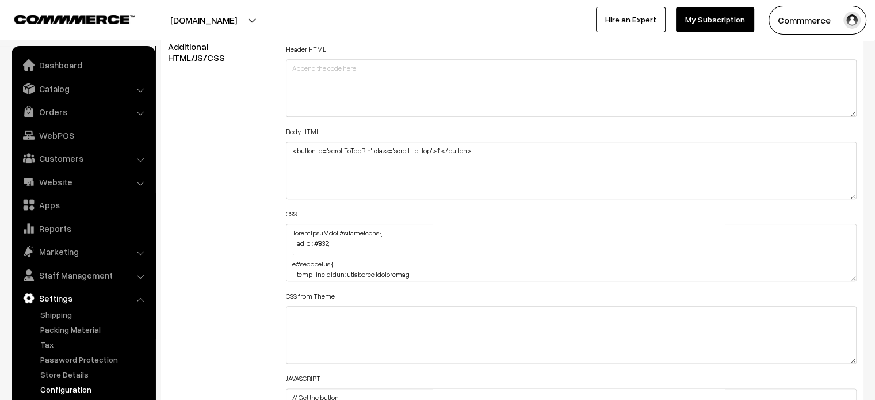
scroll to position [1303, 0]
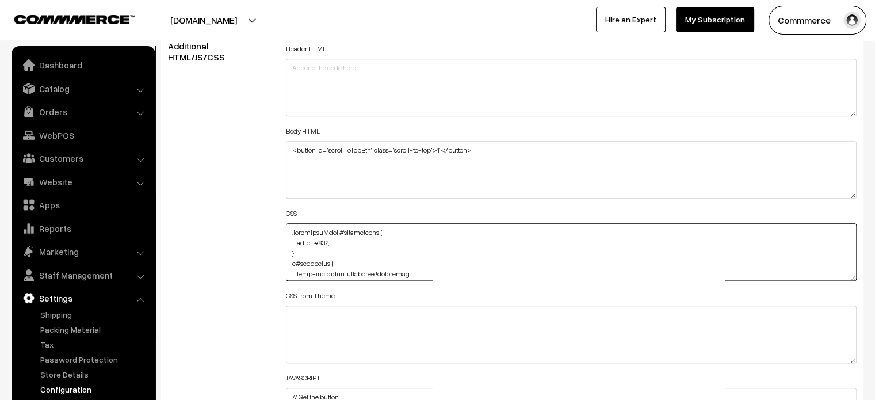
click at [336, 258] on textarea at bounding box center [571, 252] width 571 height 58
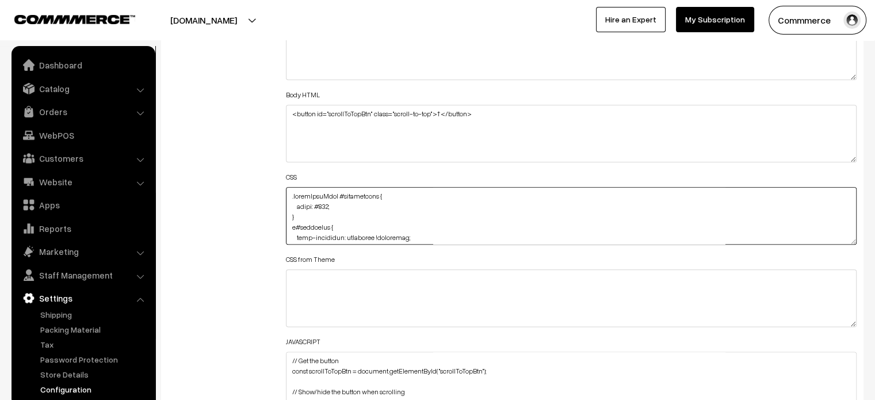
scroll to position [1339, 0]
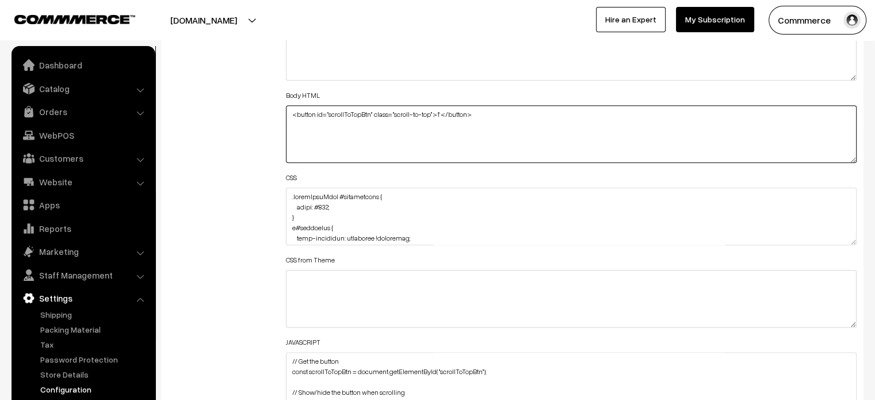
click at [325, 116] on textarea "<button id="scrollToTopBtn" class="scroll-to-top">↑</button>" at bounding box center [571, 134] width 571 height 58
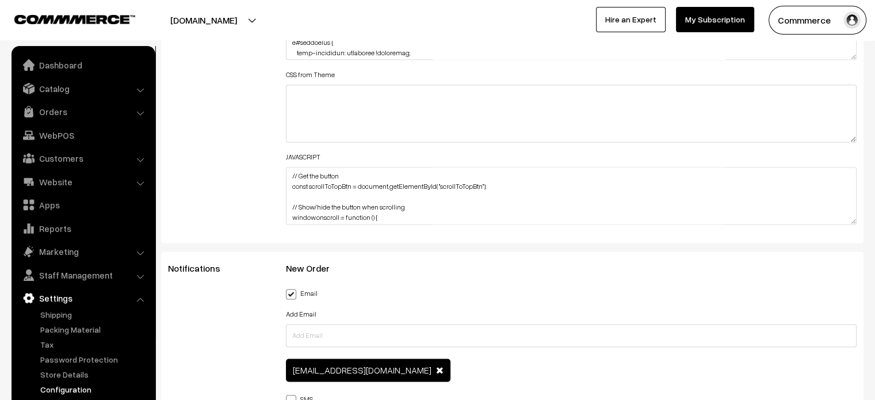
scroll to position [1523, 0]
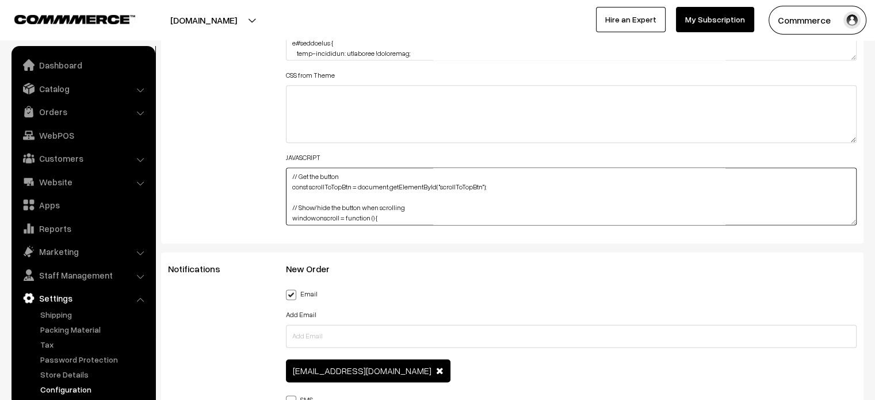
click at [365, 203] on textarea "// Get the button const scrollToTopBtn = document.getElementById("scrollToTopBt…" at bounding box center [571, 196] width 571 height 58
click at [292, 157] on label "JAVASCRIPT" at bounding box center [303, 158] width 35 height 10
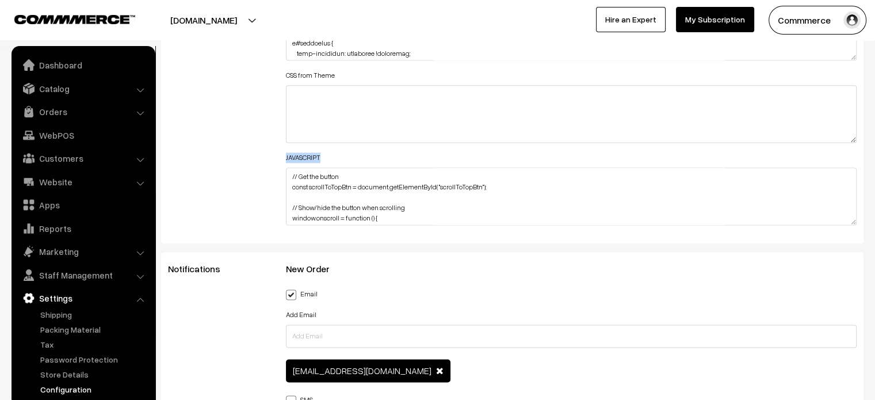
click at [292, 157] on label "JAVASCRIPT" at bounding box center [303, 158] width 35 height 10
copy label "JAVASCRIPT"
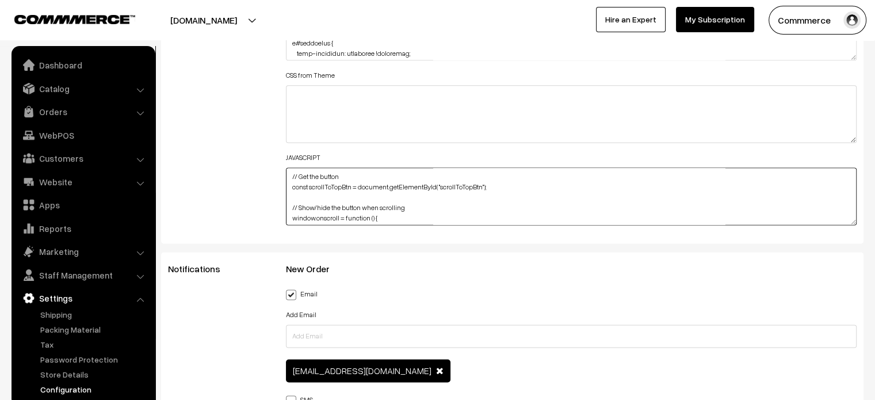
click at [361, 204] on textarea "// Get the button const scrollToTopBtn = document.getElementById("scrollToTopBt…" at bounding box center [571, 196] width 571 height 58
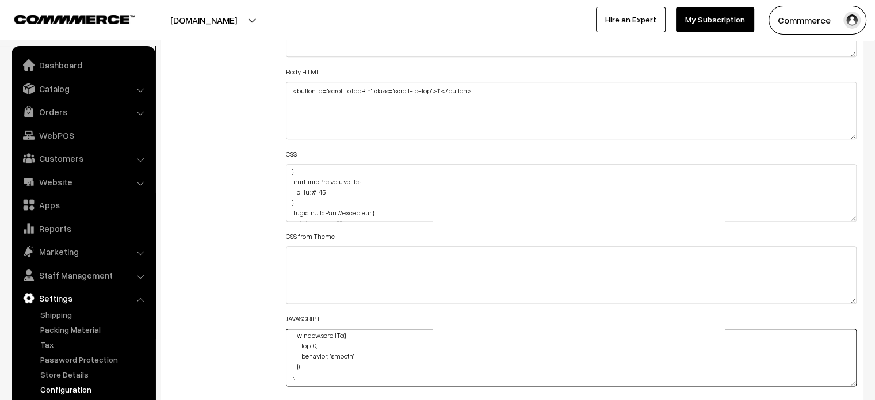
scroll to position [128, 0]
click at [384, 211] on textarea at bounding box center [571, 193] width 571 height 58
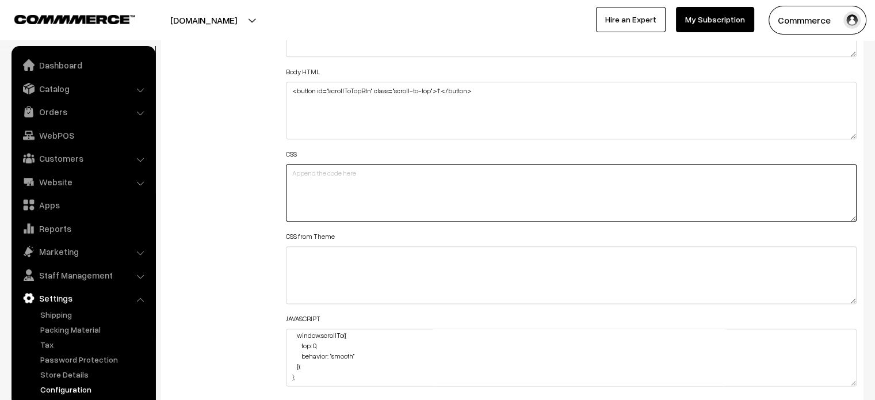
scroll to position [0, 0]
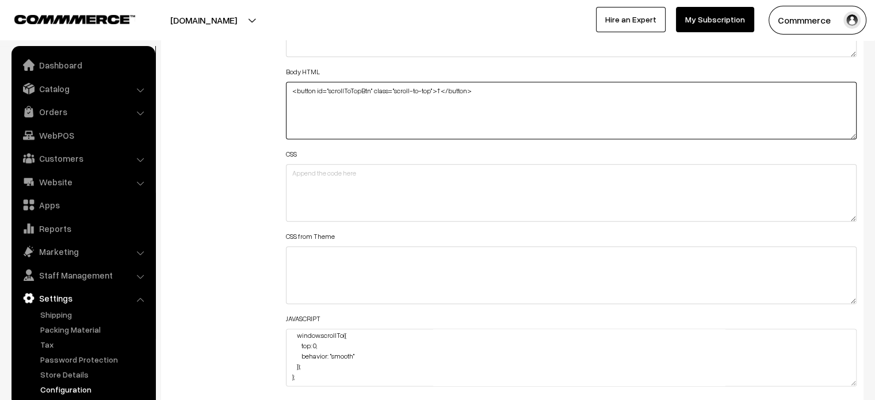
click at [388, 95] on textarea "<button id="scrollToTopBtn" class="scroll-to-top">↑</button>" at bounding box center [571, 111] width 571 height 58
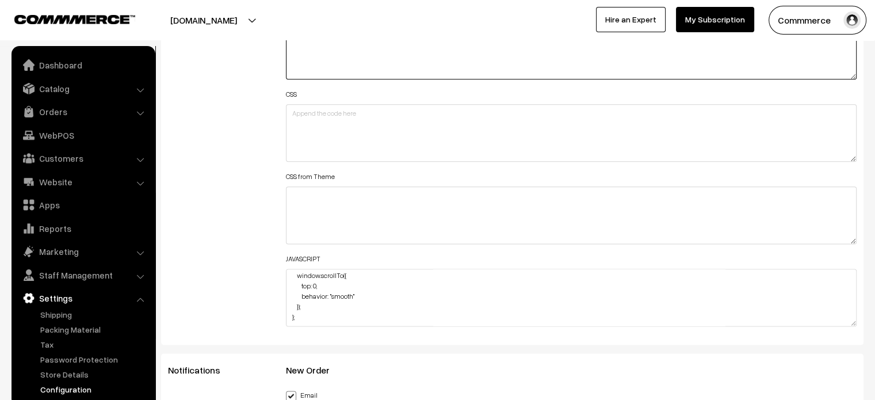
scroll to position [1425, 0]
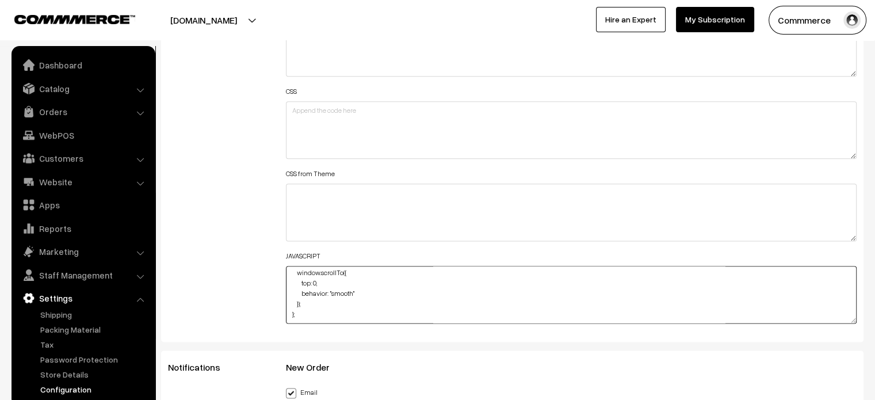
click at [357, 292] on textarea "// Get the button const scrollToTopBtn = document.getElementById("scrollToTopBt…" at bounding box center [571, 295] width 571 height 58
click at [205, 133] on div "Additional HTML/JS/CSS" at bounding box center [218, 124] width 118 height 411
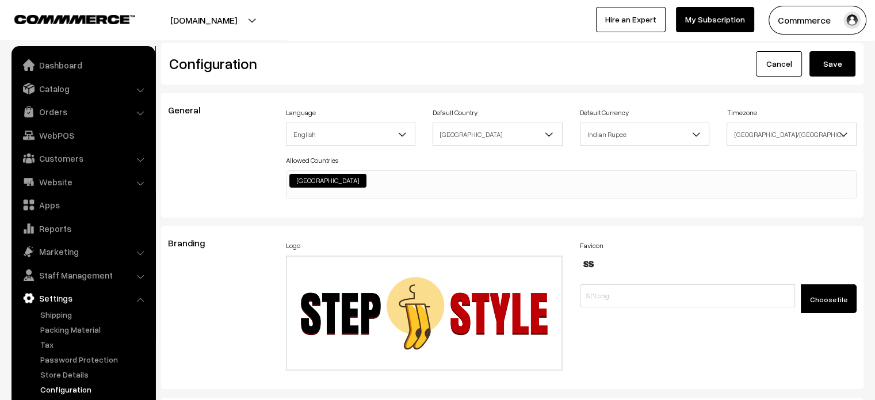
click at [837, 62] on button "Save" at bounding box center [833, 63] width 46 height 25
